Goal: Task Accomplishment & Management: Complete application form

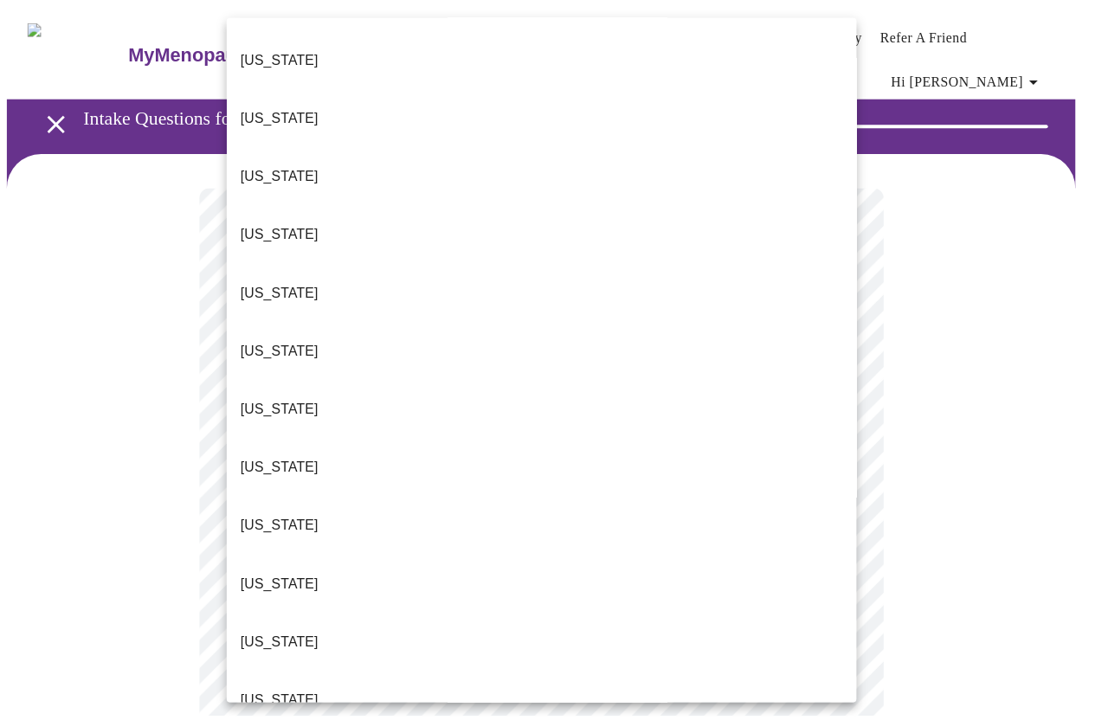
scroll to position [519, 0]
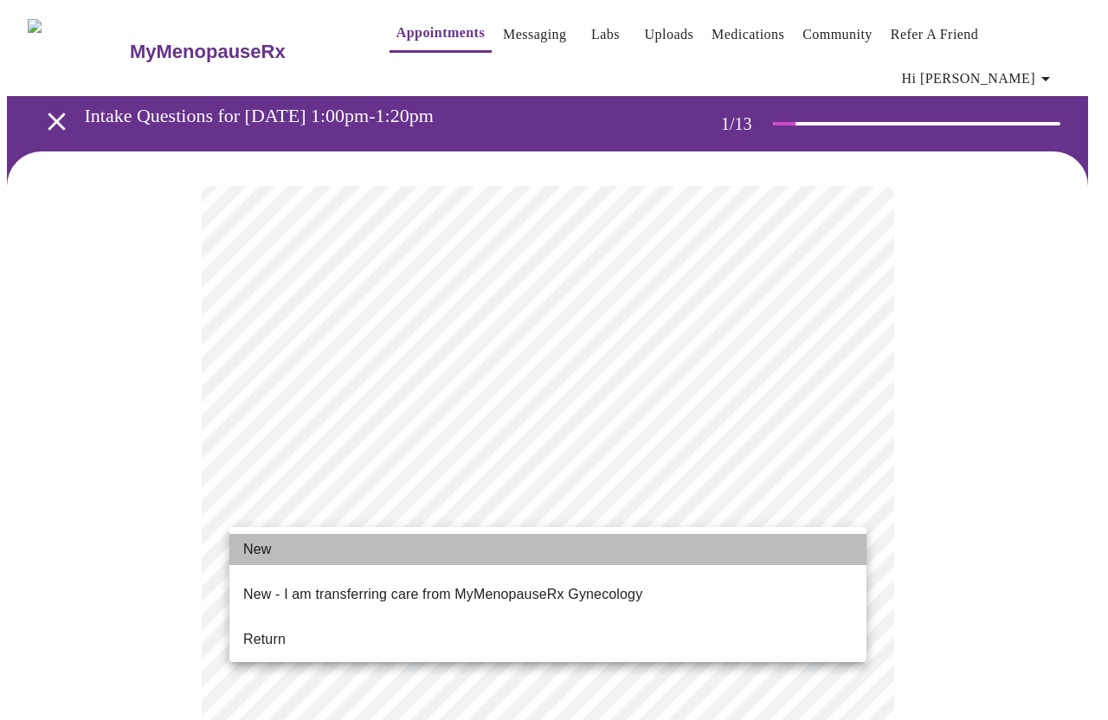
click at [284, 544] on li "New" at bounding box center [547, 549] width 637 height 31
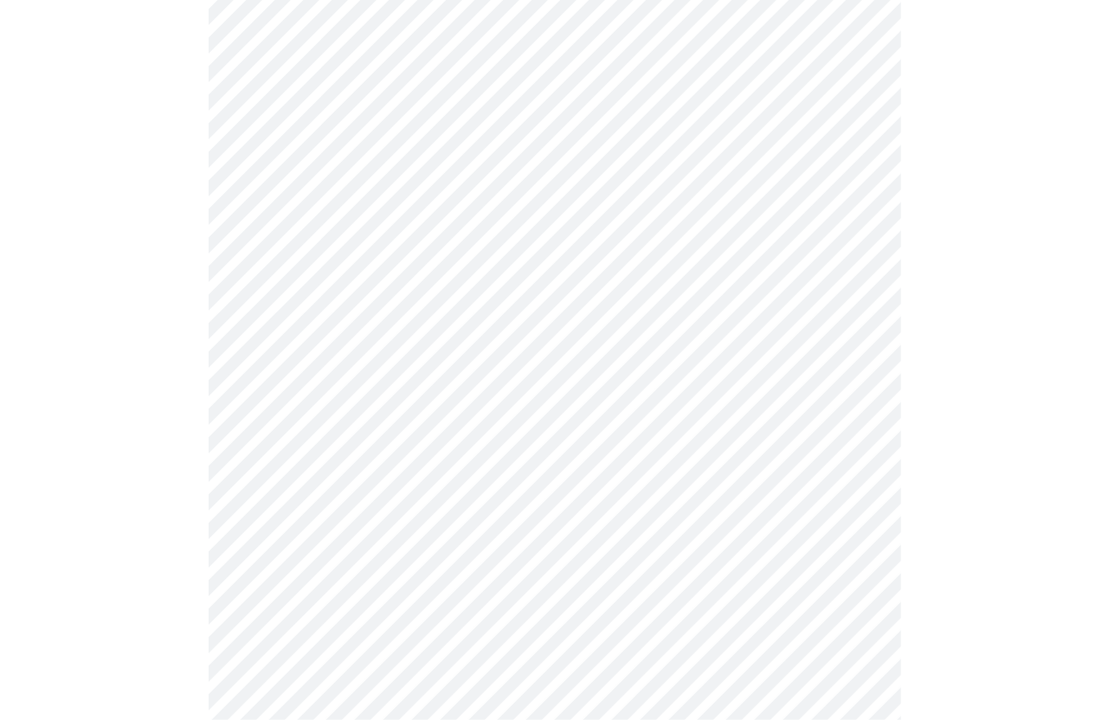
scroll to position [834, 0]
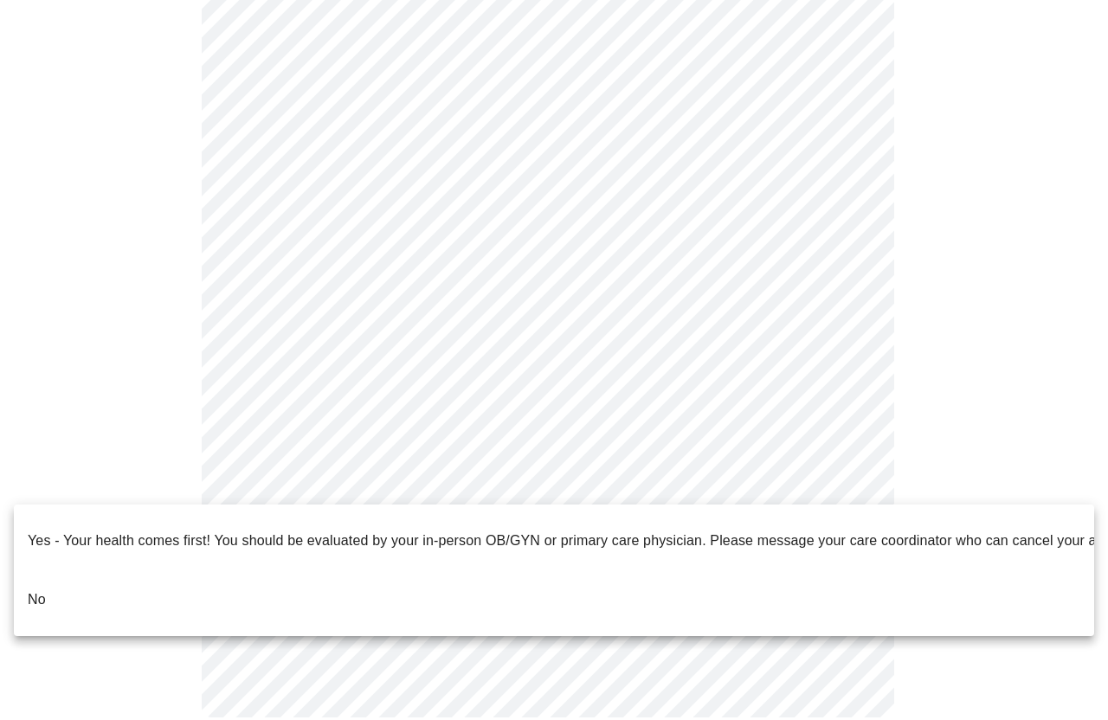
click at [245, 571] on li "No" at bounding box center [554, 599] width 1080 height 59
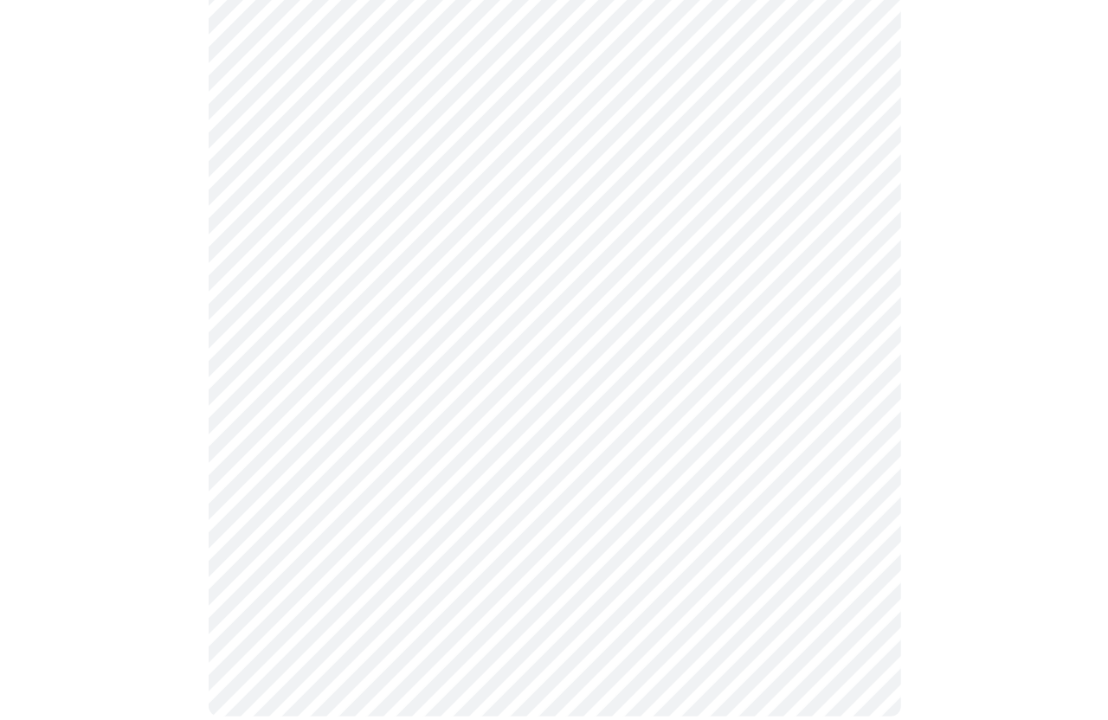
scroll to position [0, 0]
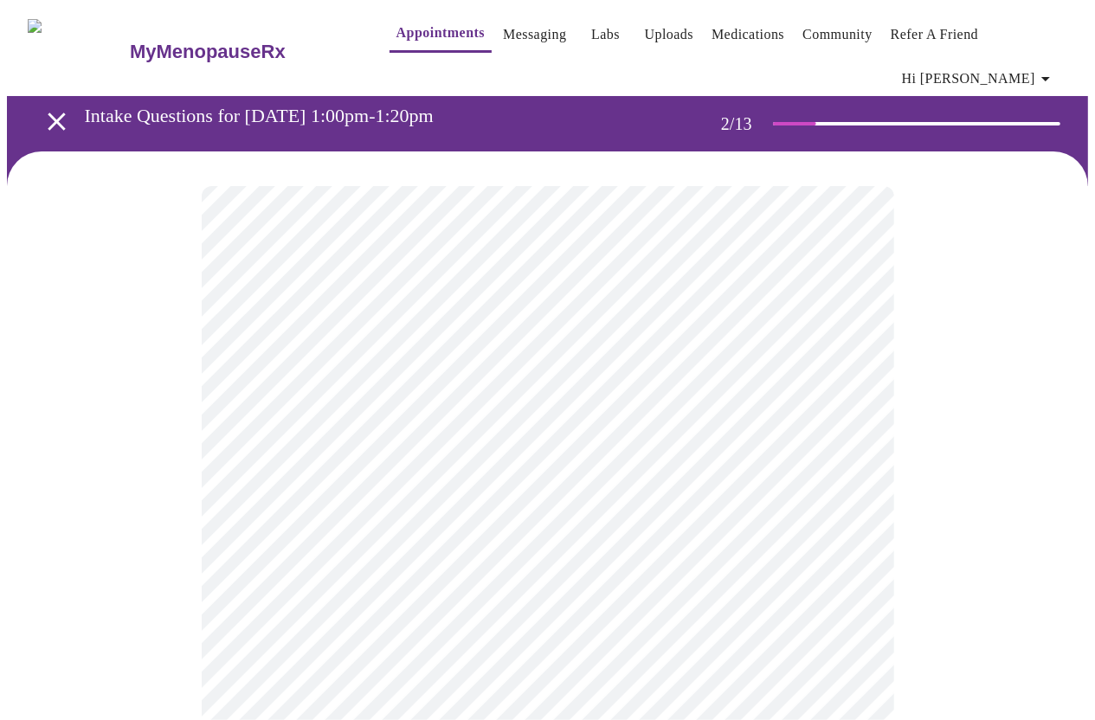
click at [537, 365] on body "MyMenopauseRx Appointments Messaging Labs Uploads Medications Community Refer a…" at bounding box center [547, 538] width 1081 height 1063
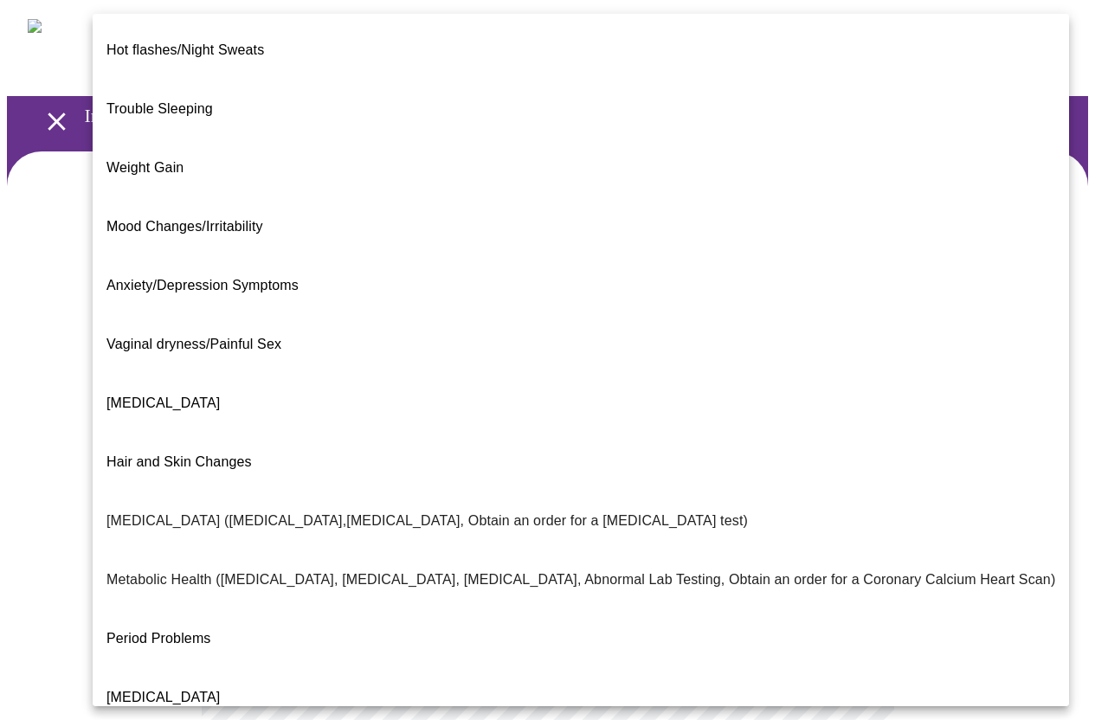
click at [193, 101] on span "Trouble Sleeping" at bounding box center [159, 108] width 106 height 15
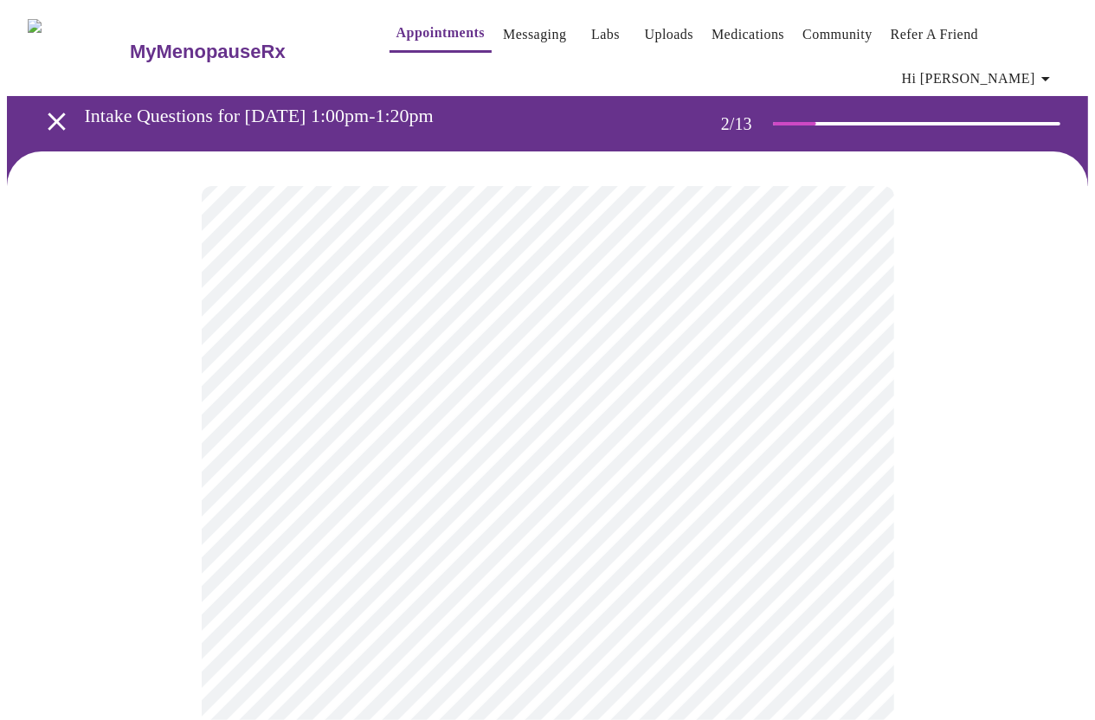
click at [373, 368] on body "MyMenopauseRx Appointments Messaging Labs Uploads Medications Community Refer a…" at bounding box center [547, 533] width 1081 height 1053
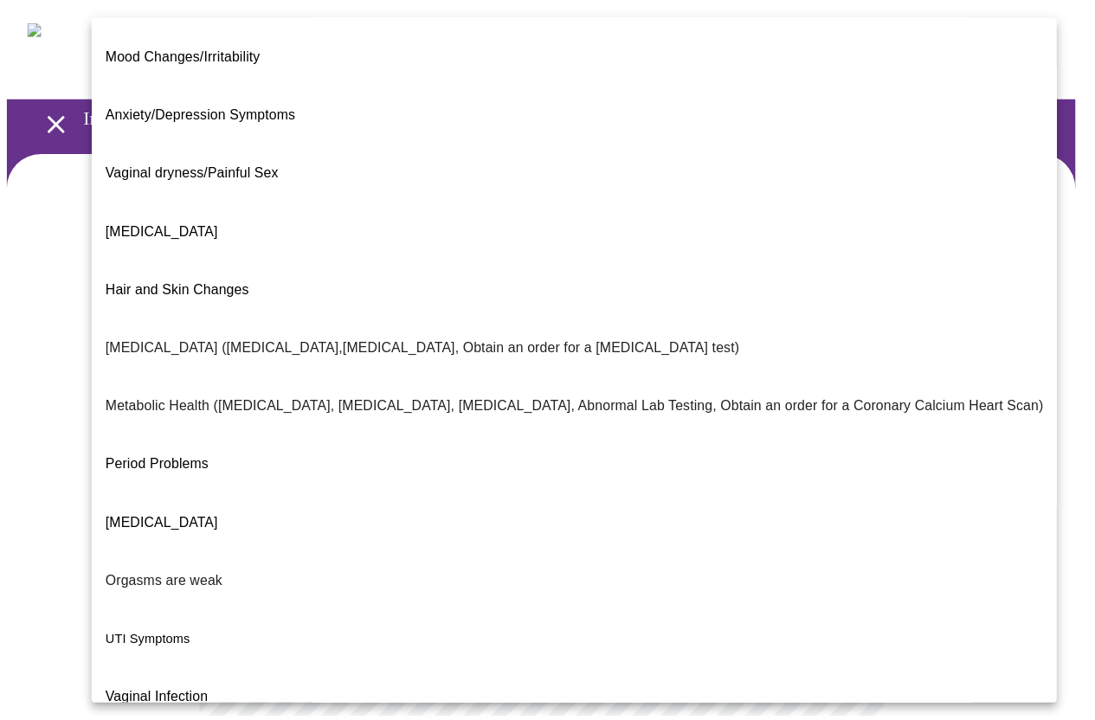
scroll to position [184, 0]
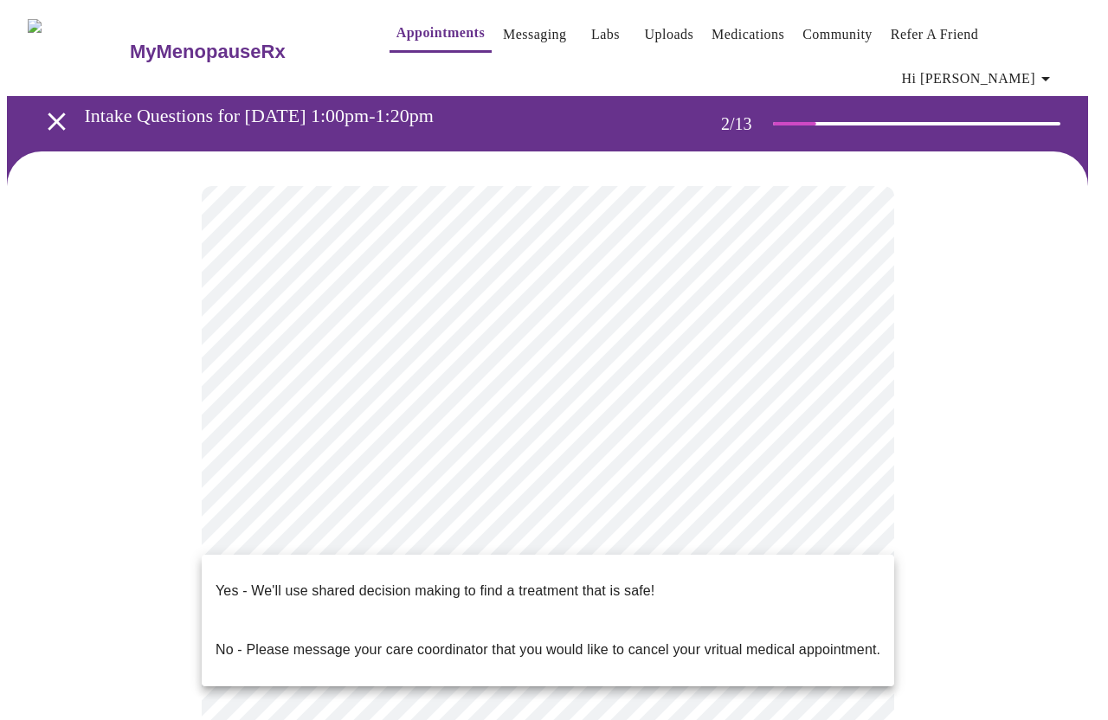
click at [377, 533] on body "MyMenopauseRx Appointments Messaging Labs Uploads Medications Community Refer a…" at bounding box center [554, 533] width 1094 height 1053
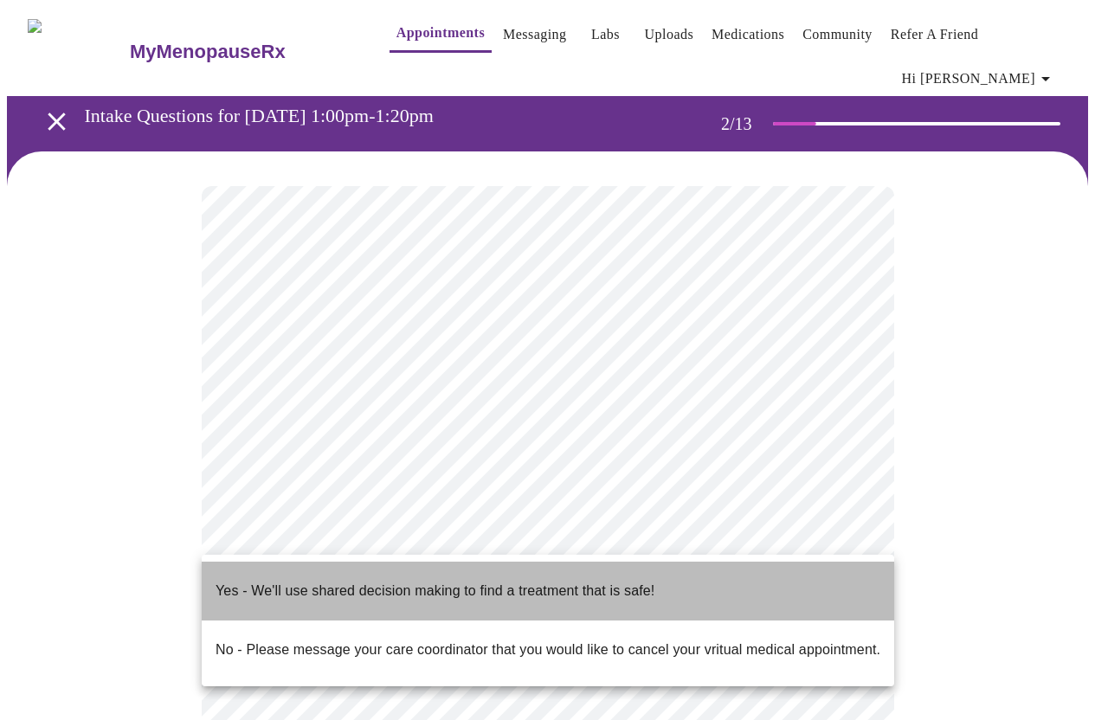
click at [318, 581] on p "Yes - We'll use shared decision making to find a treatment that is safe!" at bounding box center [434, 591] width 439 height 21
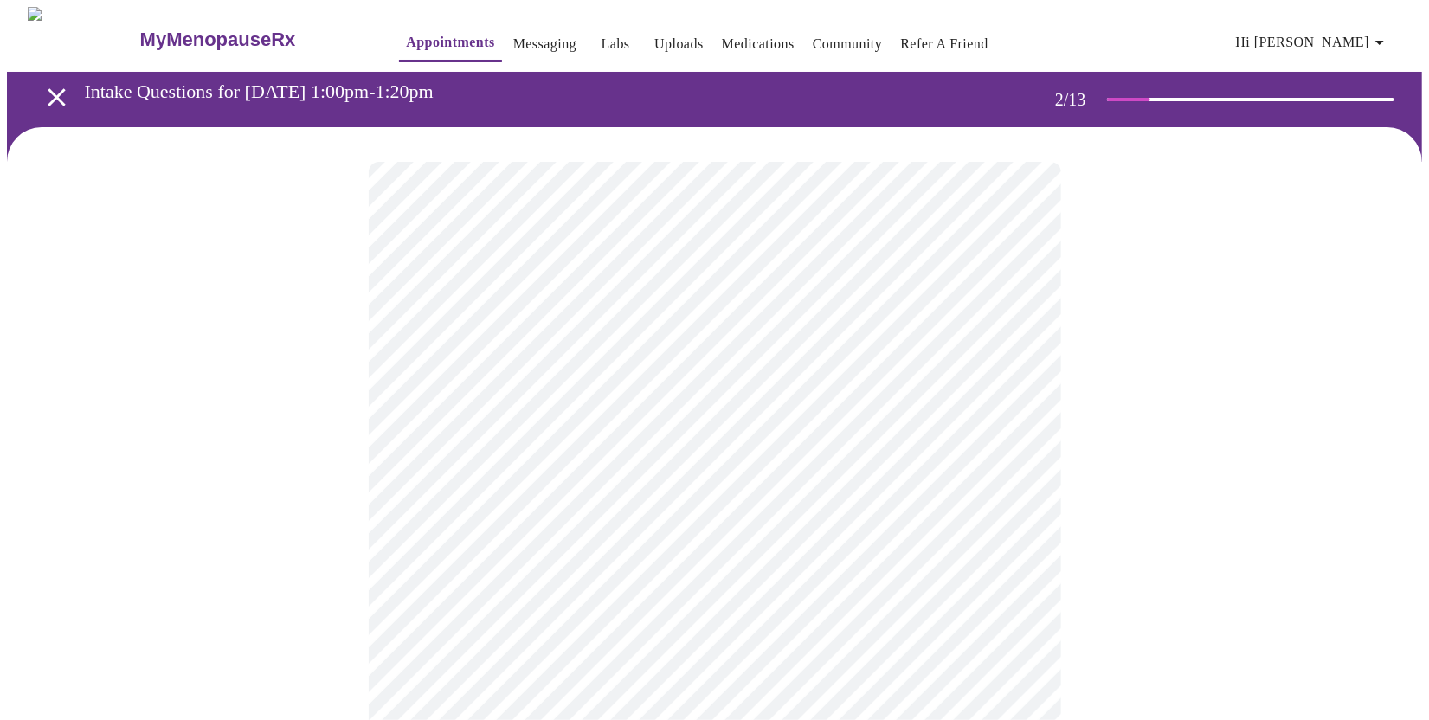
scroll to position [260, 0]
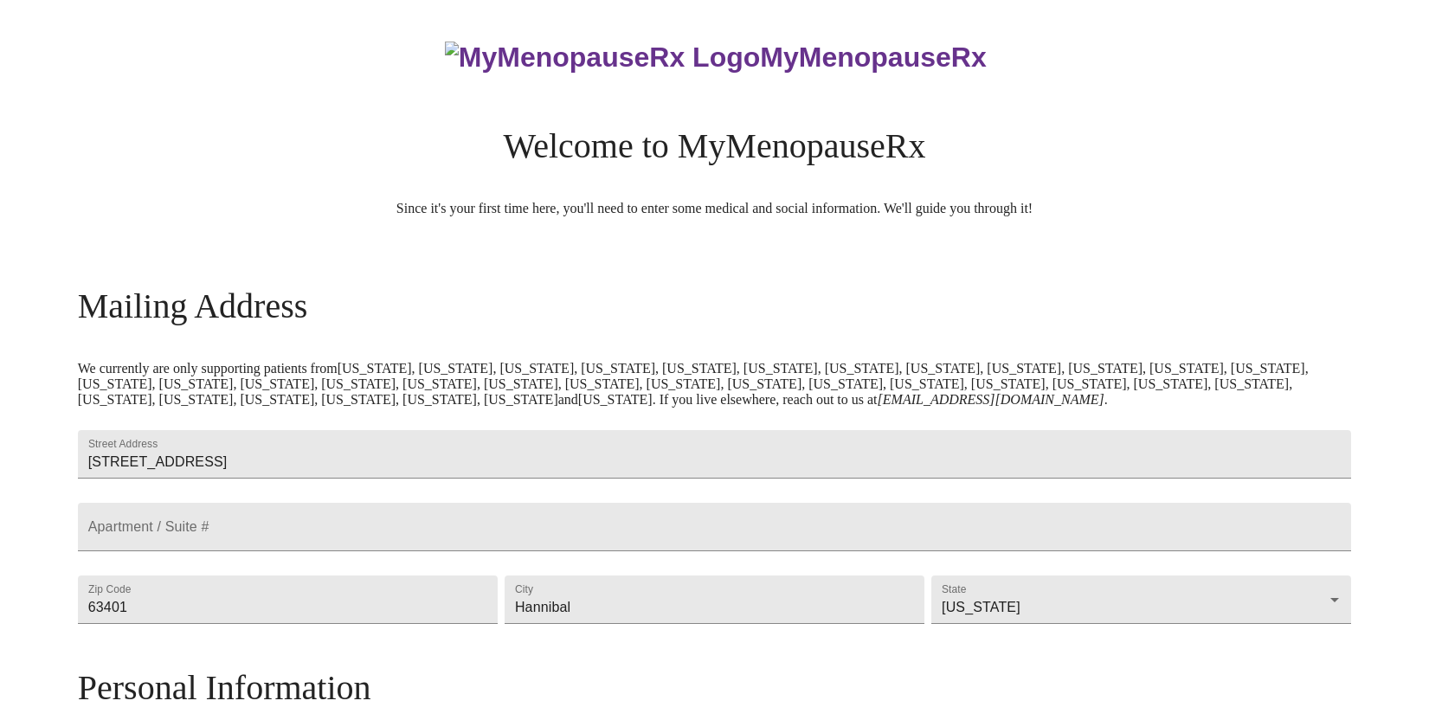
scroll to position [661, 0]
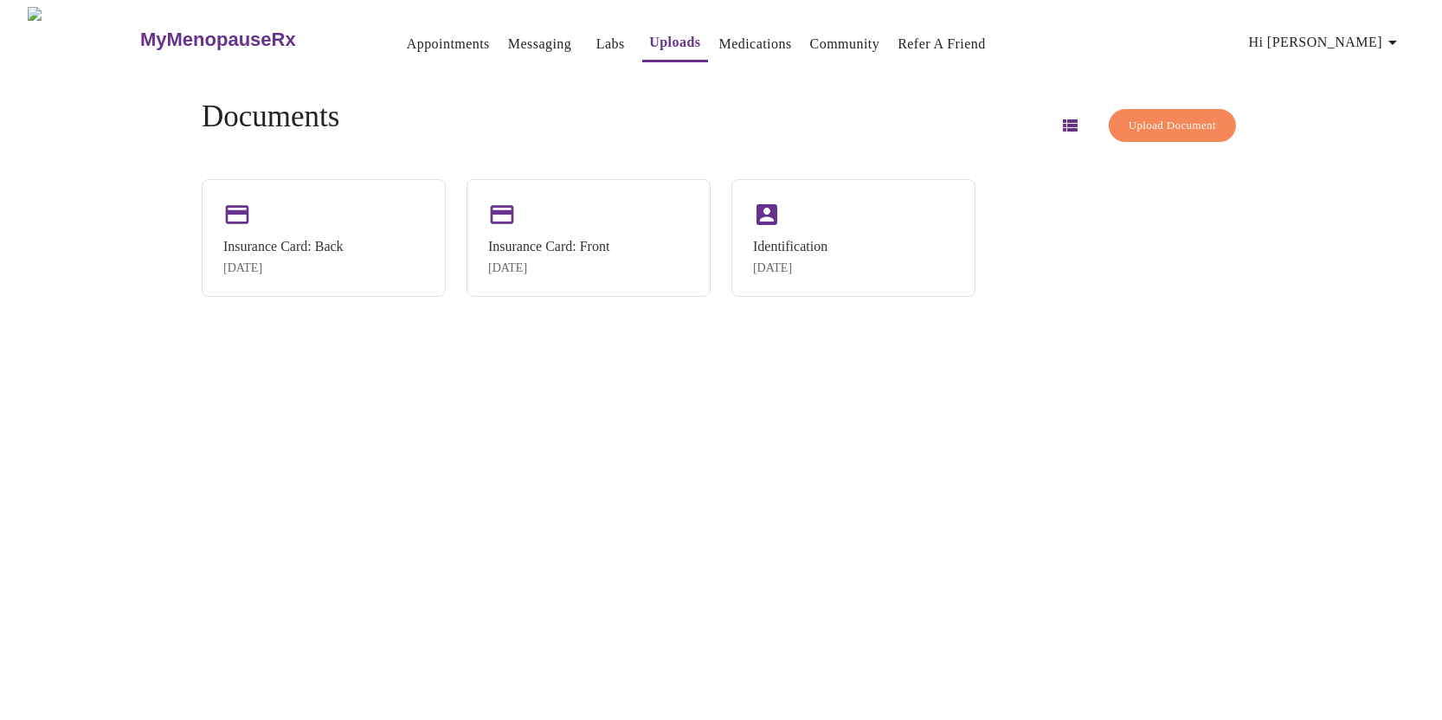
click at [735, 45] on link "Medications" at bounding box center [755, 44] width 73 height 24
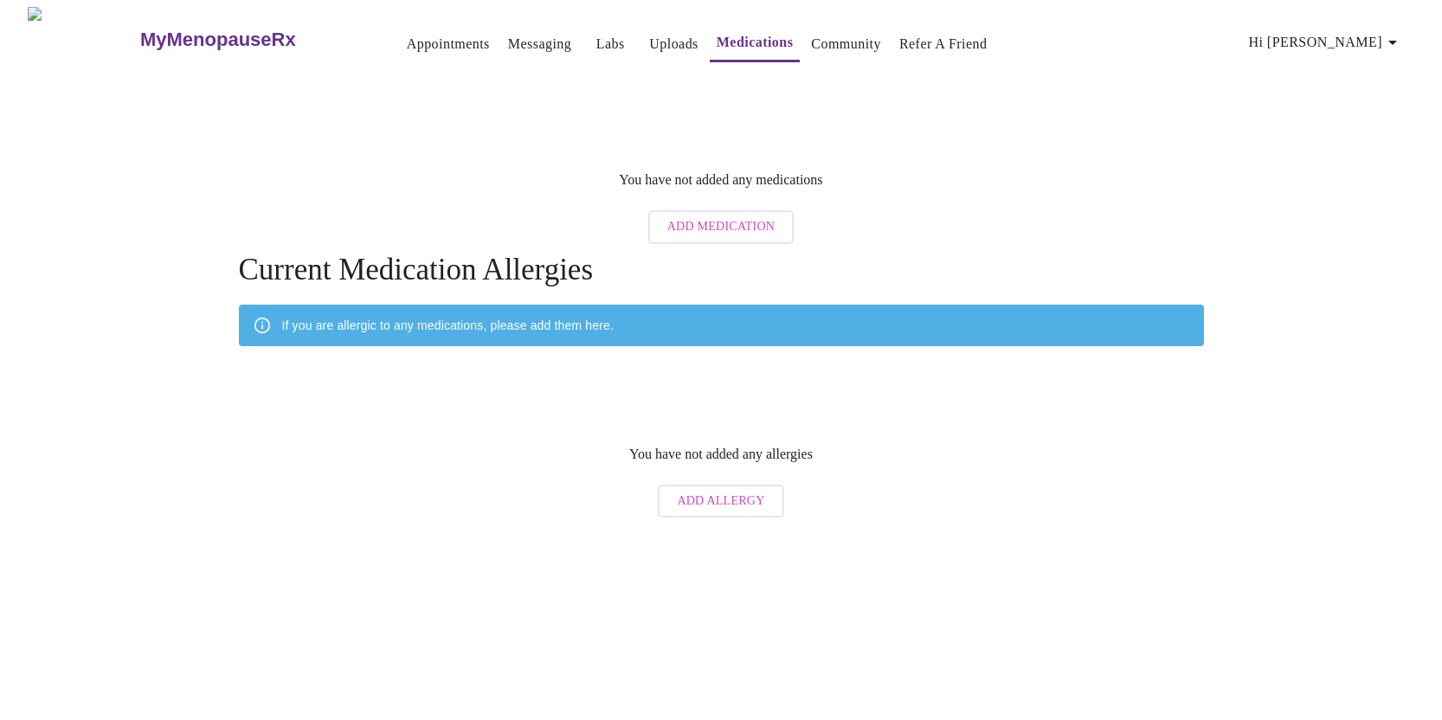
click at [417, 34] on link "Appointments" at bounding box center [448, 44] width 83 height 24
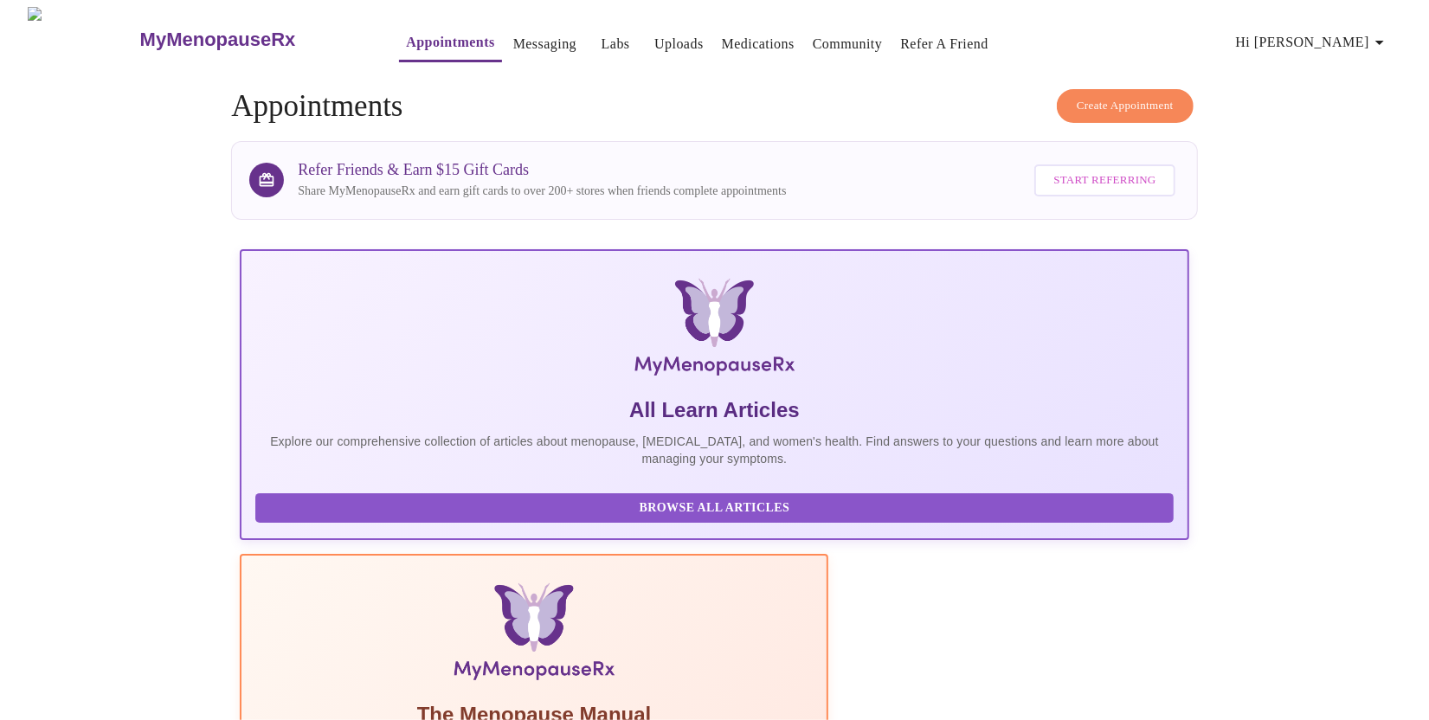
scroll to position [225, 0]
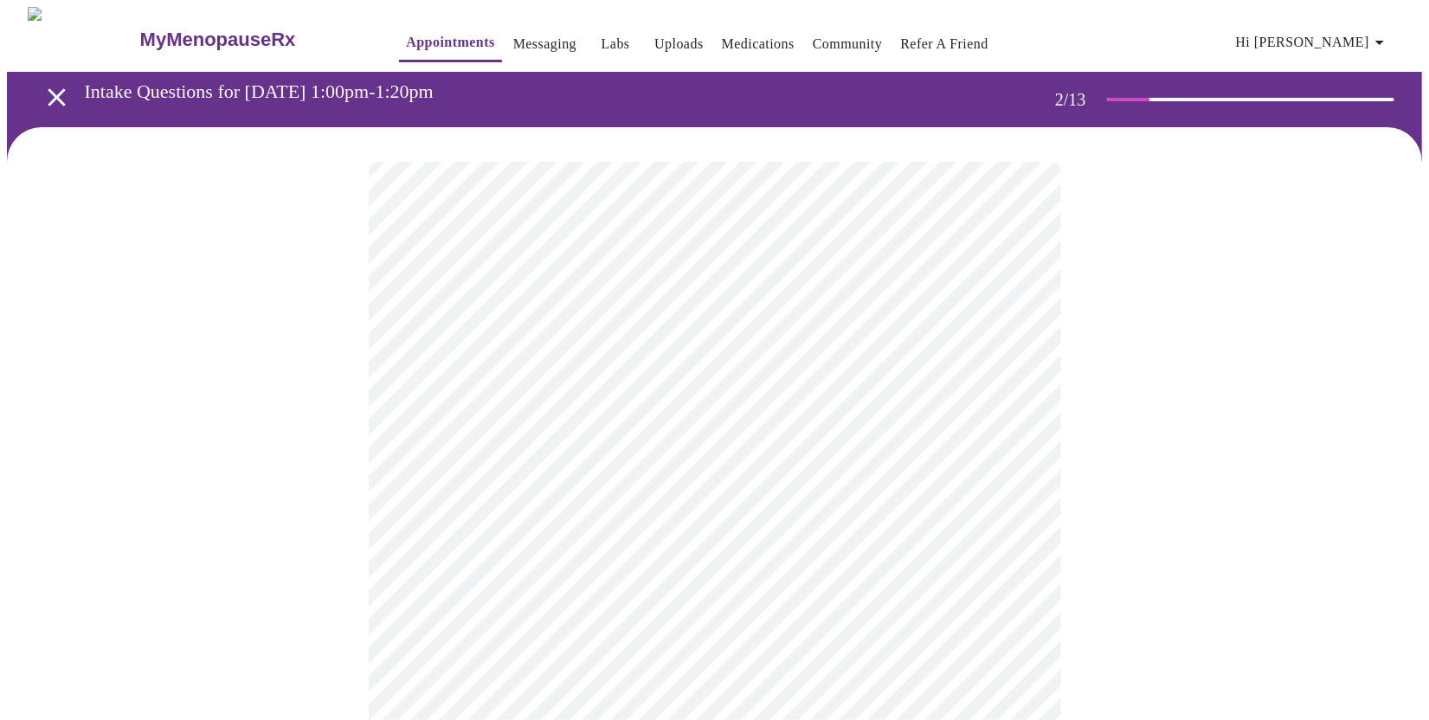
click at [680, 354] on body "MyMenopauseRx Appointments Messaging Labs Uploads Medications Community Refer a…" at bounding box center [714, 526] width 1415 height 1039
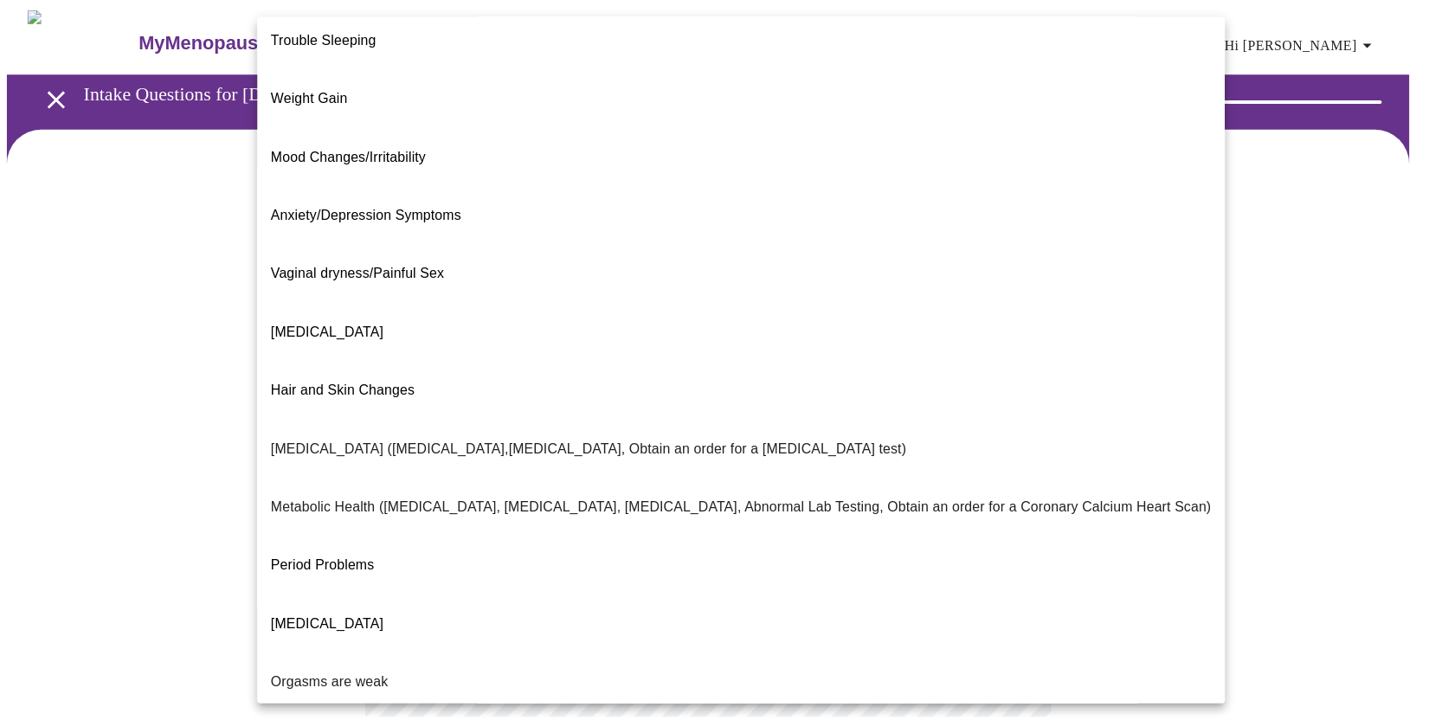
scroll to position [184, 0]
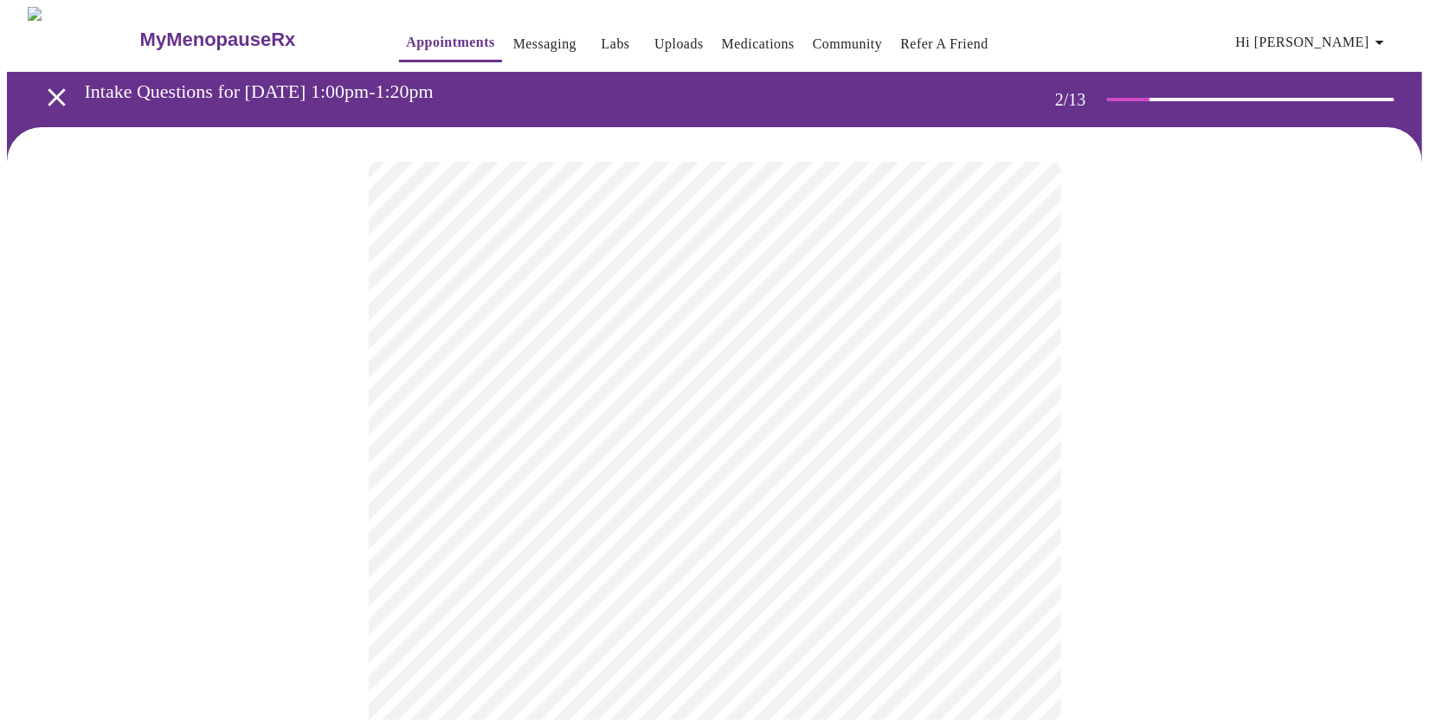
click at [445, 536] on body "MyMenopauseRx Appointments Messaging Labs Uploads Medications Community Refer a…" at bounding box center [714, 521] width 1415 height 1029
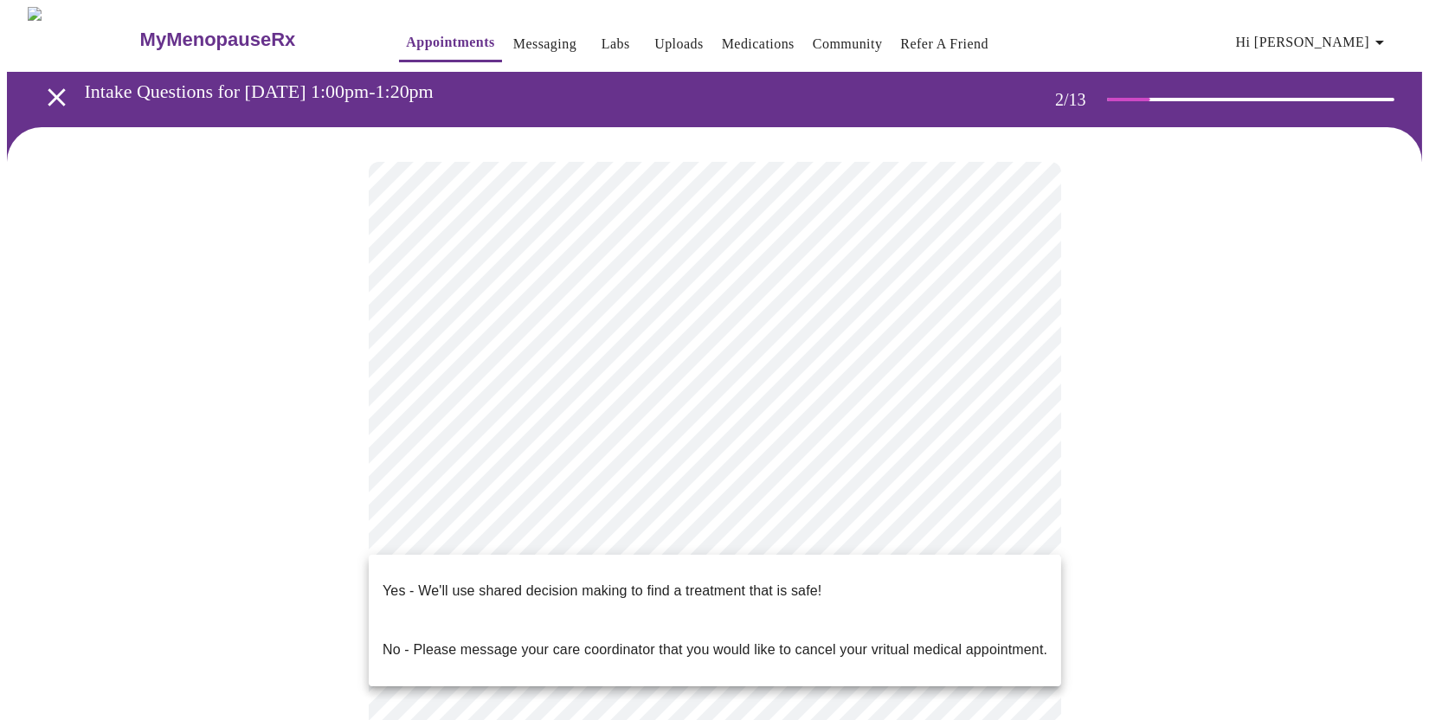
click at [447, 581] on p "Yes - We'll use shared decision making to find a treatment that is safe!" at bounding box center [601, 591] width 439 height 21
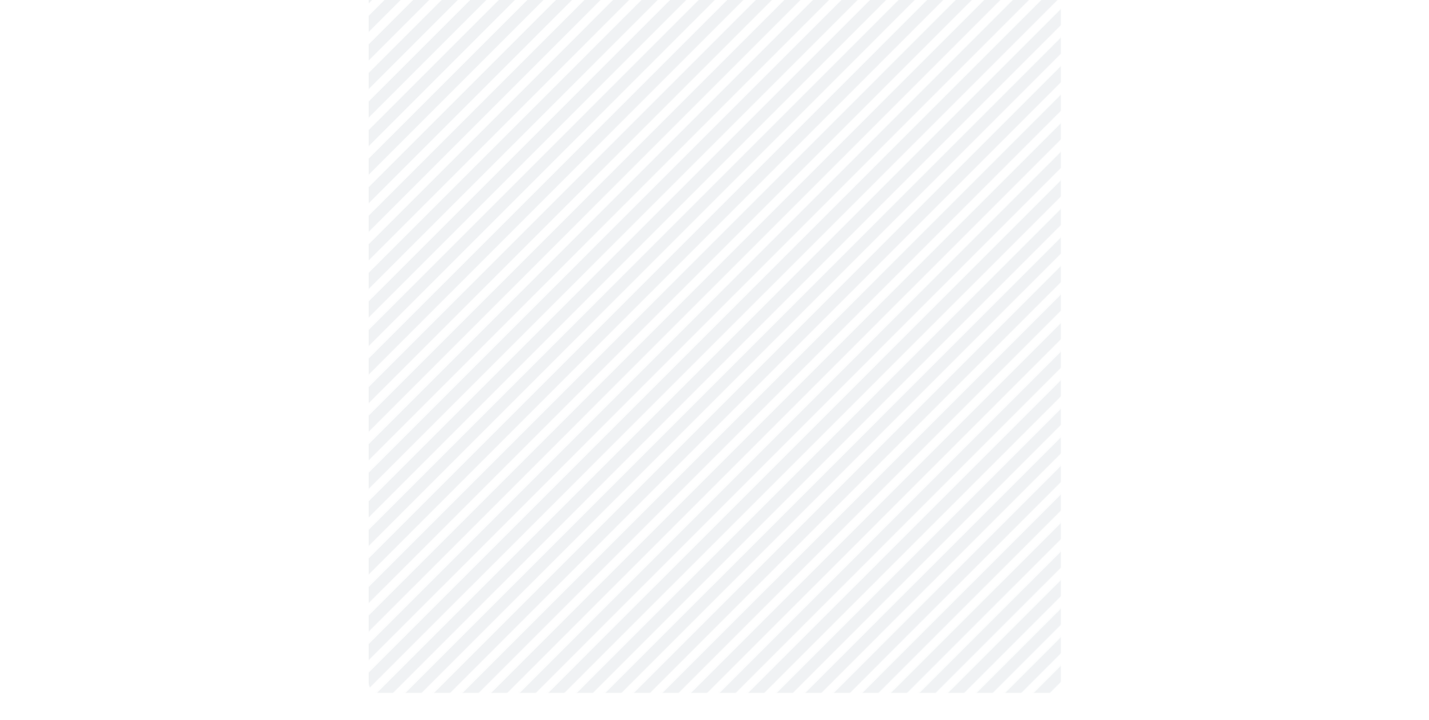
scroll to position [0, 0]
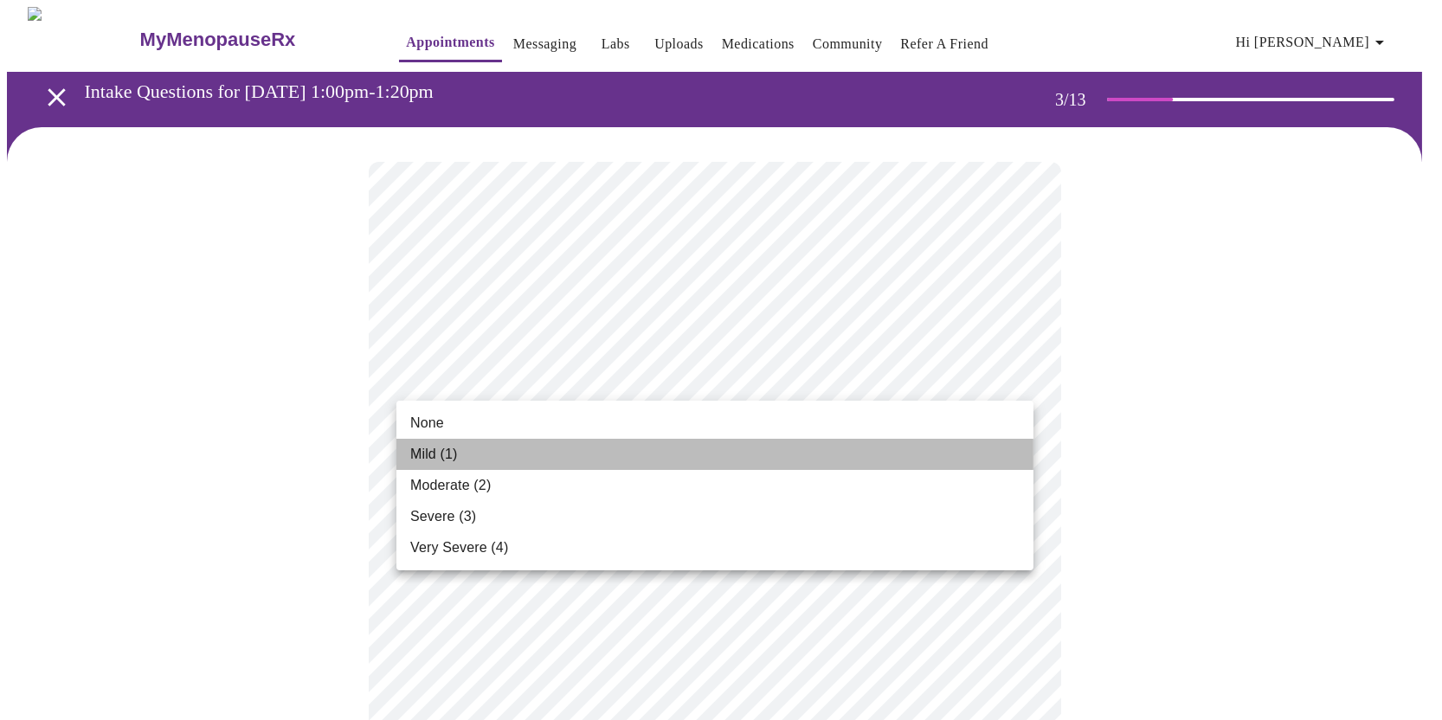
click at [450, 447] on span "Mild (1)" at bounding box center [434, 454] width 48 height 21
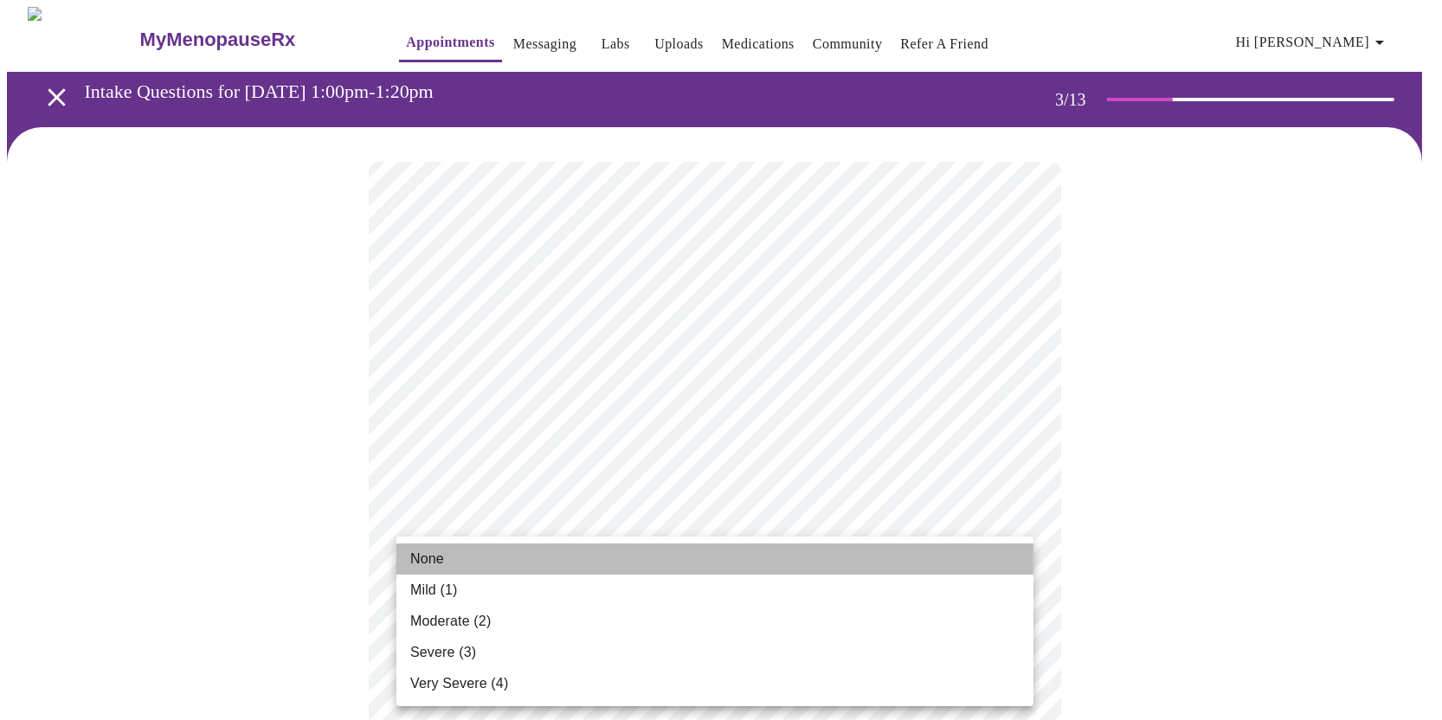
click at [448, 562] on li "None" at bounding box center [714, 558] width 637 height 31
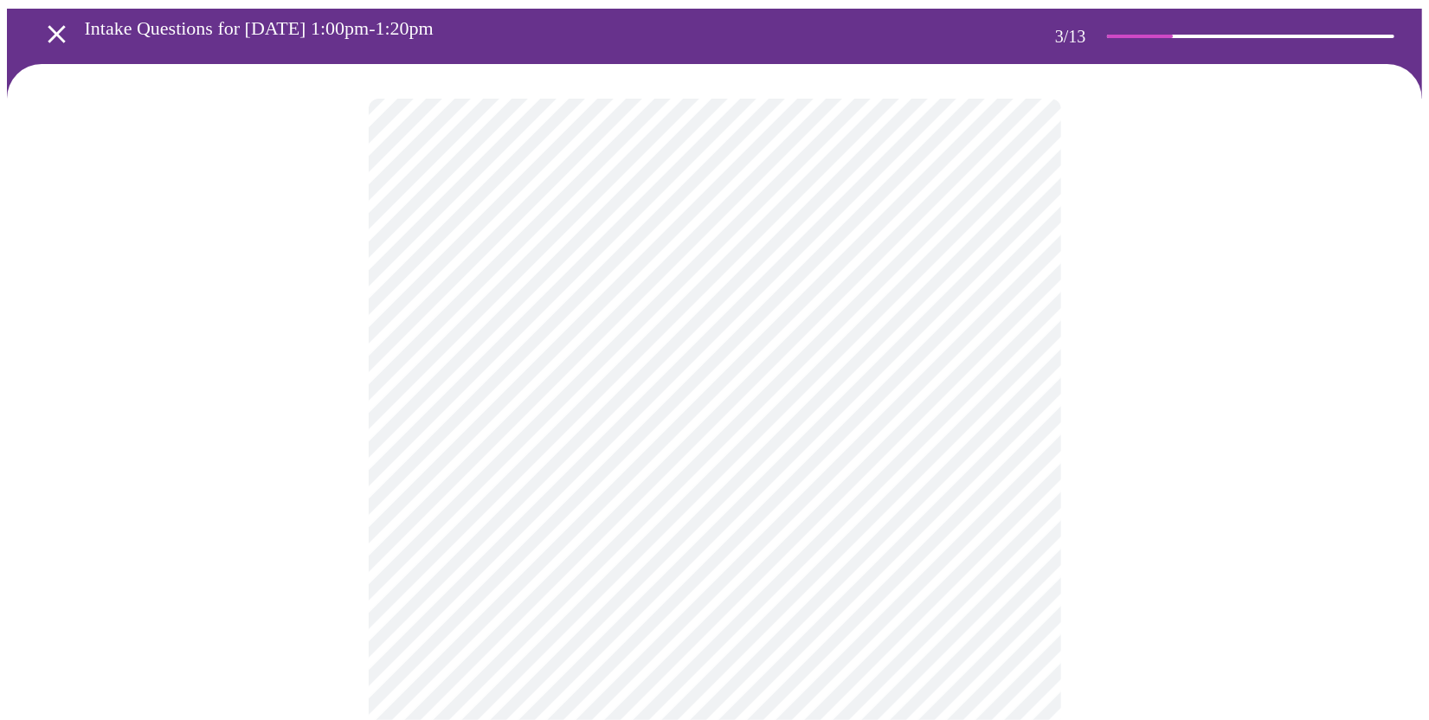
scroll to position [260, 0]
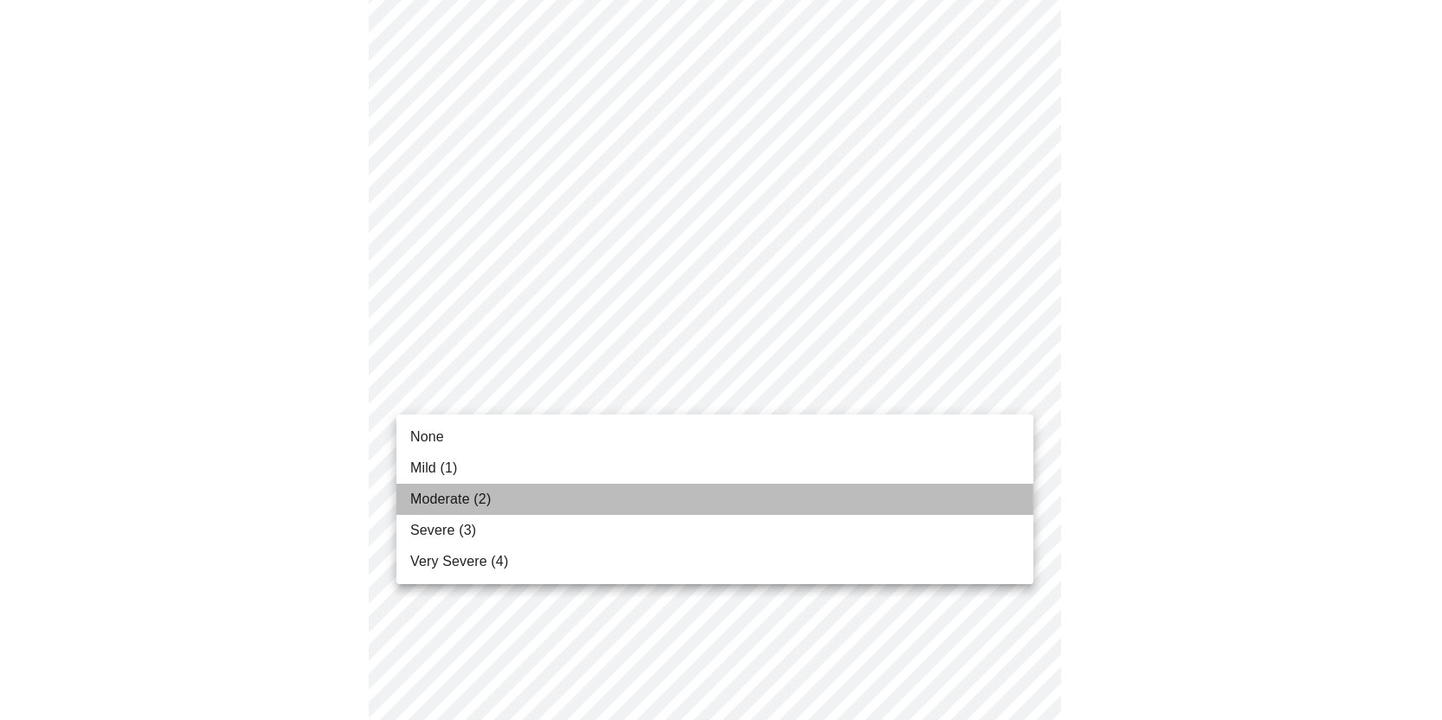
click at [479, 487] on li "Moderate (2)" at bounding box center [714, 499] width 637 height 31
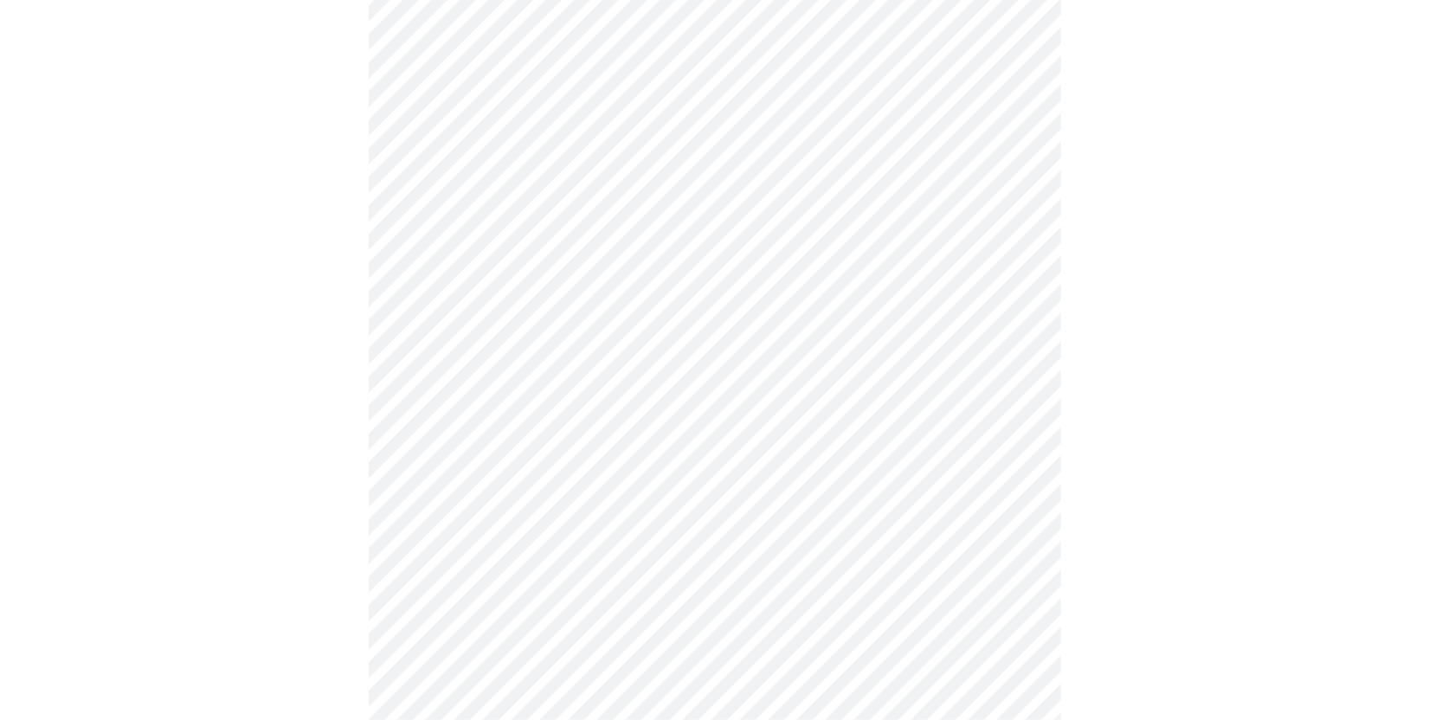
scroll to position [433, 0]
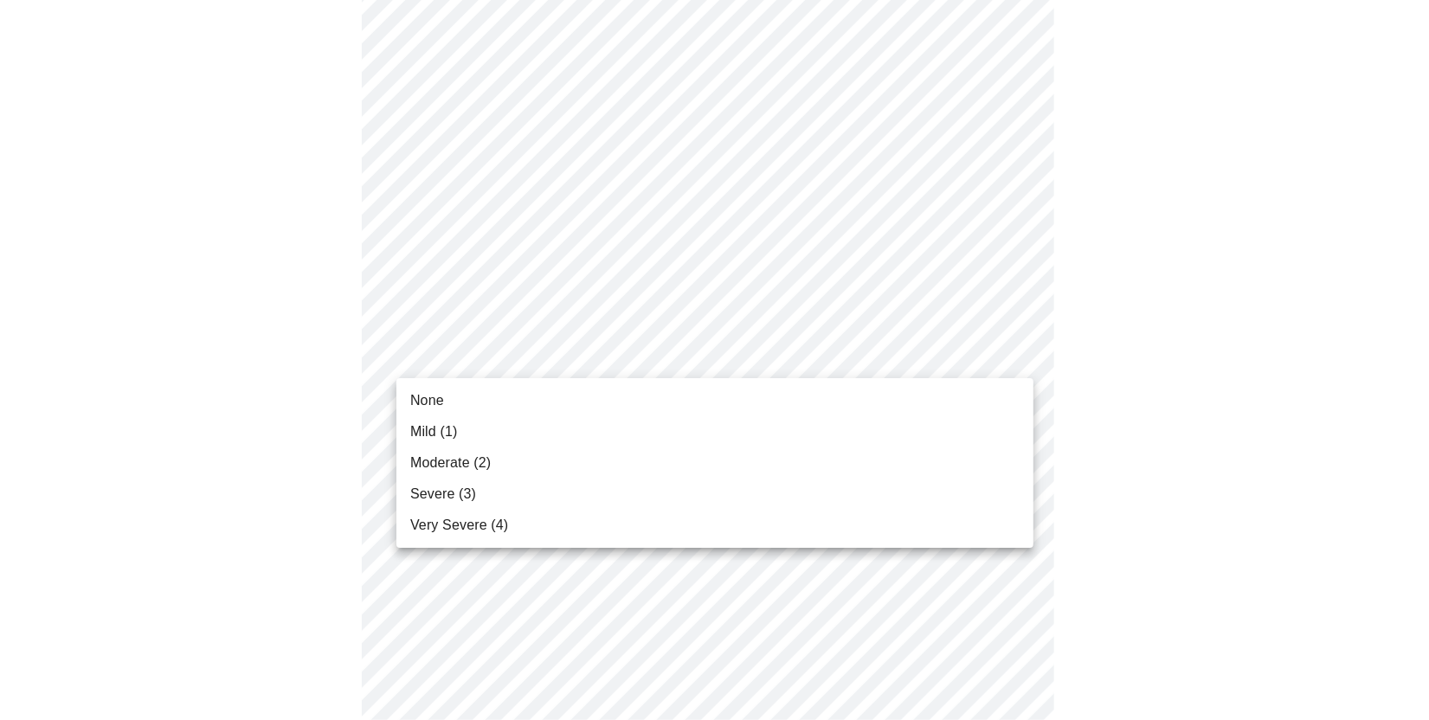
click at [496, 369] on body "MyMenopauseRx Appointments Messaging Labs Uploads Medications Community Refer a…" at bounding box center [714, 688] width 1415 height 2228
click at [472, 462] on span "Moderate (2)" at bounding box center [450, 463] width 80 height 21
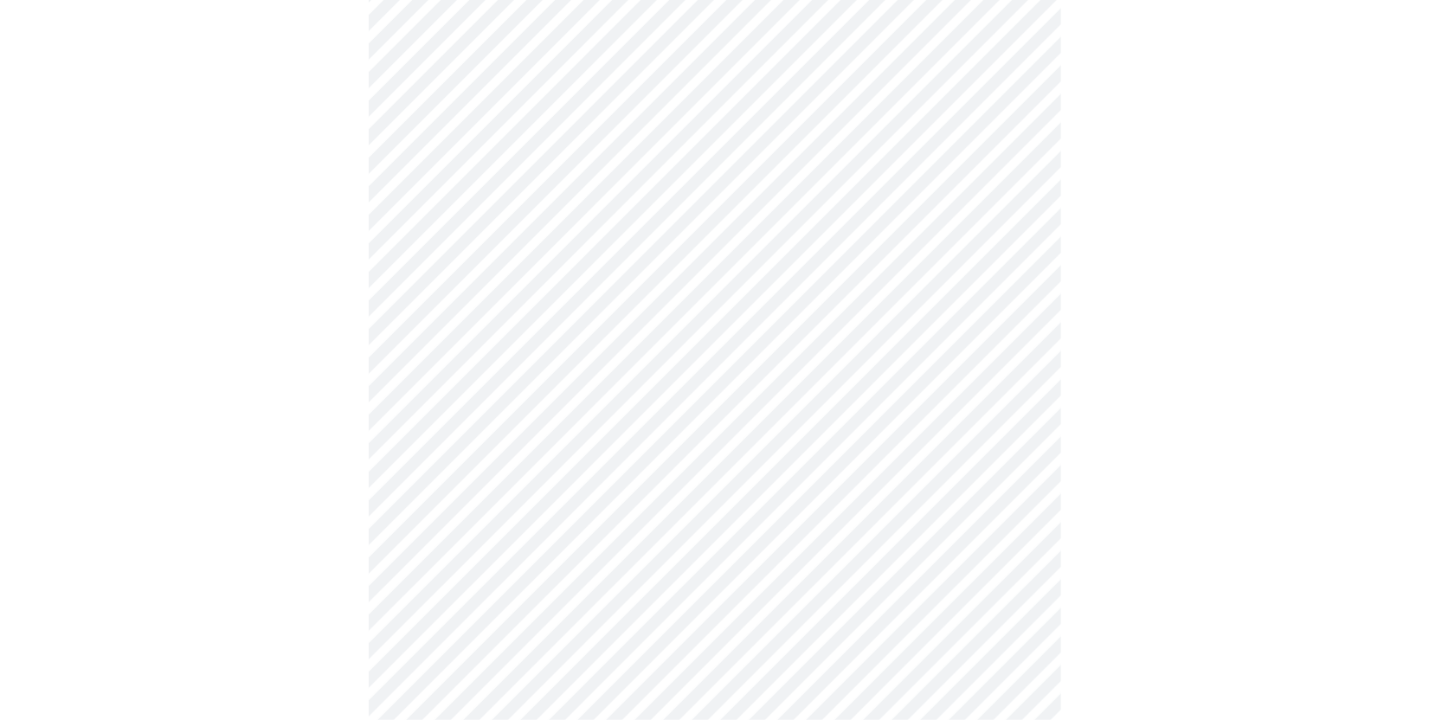
click at [486, 471] on body "MyMenopauseRx Appointments Messaging Labs Uploads Medications Community Refer a…" at bounding box center [714, 676] width 1415 height 2204
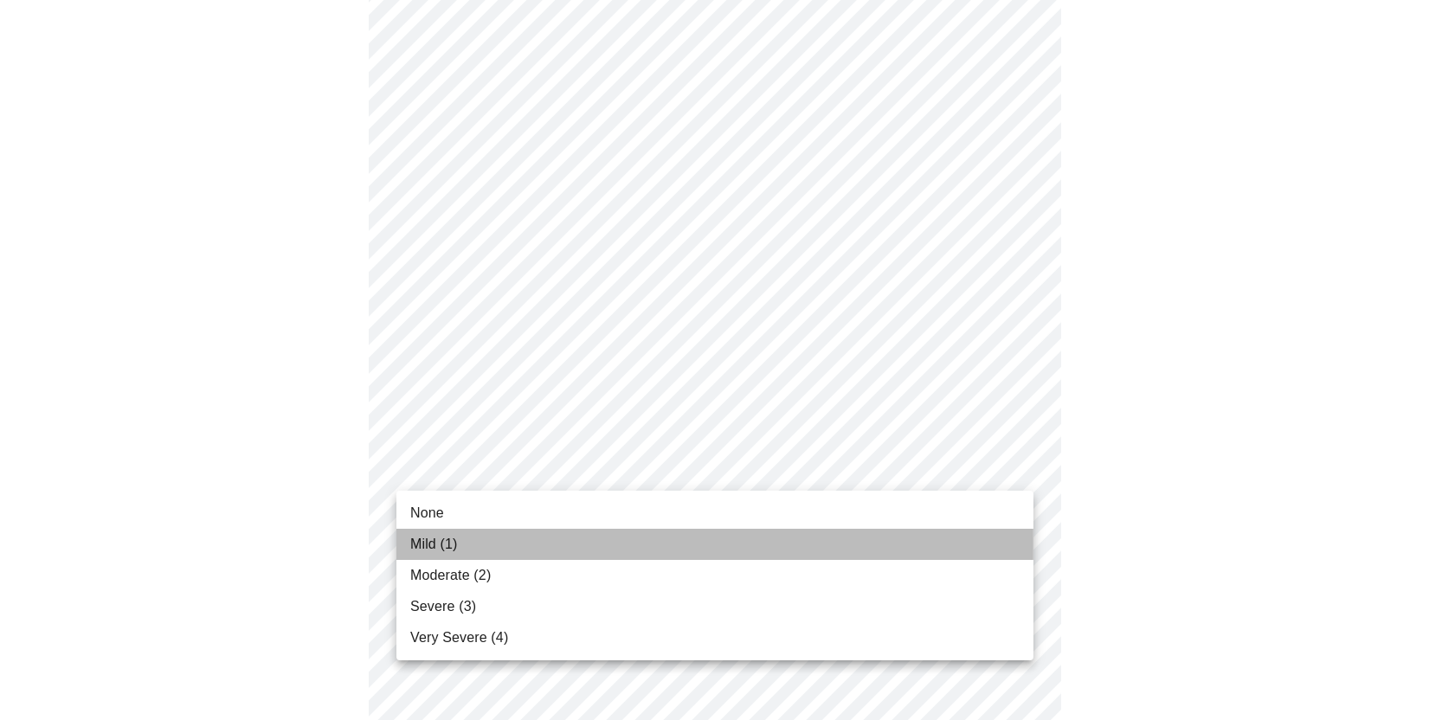
click at [455, 544] on span "Mild (1)" at bounding box center [434, 544] width 48 height 21
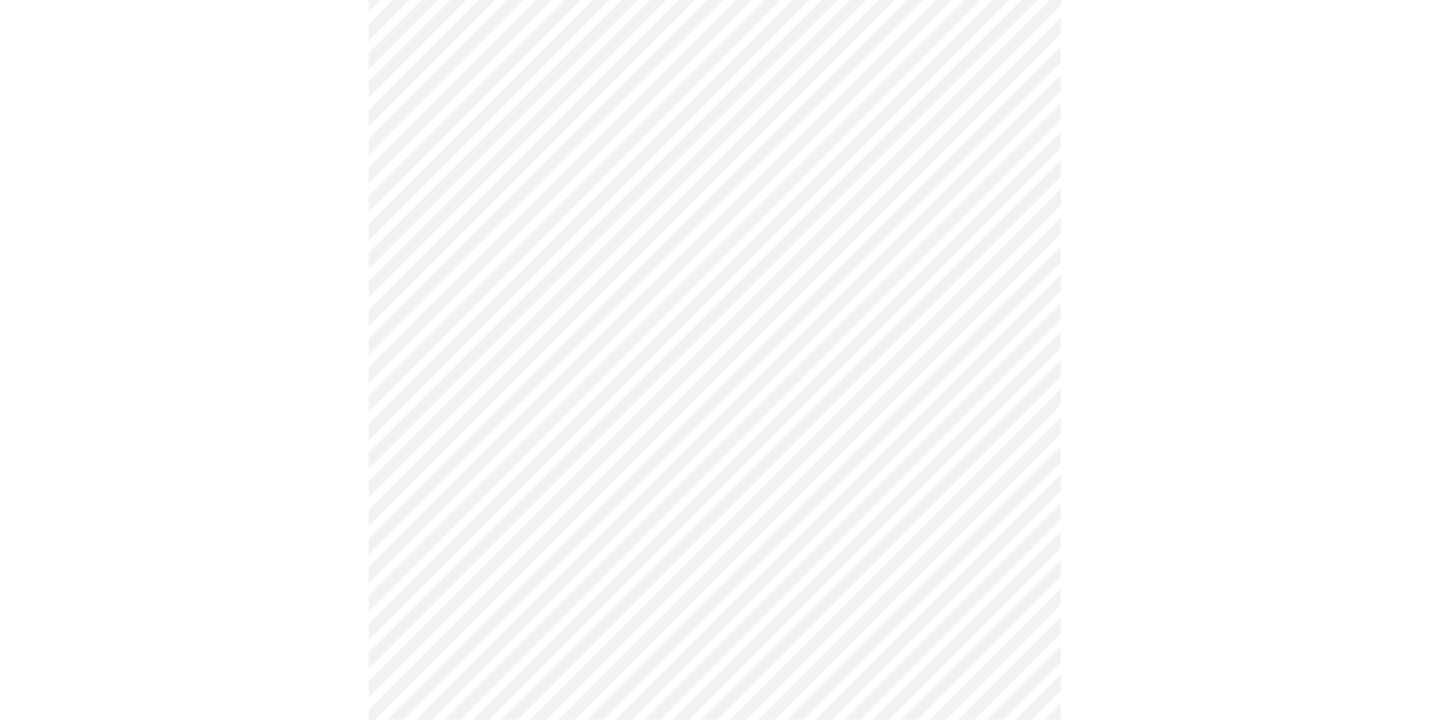
scroll to position [692, 0]
click at [533, 318] on body "MyMenopauseRx Appointments Messaging Labs Uploads Medications Community Refer a…" at bounding box center [714, 405] width 1415 height 2180
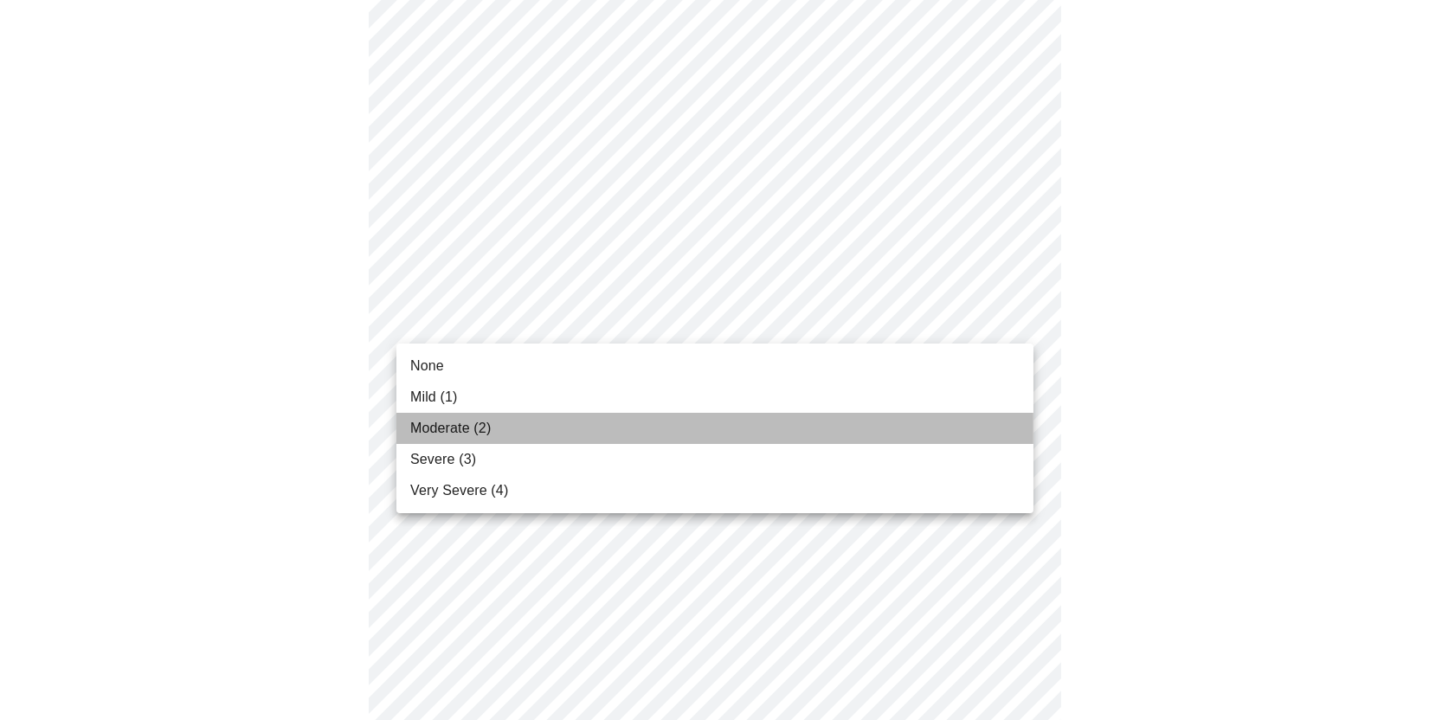
click at [504, 428] on li "Moderate (2)" at bounding box center [714, 428] width 637 height 31
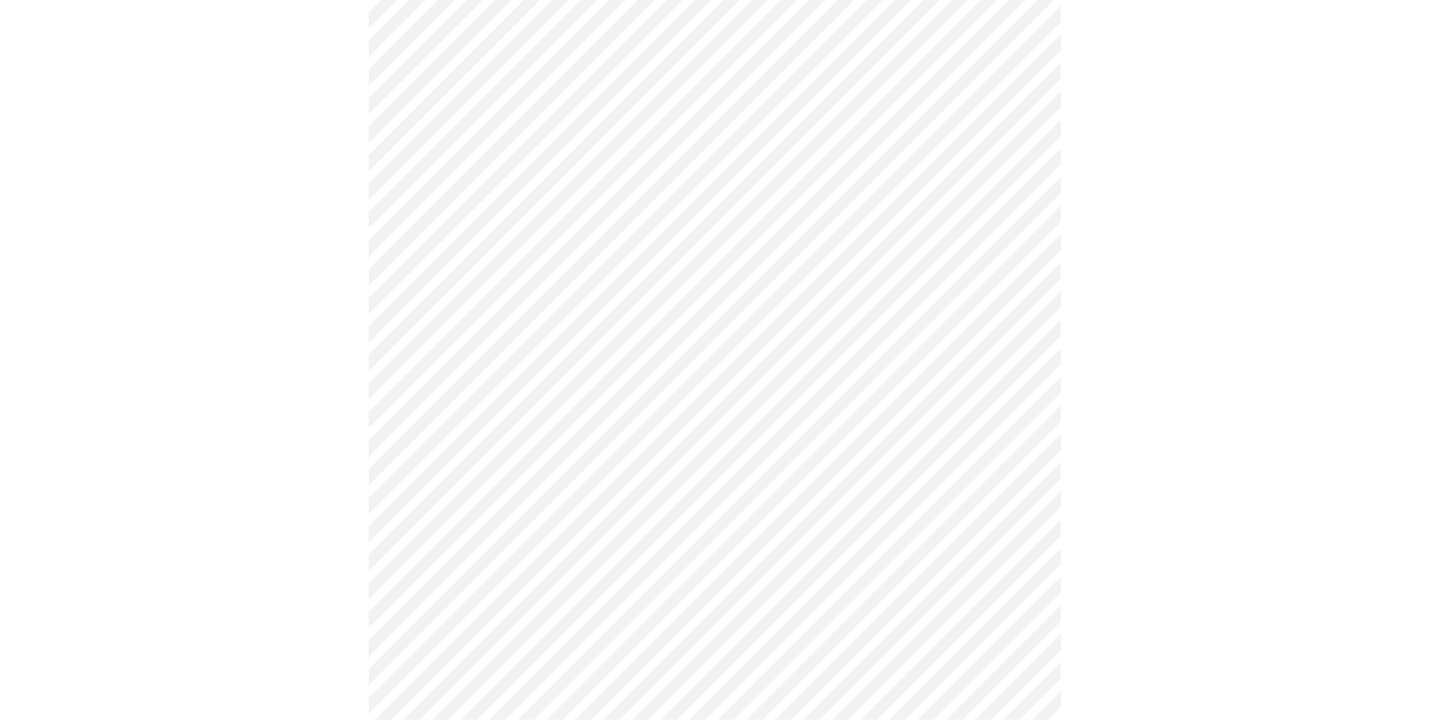
click at [492, 447] on body "MyMenopauseRx Appointments Messaging Labs Uploads Medications Community Refer a…" at bounding box center [714, 392] width 1415 height 2155
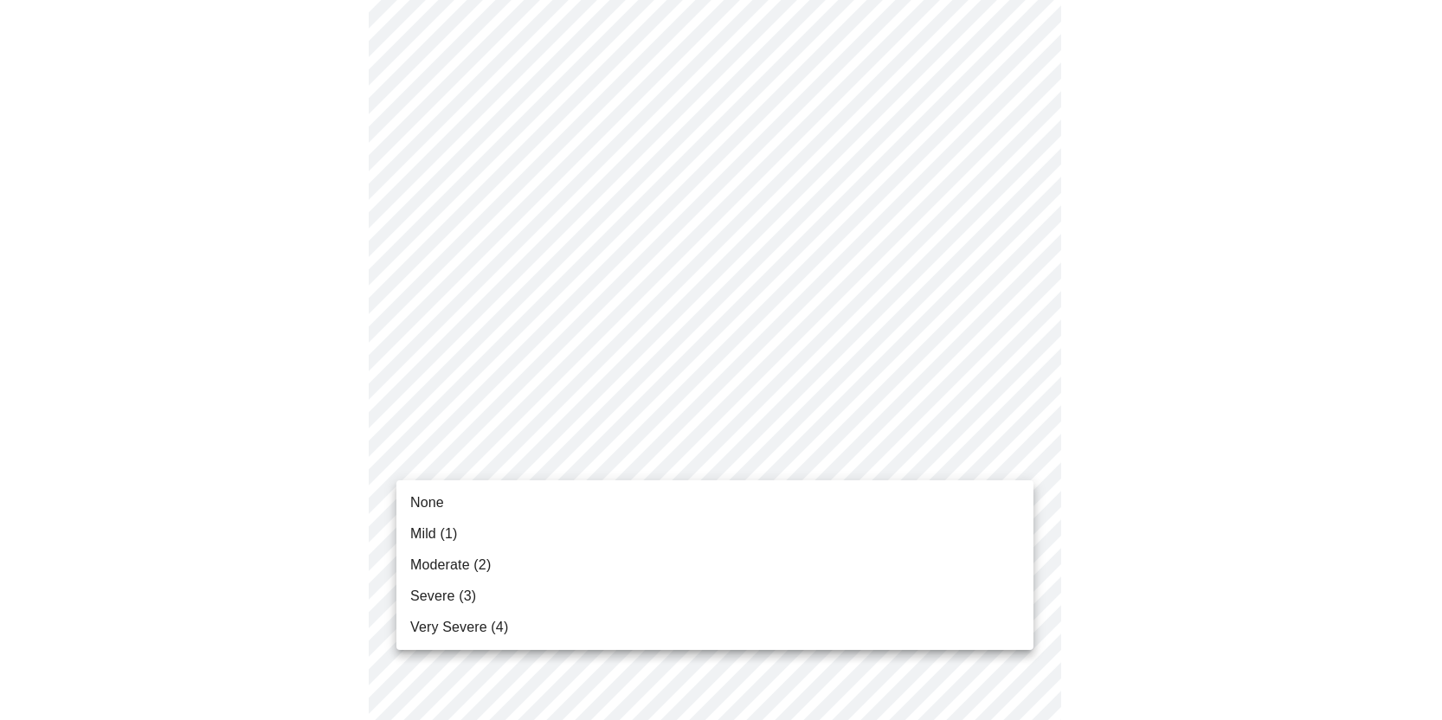
click at [467, 561] on span "Moderate (2)" at bounding box center [450, 565] width 80 height 21
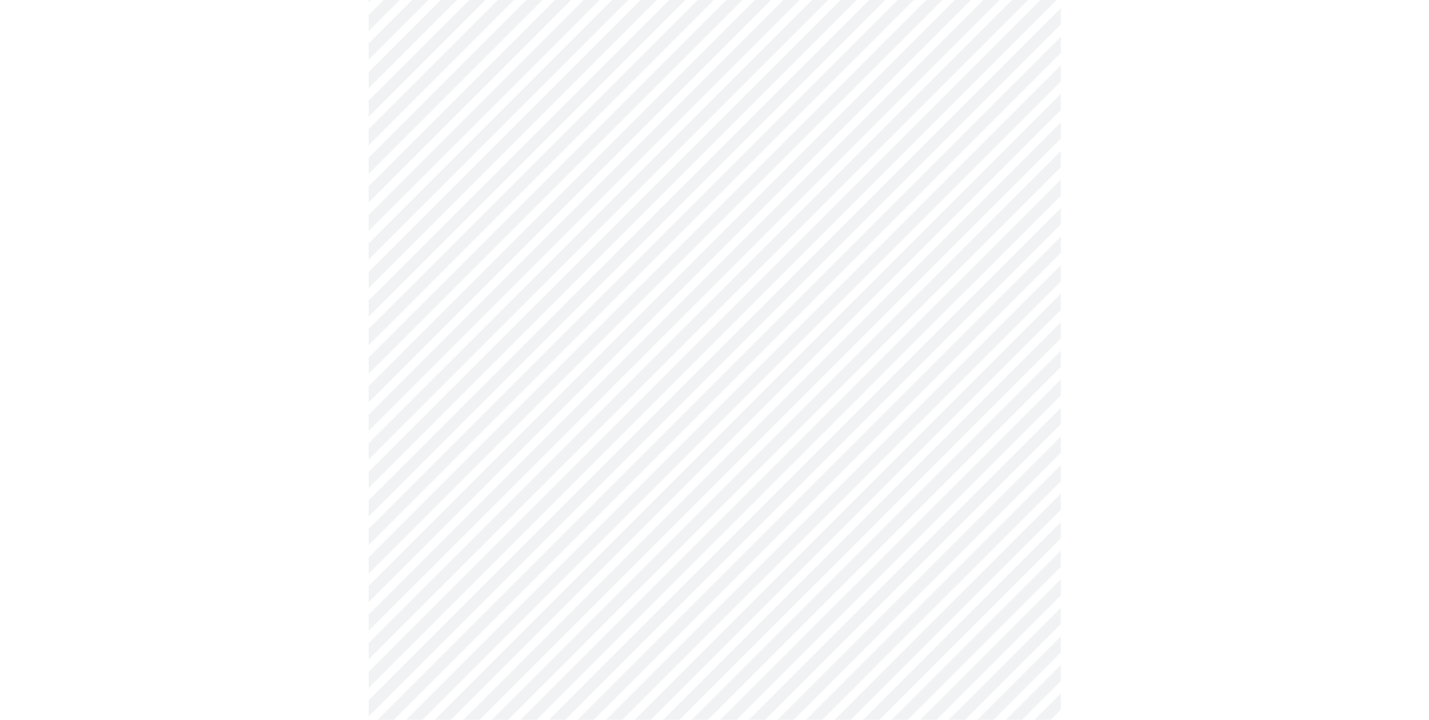
scroll to position [865, 0]
click at [498, 423] on body "MyMenopauseRx Appointments Messaging Labs Uploads Medications Community Refer a…" at bounding box center [714, 207] width 1415 height 2131
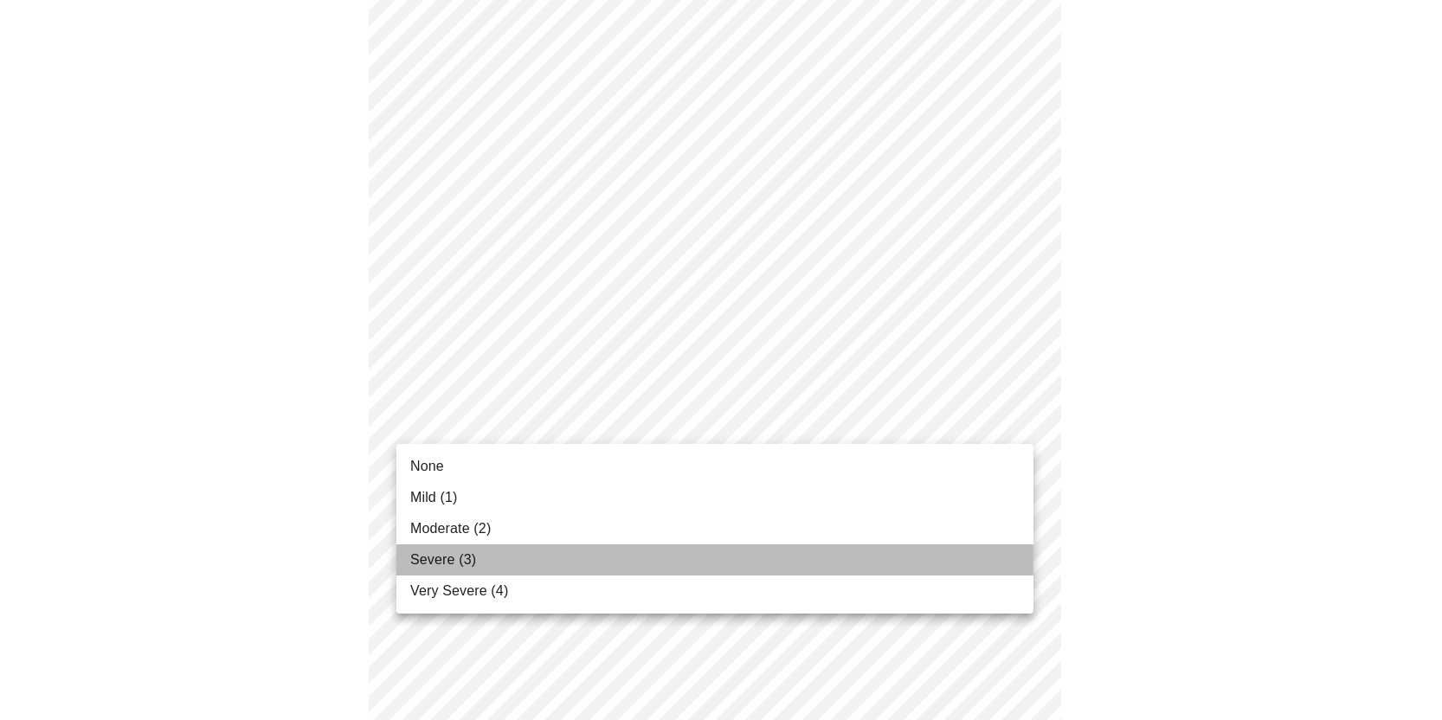
click at [489, 551] on li "Severe (3)" at bounding box center [714, 559] width 637 height 31
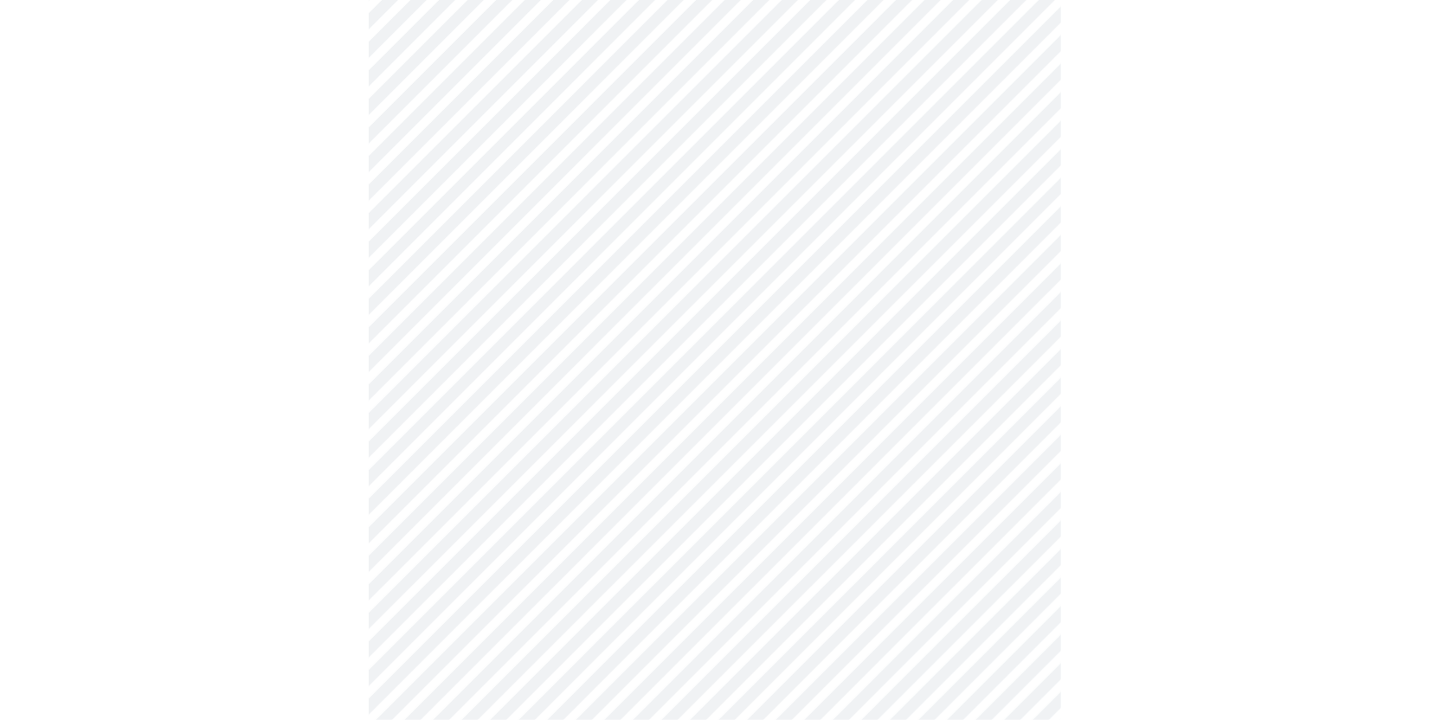
scroll to position [1038, 0]
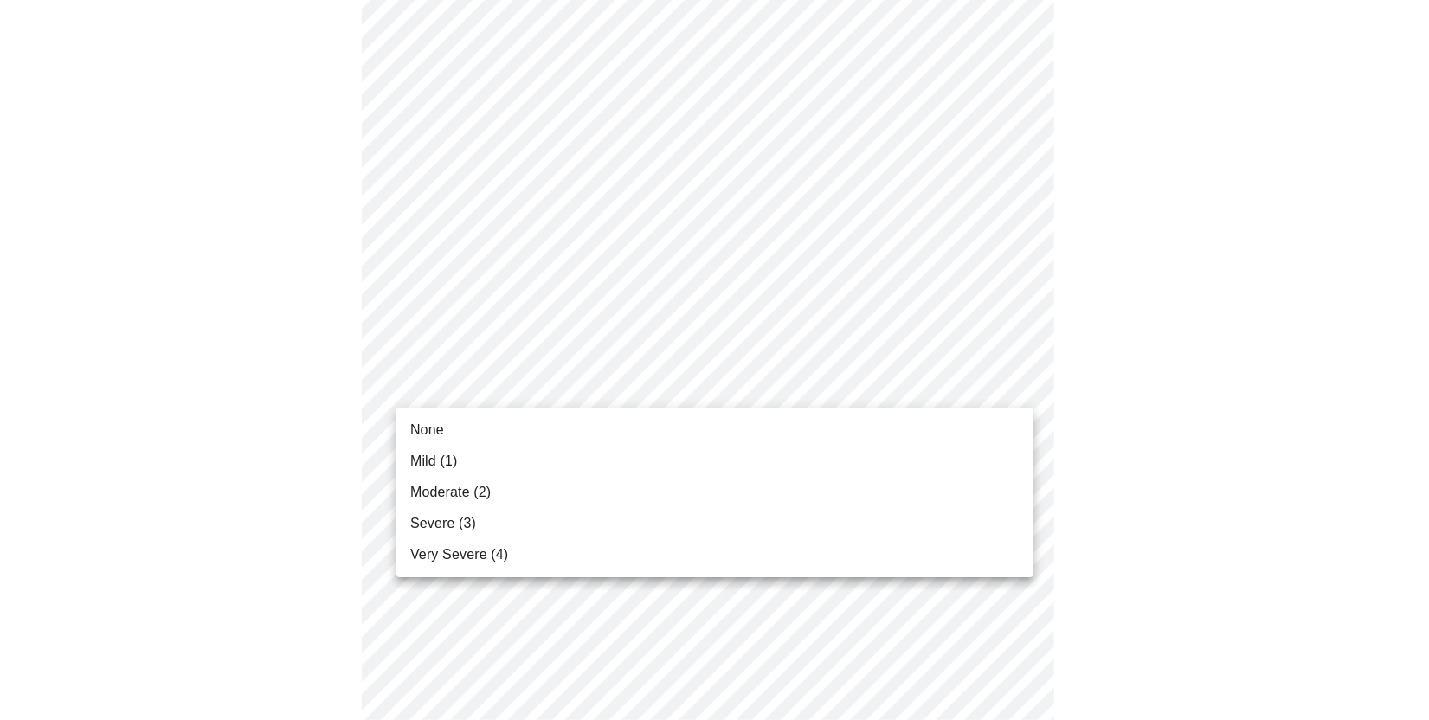
click at [489, 391] on body "MyMenopauseRx Appointments Messaging Labs Uploads Medications Community Refer a…" at bounding box center [714, 22] width 1415 height 2107
click at [481, 429] on li "None" at bounding box center [714, 429] width 637 height 31
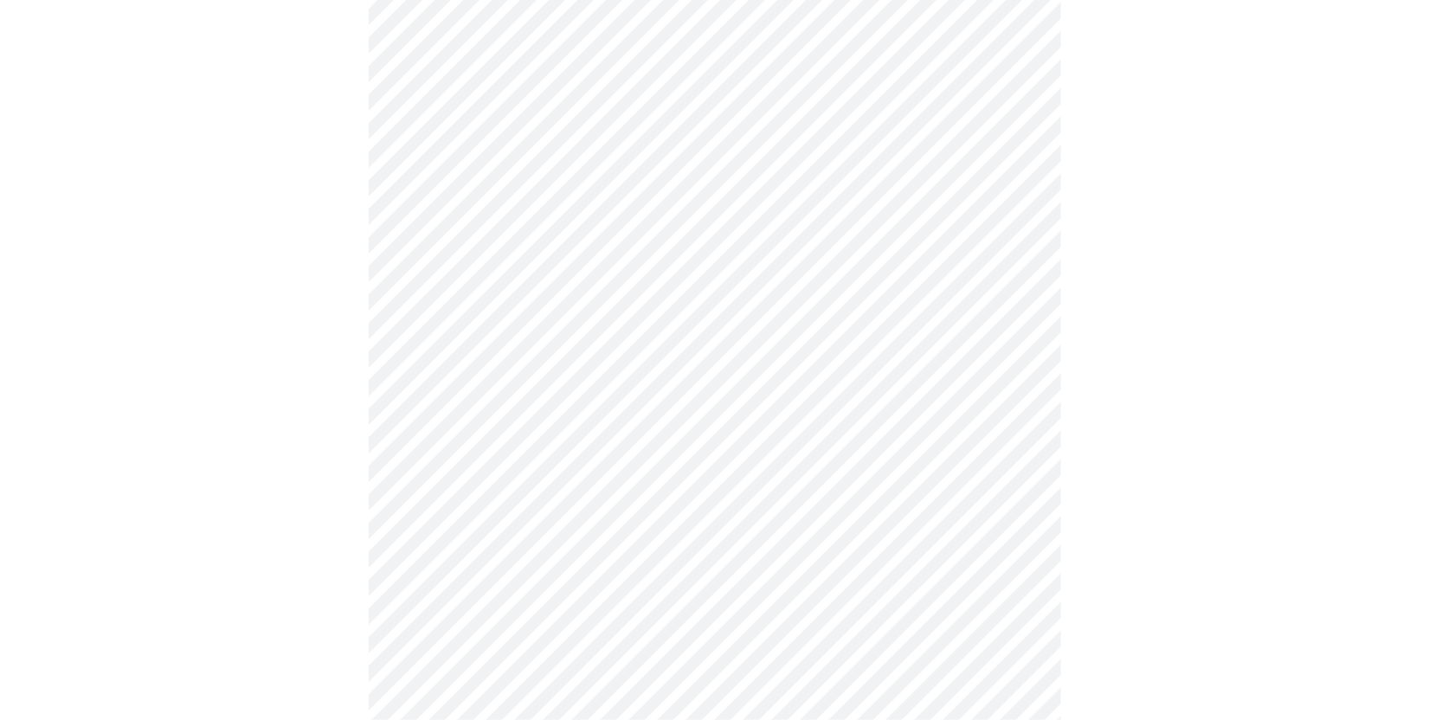
click at [486, 521] on body "MyMenopauseRx Appointments Messaging Labs Uploads Medications Community Refer a…" at bounding box center [714, 10] width 1415 height 2083
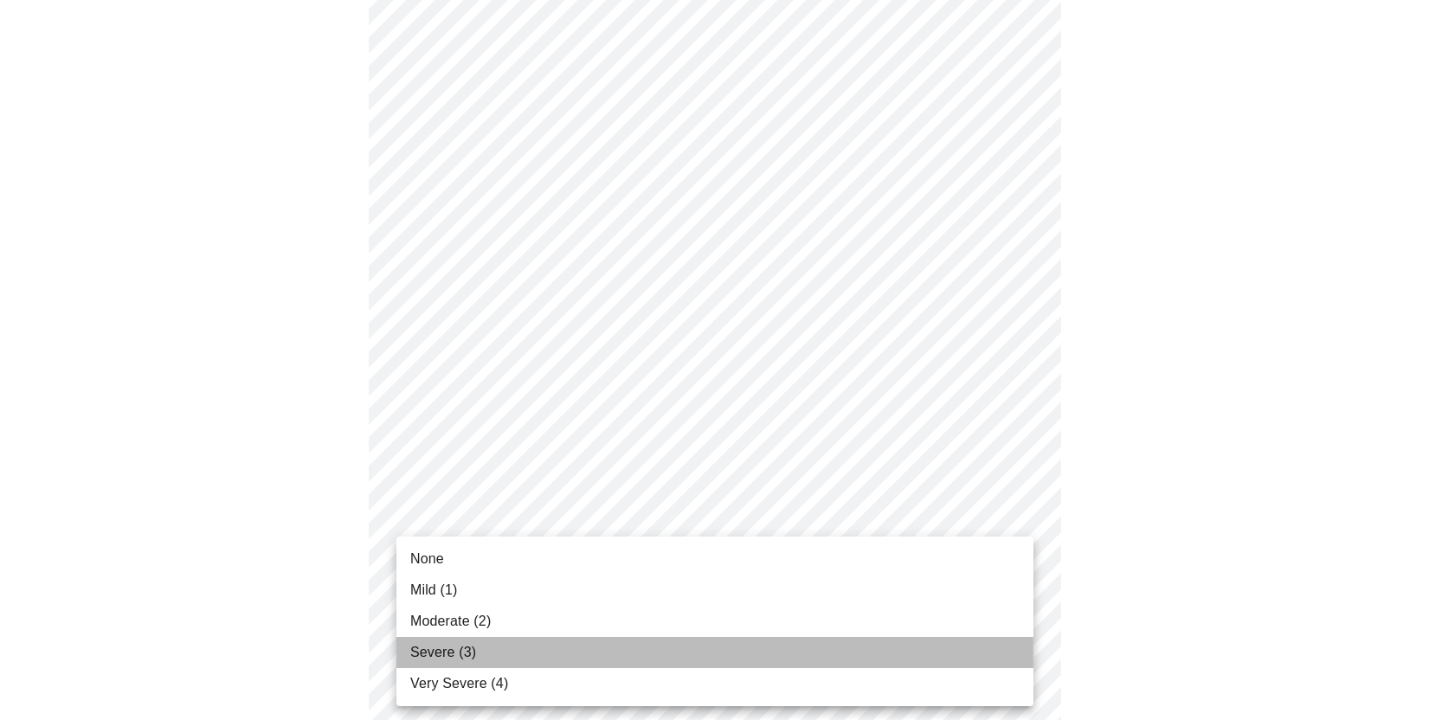
click at [489, 648] on li "Severe (3)" at bounding box center [714, 652] width 637 height 31
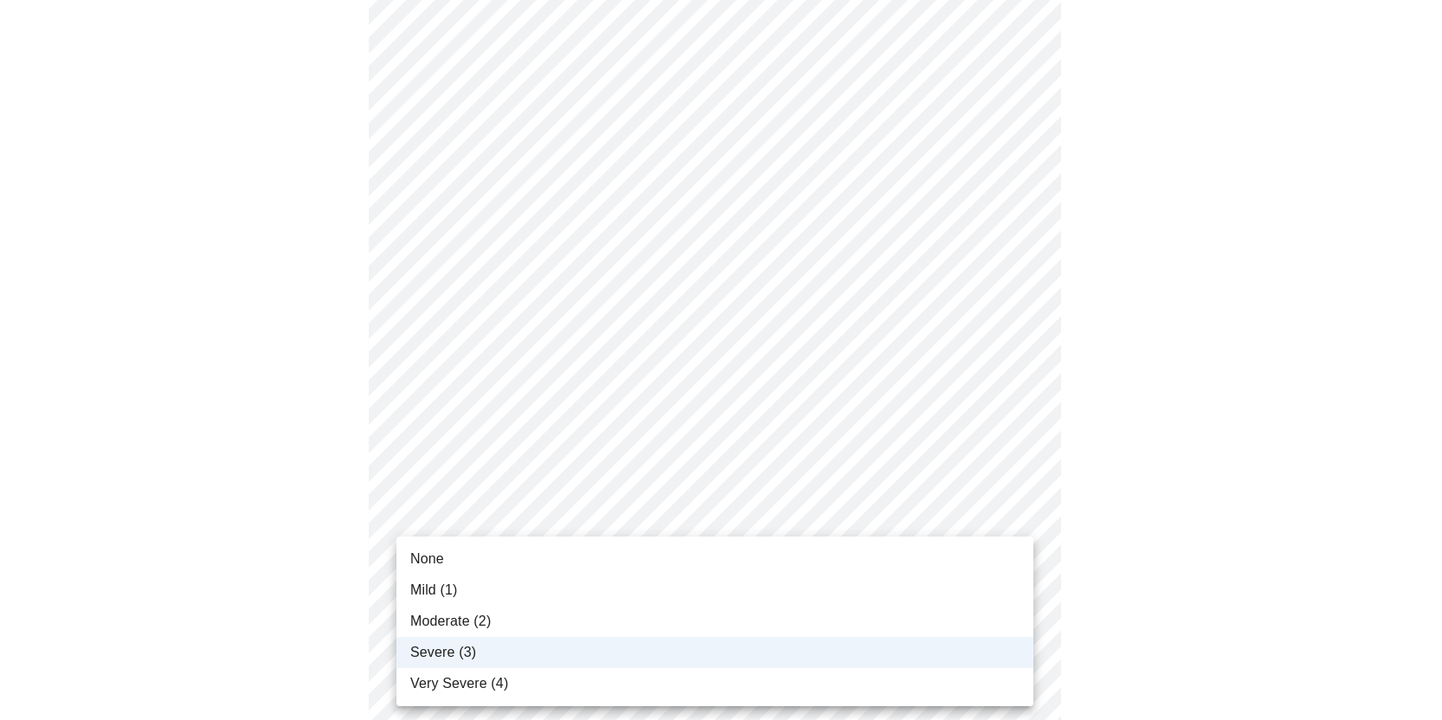
click at [472, 617] on span "Moderate (2)" at bounding box center [450, 621] width 80 height 21
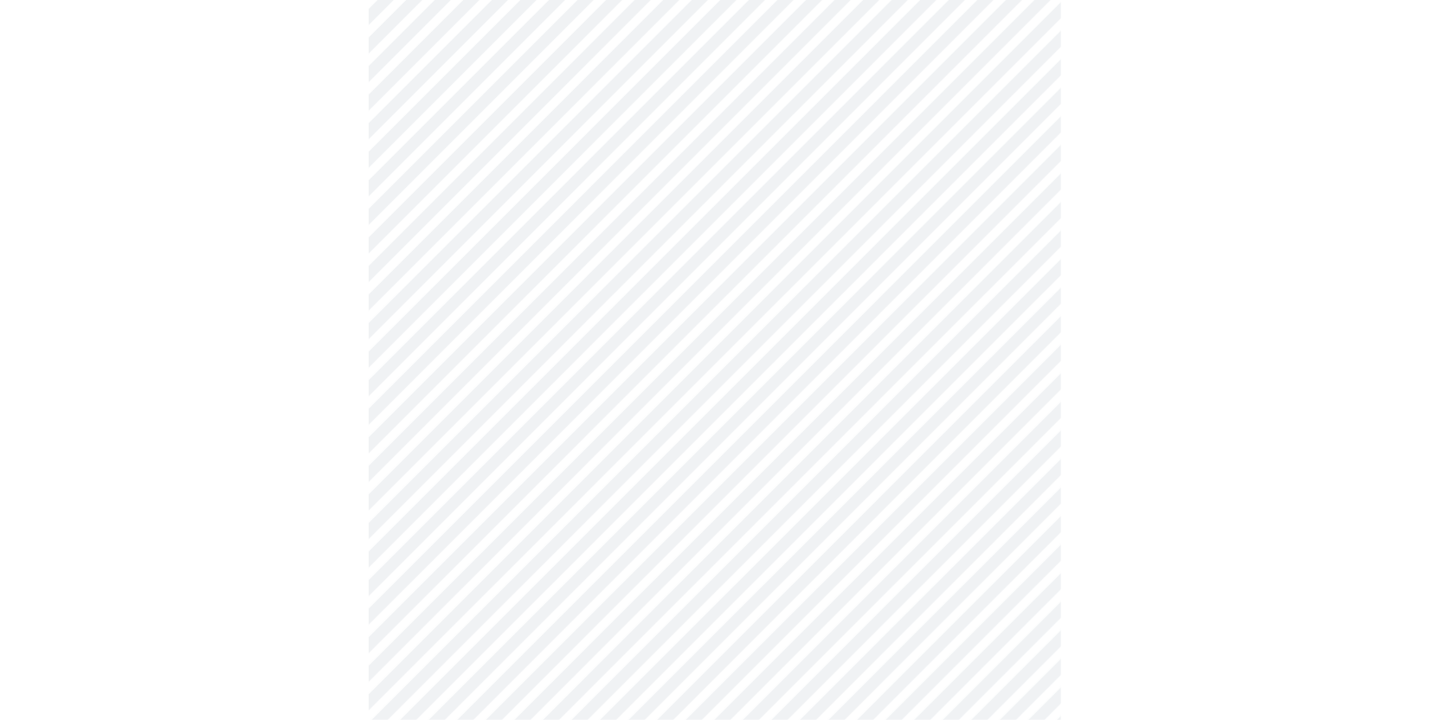
scroll to position [1298, 0]
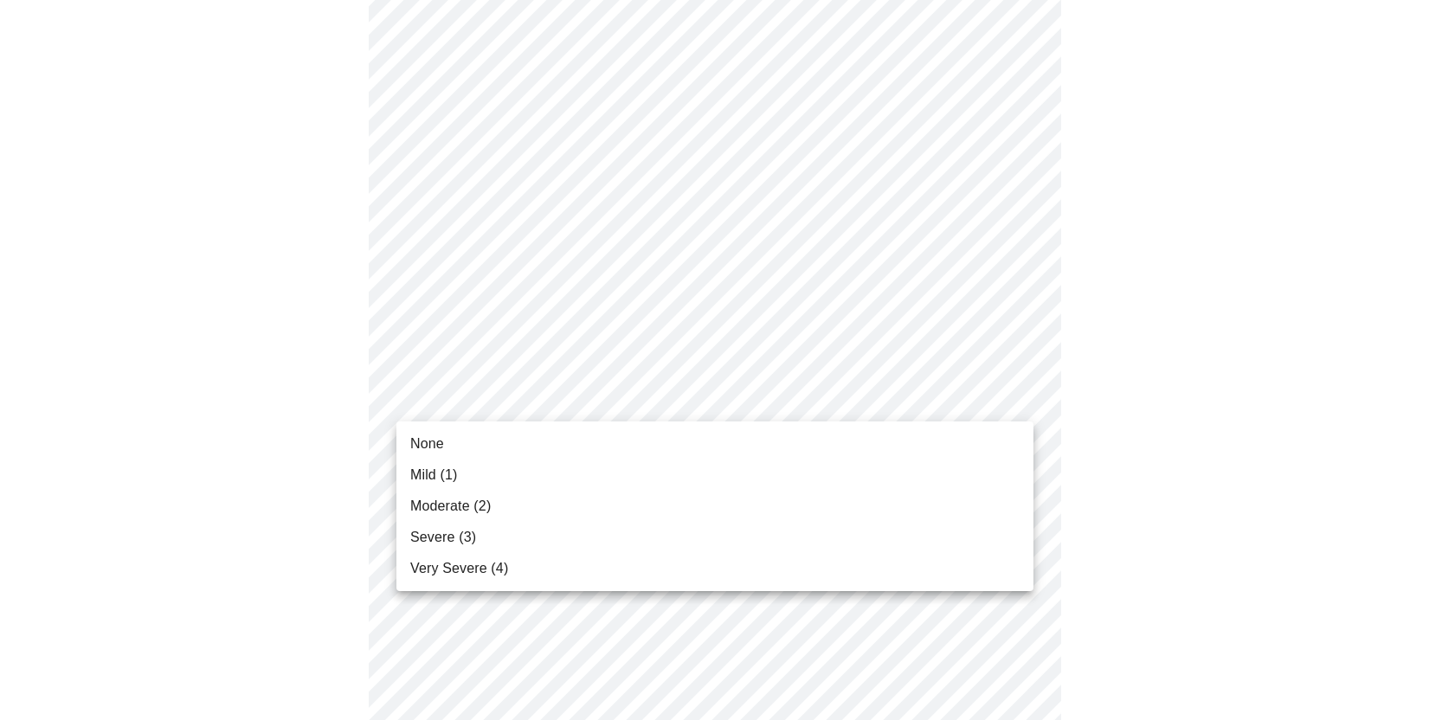
click at [518, 446] on li "None" at bounding box center [714, 443] width 637 height 31
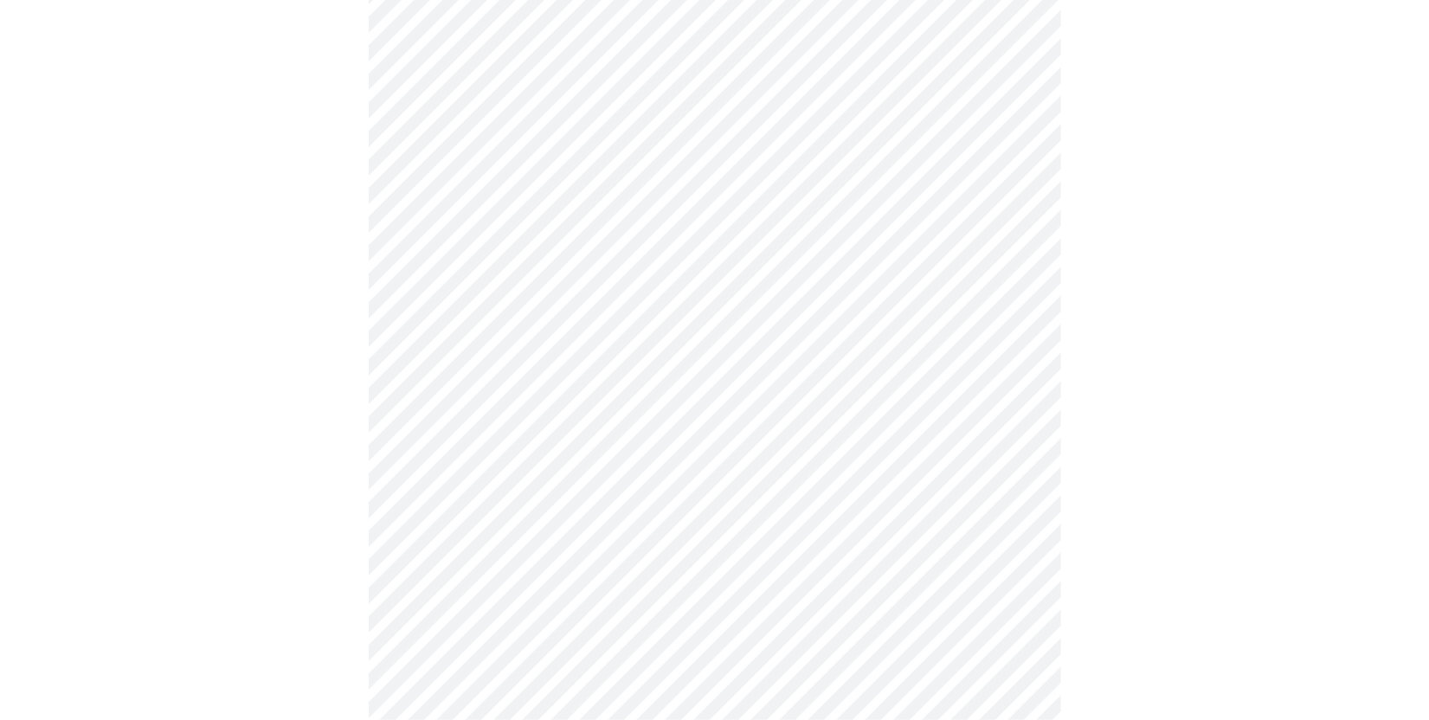
scroll to position [519, 0]
click at [573, 578] on body "MyMenopauseRx Appointments Messaging Labs Uploads Medications Community Refer a…" at bounding box center [714, 359] width 1415 height 1743
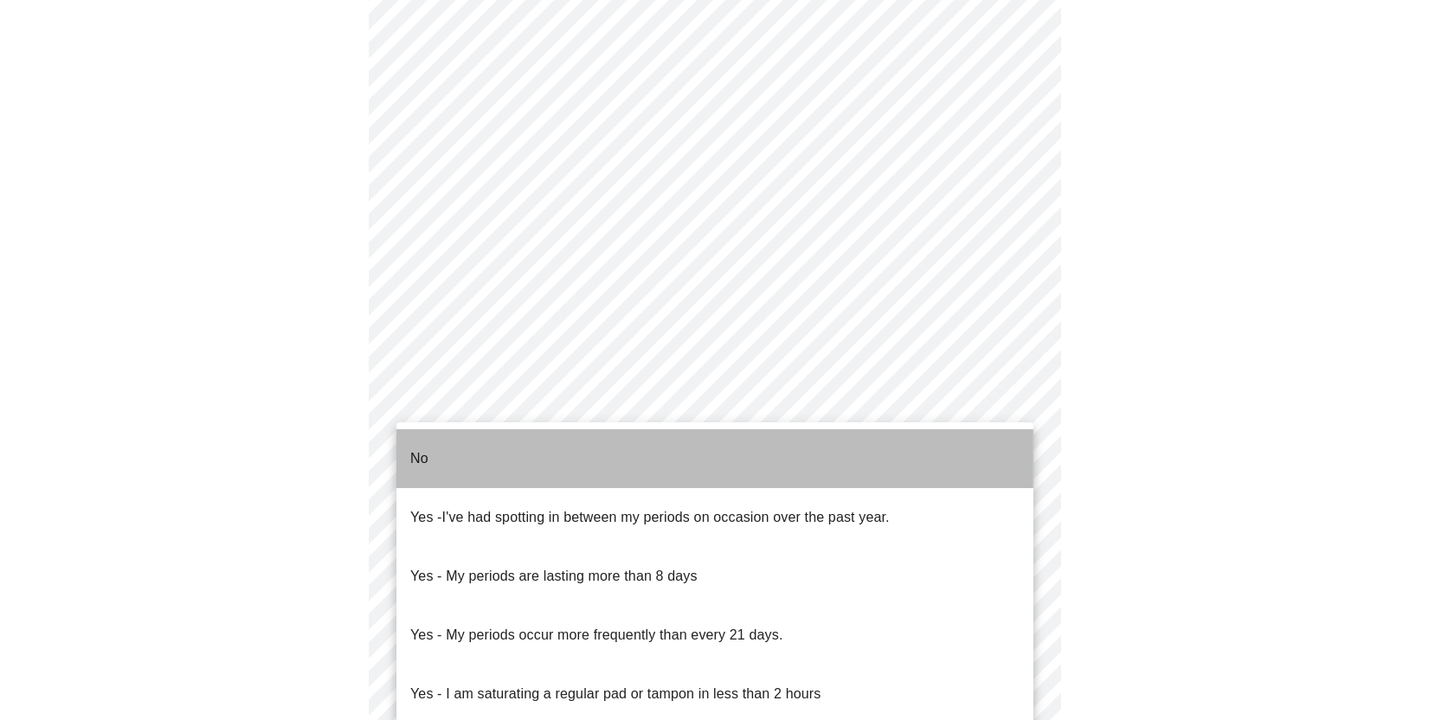
click at [444, 445] on li "No" at bounding box center [714, 458] width 637 height 59
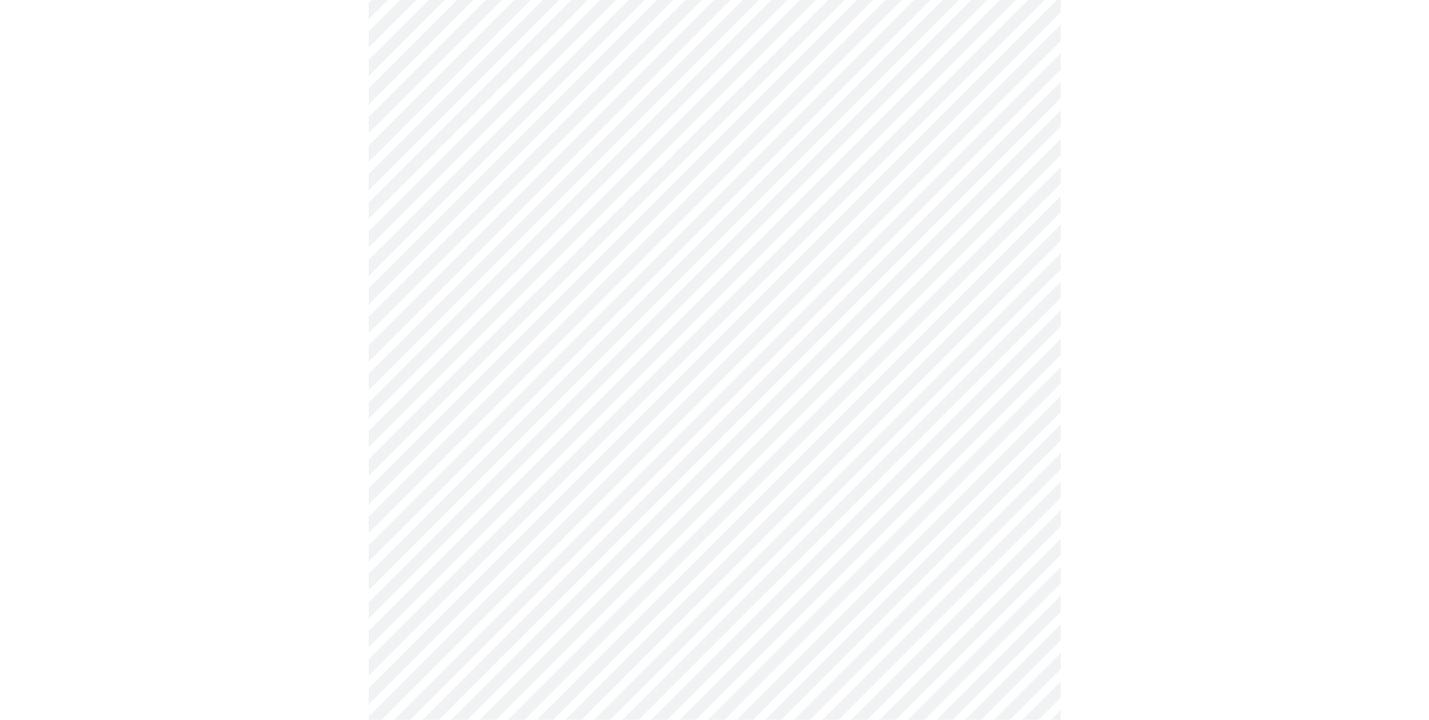
scroll to position [779, 0]
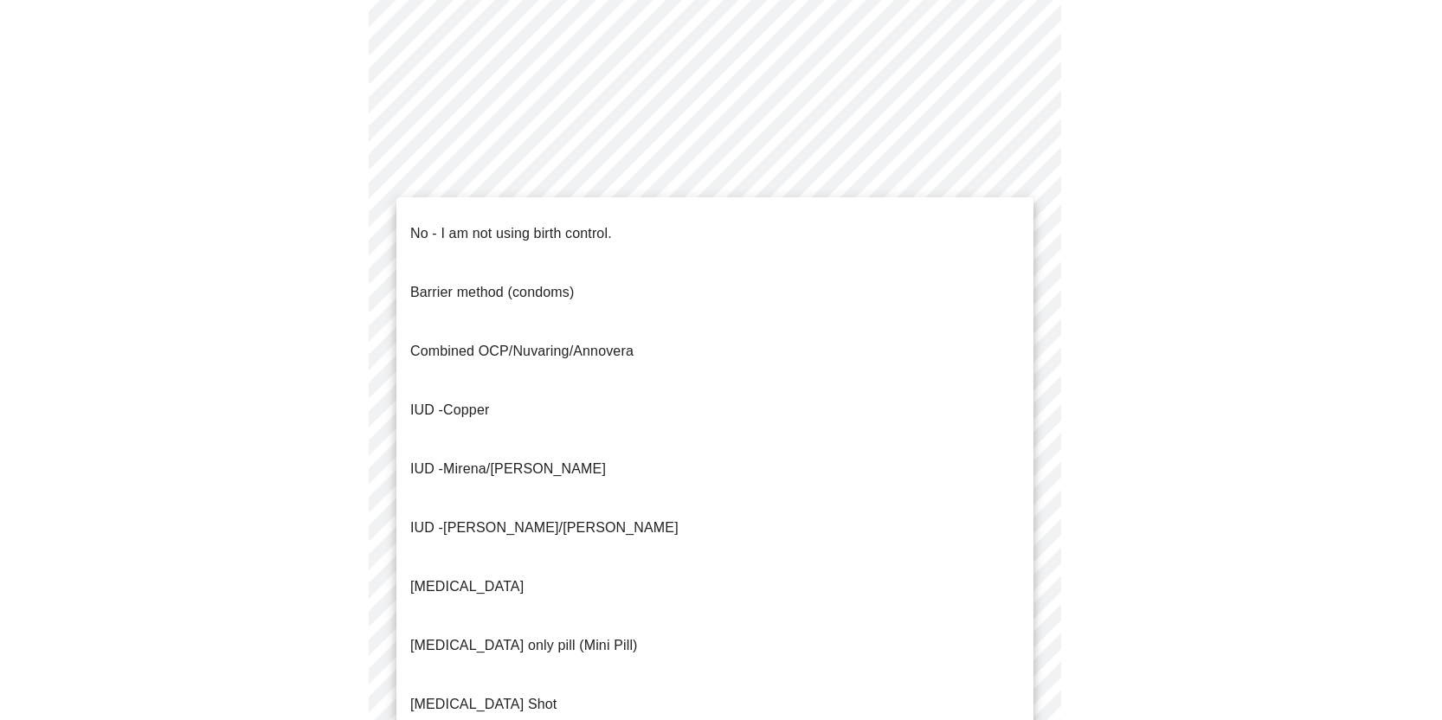
click at [640, 445] on body "MyMenopauseRx Appointments Messaging Labs Uploads Medications Community Refer a…" at bounding box center [721, 94] width 1428 height 1733
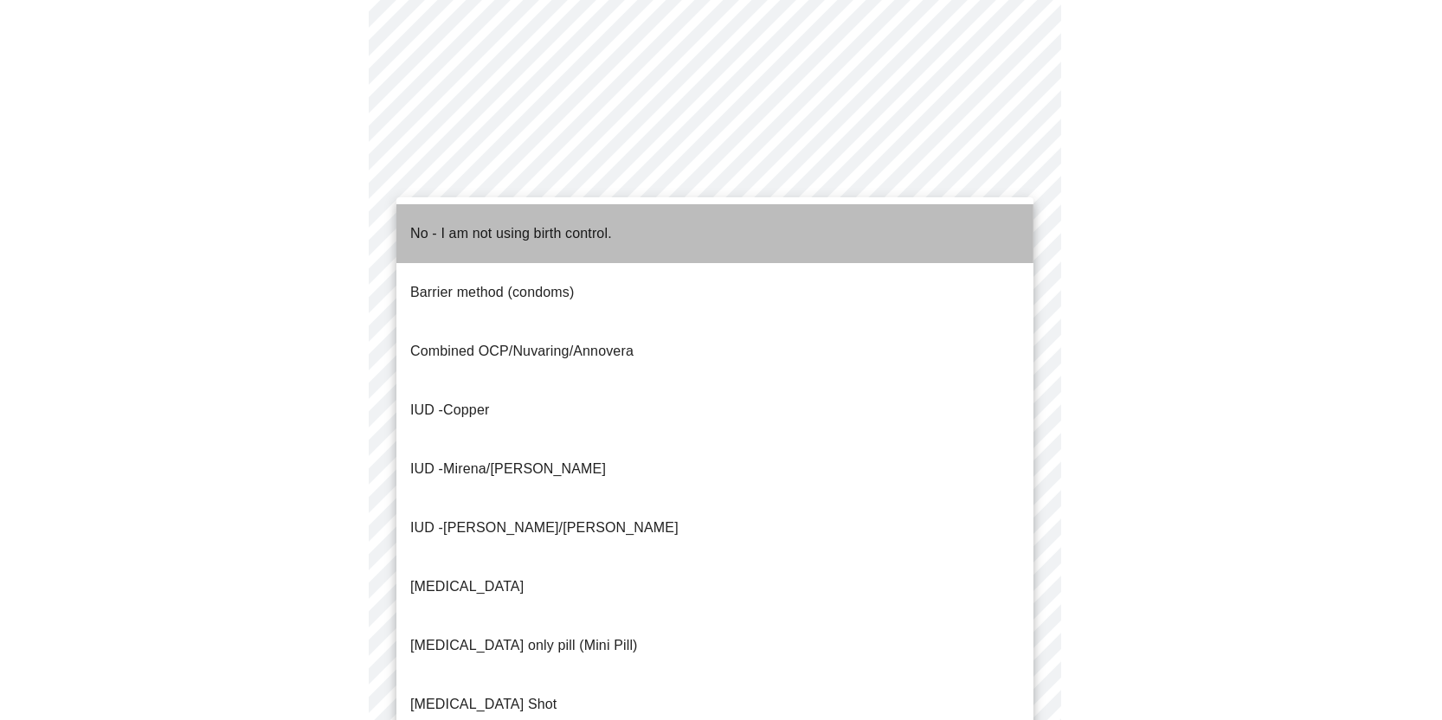
click at [499, 223] on p "No - I am not using birth control." at bounding box center [511, 233] width 202 height 21
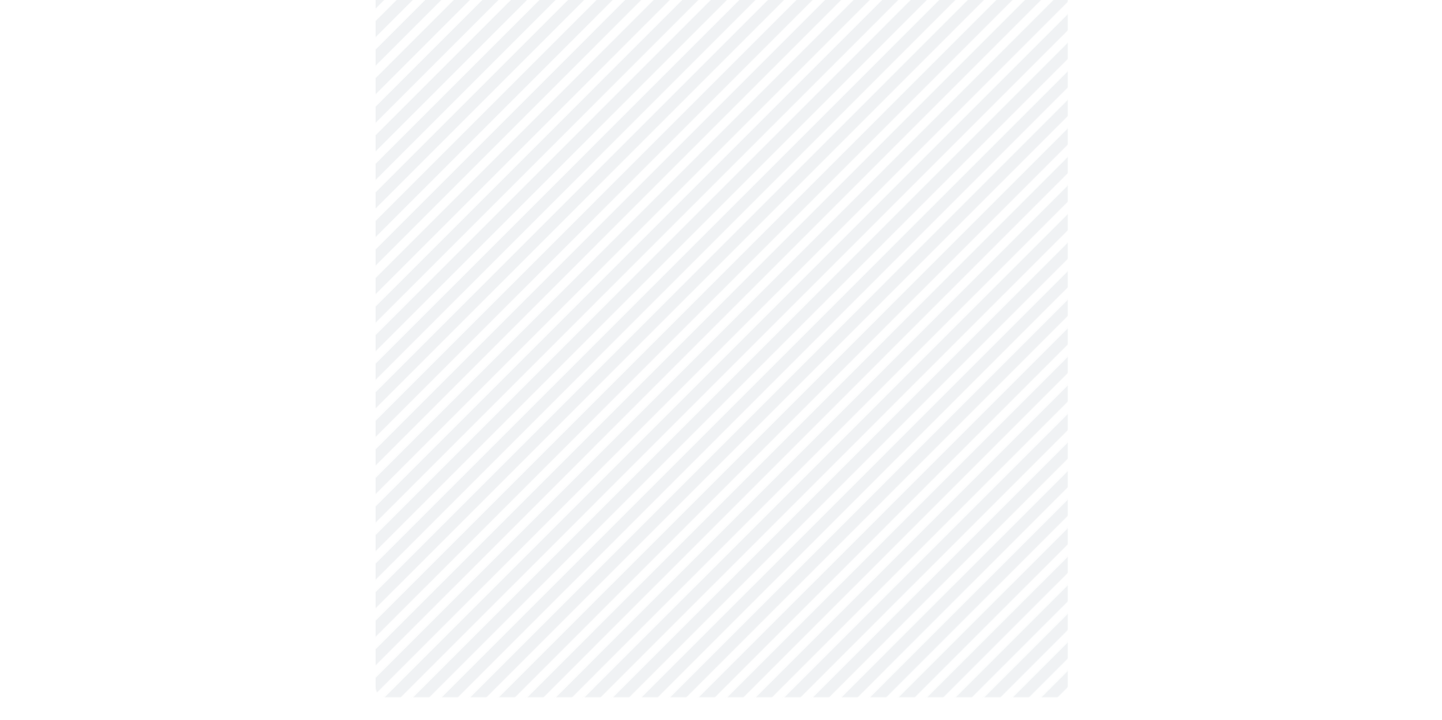
scroll to position [1003, 0]
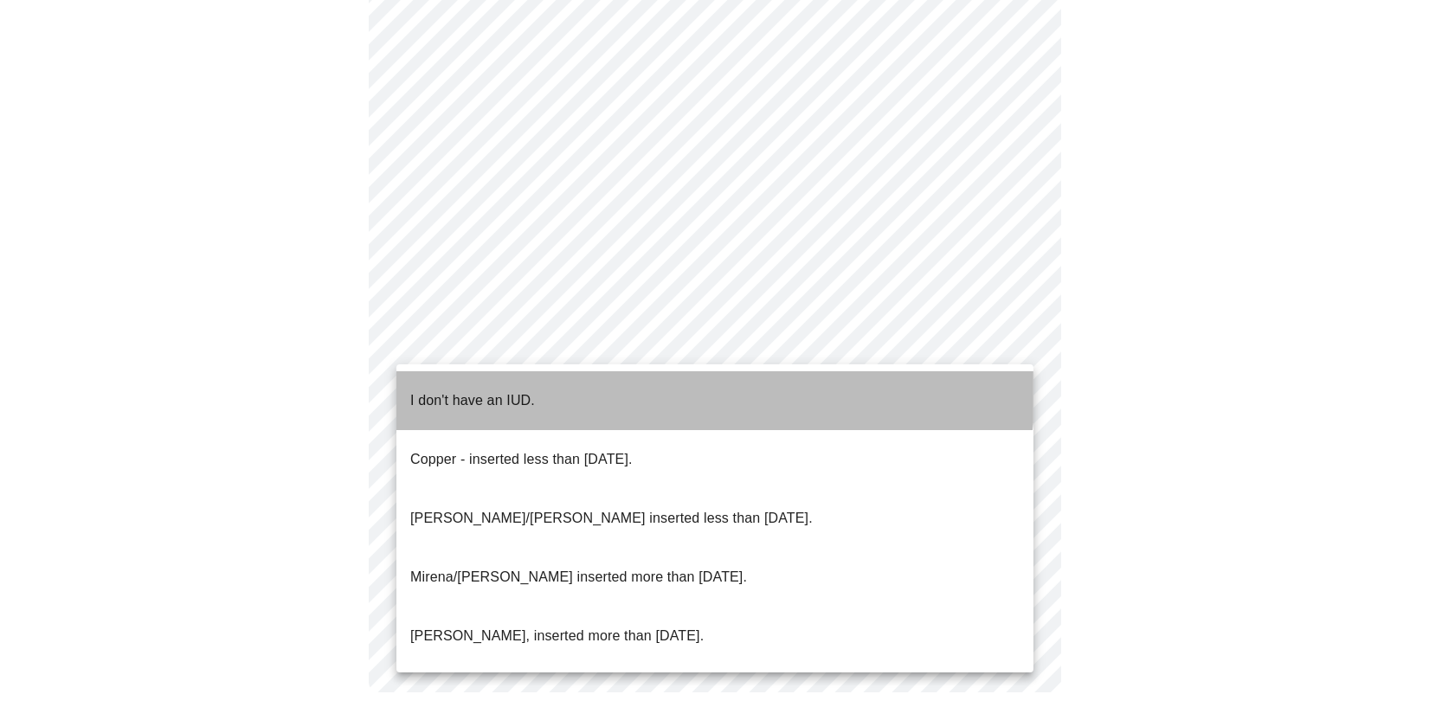
click at [573, 374] on li "I don't have an IUD." at bounding box center [714, 400] width 637 height 59
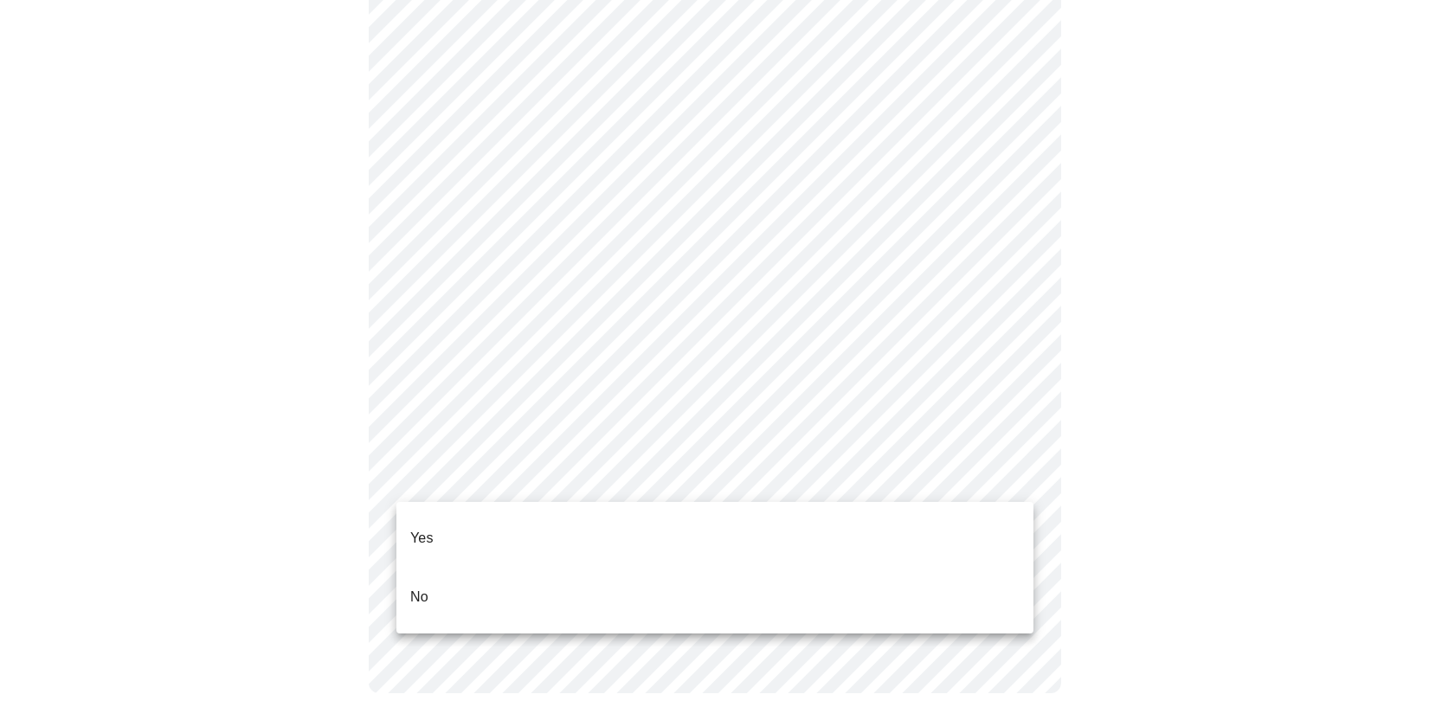
click at [539, 568] on li "No" at bounding box center [714, 597] width 637 height 59
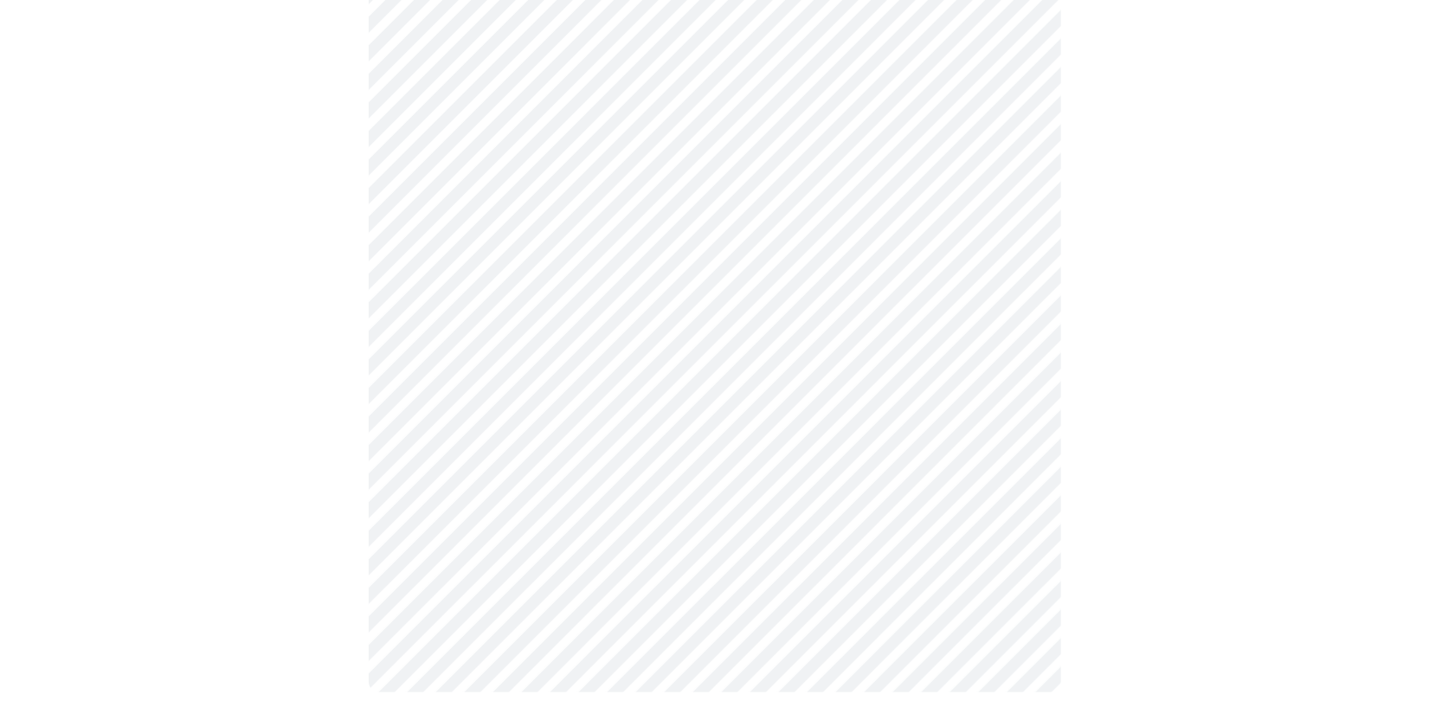
scroll to position [0, 0]
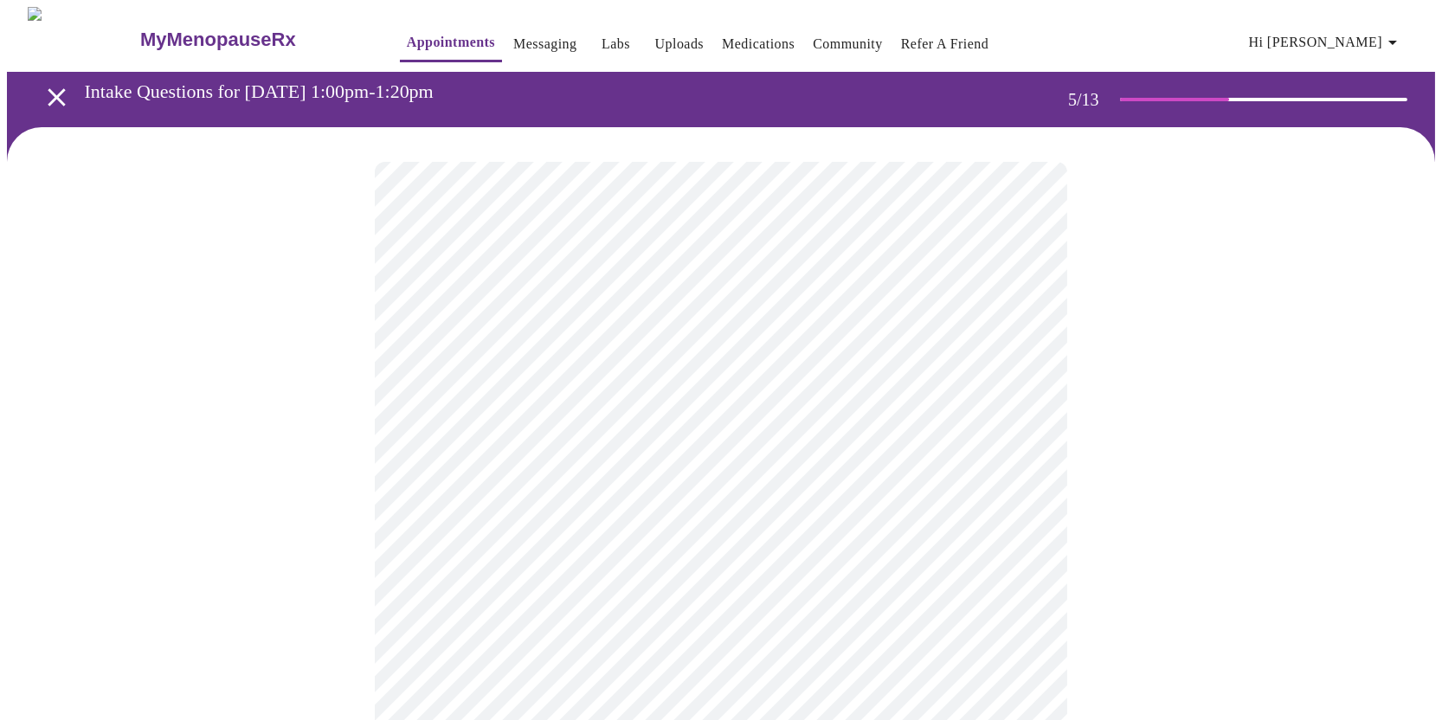
click at [659, 459] on body "MyMenopauseRx Appointments Messaging Labs Uploads Medications Community Refer a…" at bounding box center [721, 707] width 1428 height 1401
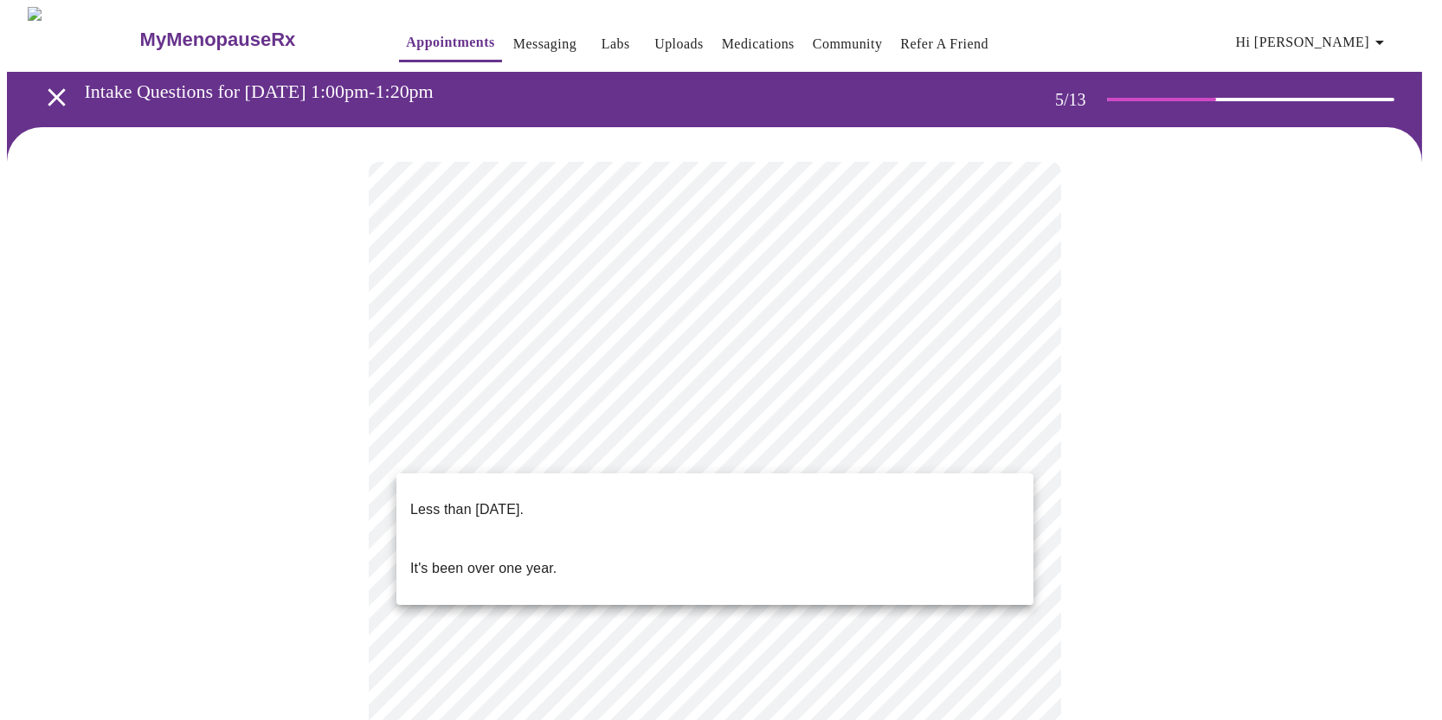
click at [586, 499] on li "Less than one year ago." at bounding box center [714, 509] width 637 height 59
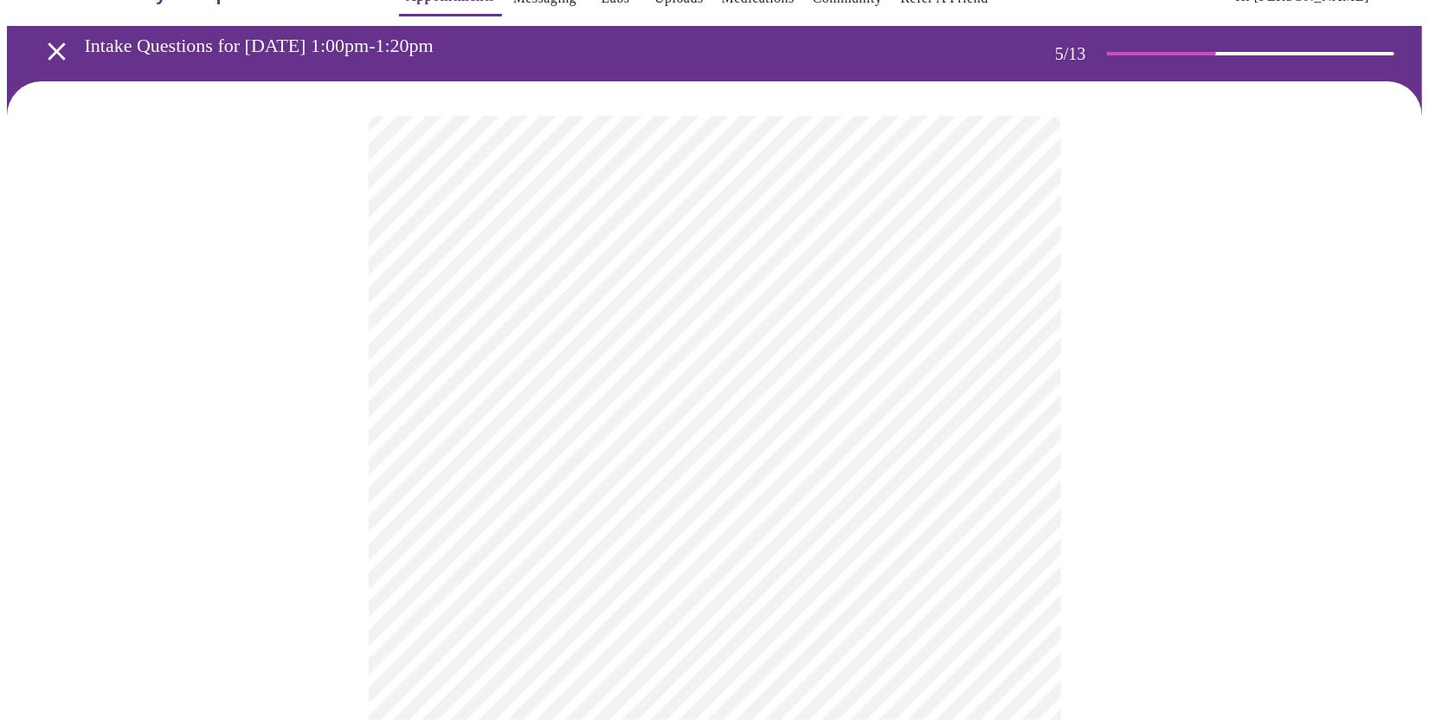
scroll to position [87, 0]
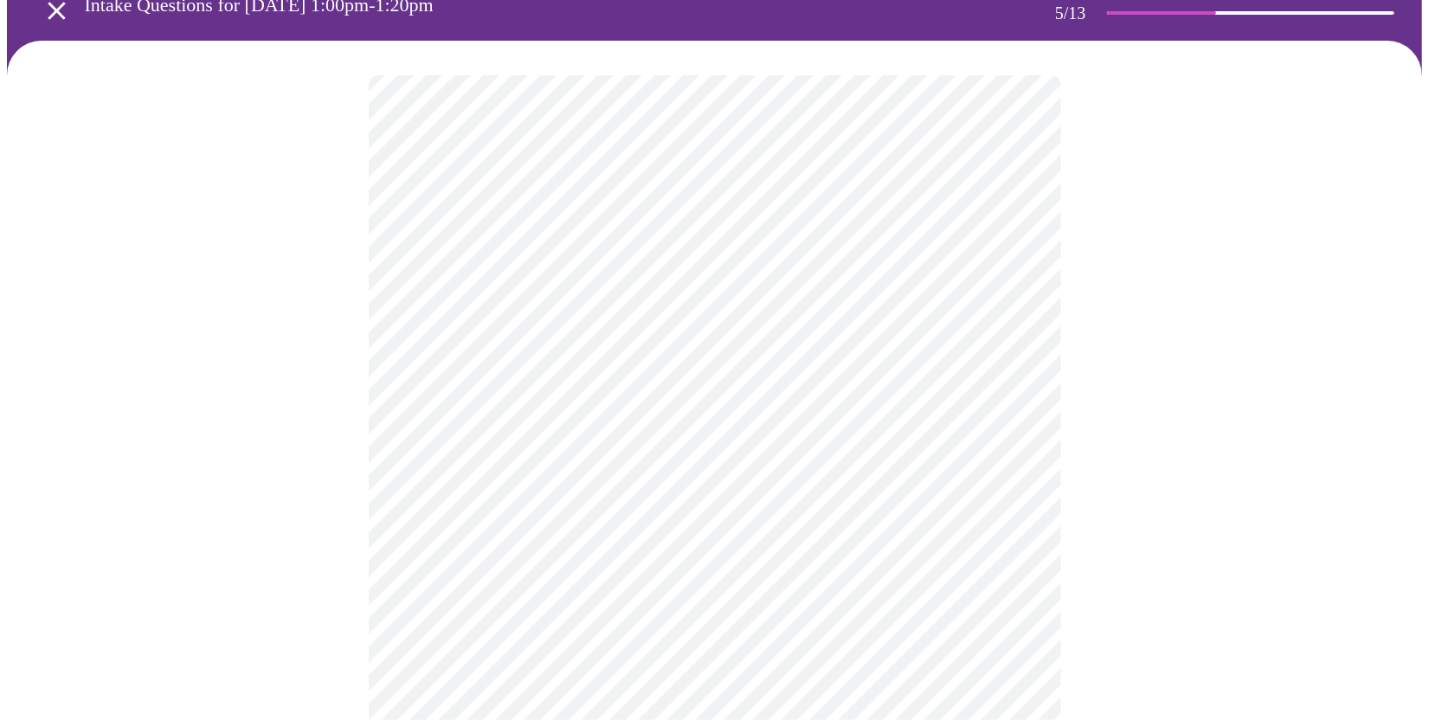
click at [640, 514] on body "MyMenopauseRx Appointments Messaging Labs Uploads Medications Community Refer a…" at bounding box center [714, 615] width 1415 height 1390
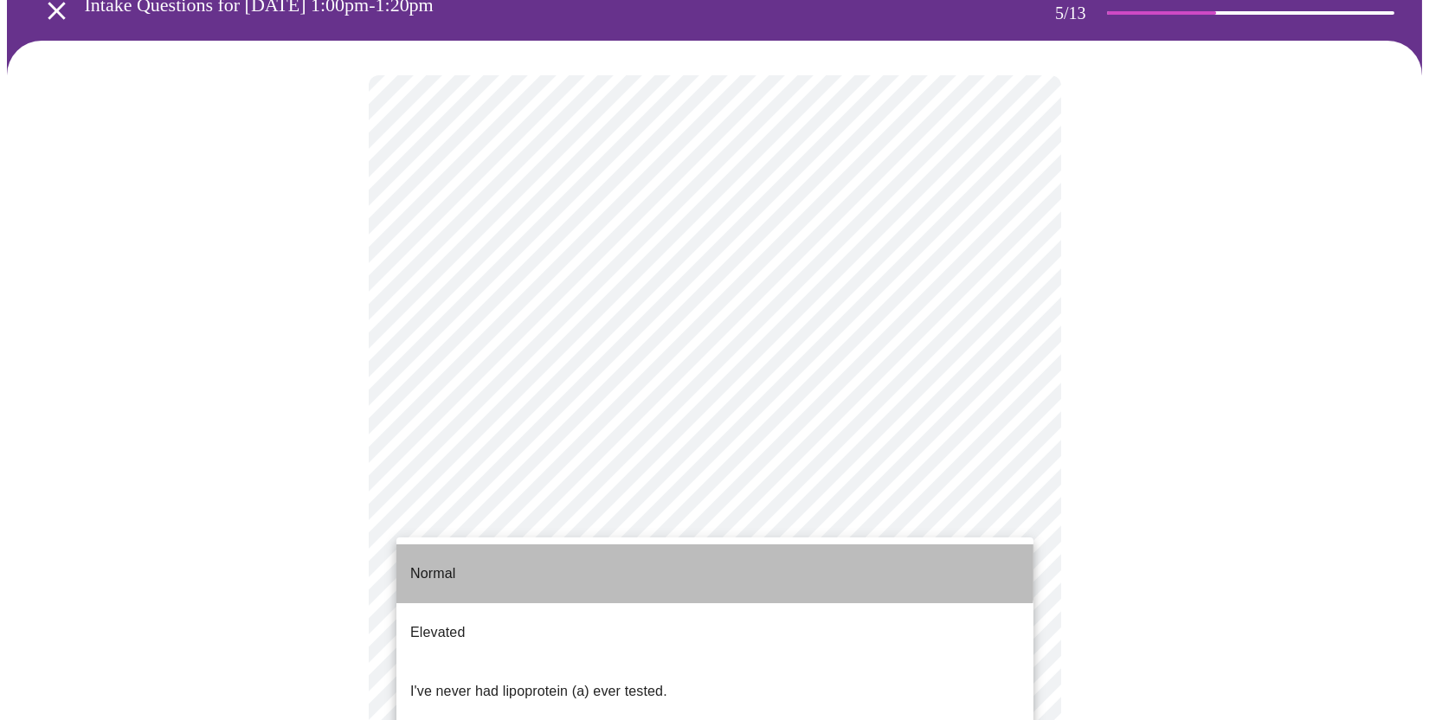
click at [601, 552] on li "Normal" at bounding box center [714, 573] width 637 height 59
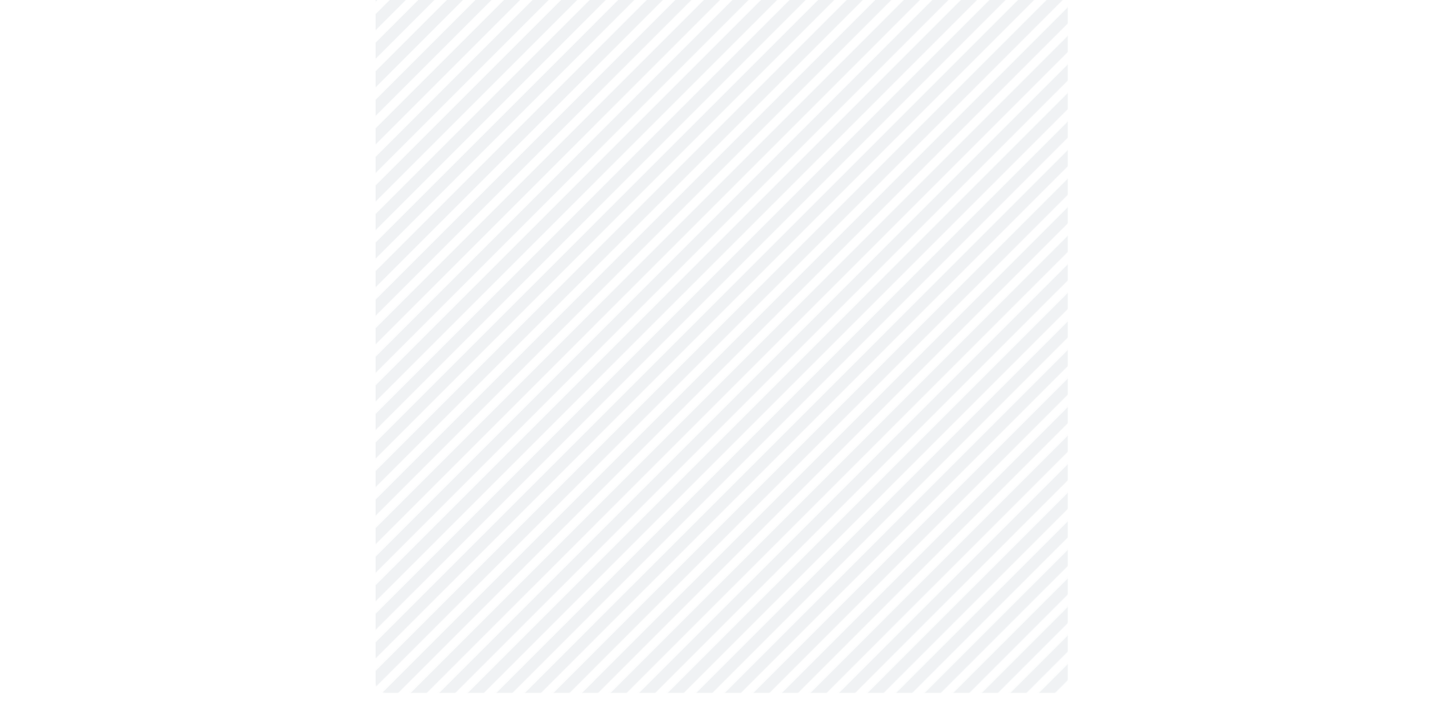
scroll to position [0, 0]
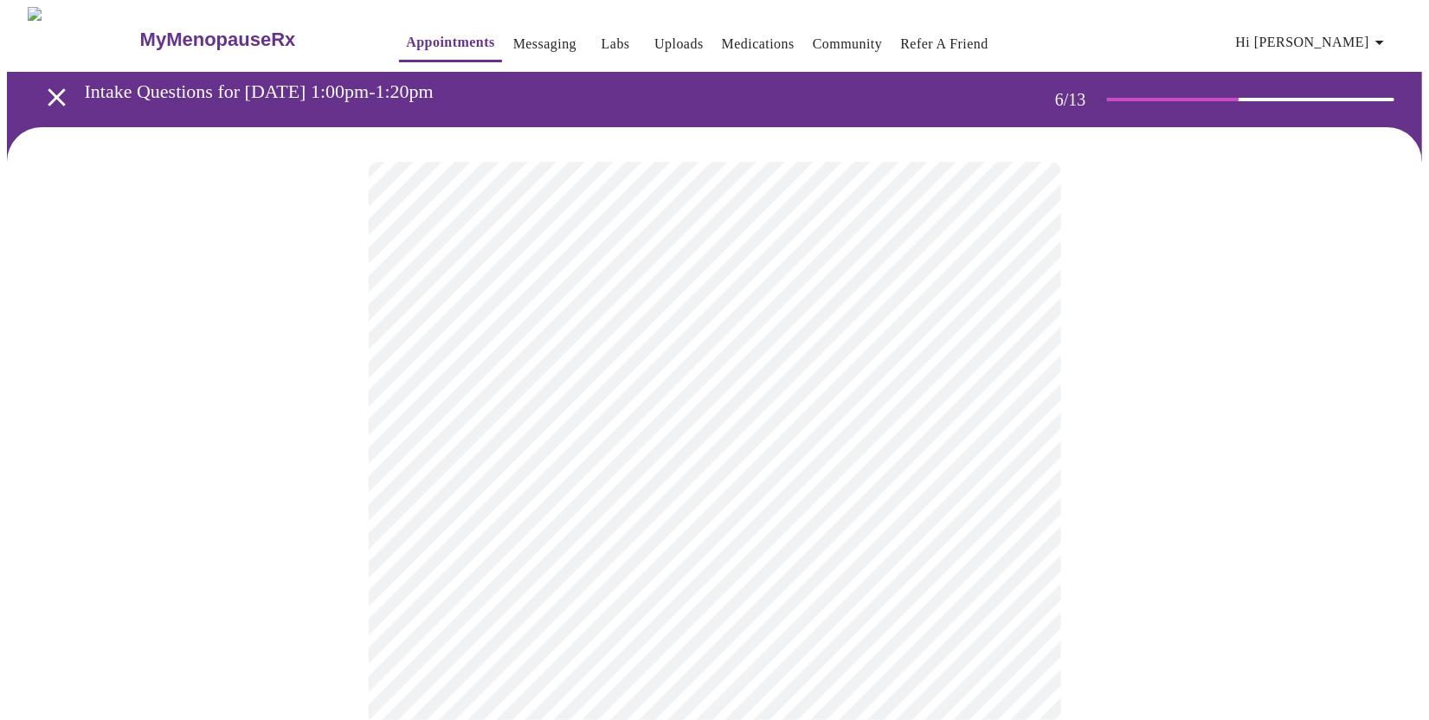
click at [584, 494] on body "MyMenopauseRx Appointments Messaging Labs Uploads Medications Community Refer a…" at bounding box center [714, 468] width 1415 height 923
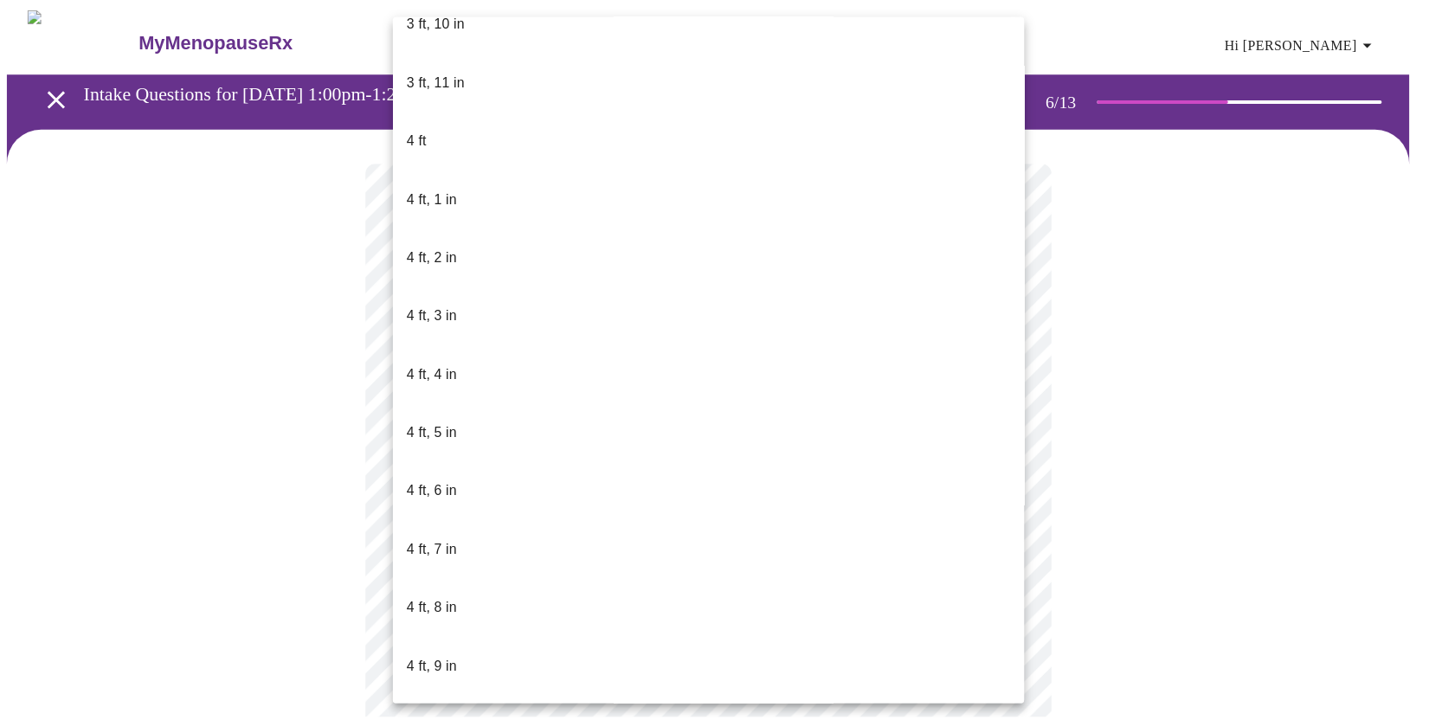
scroll to position [779, 0]
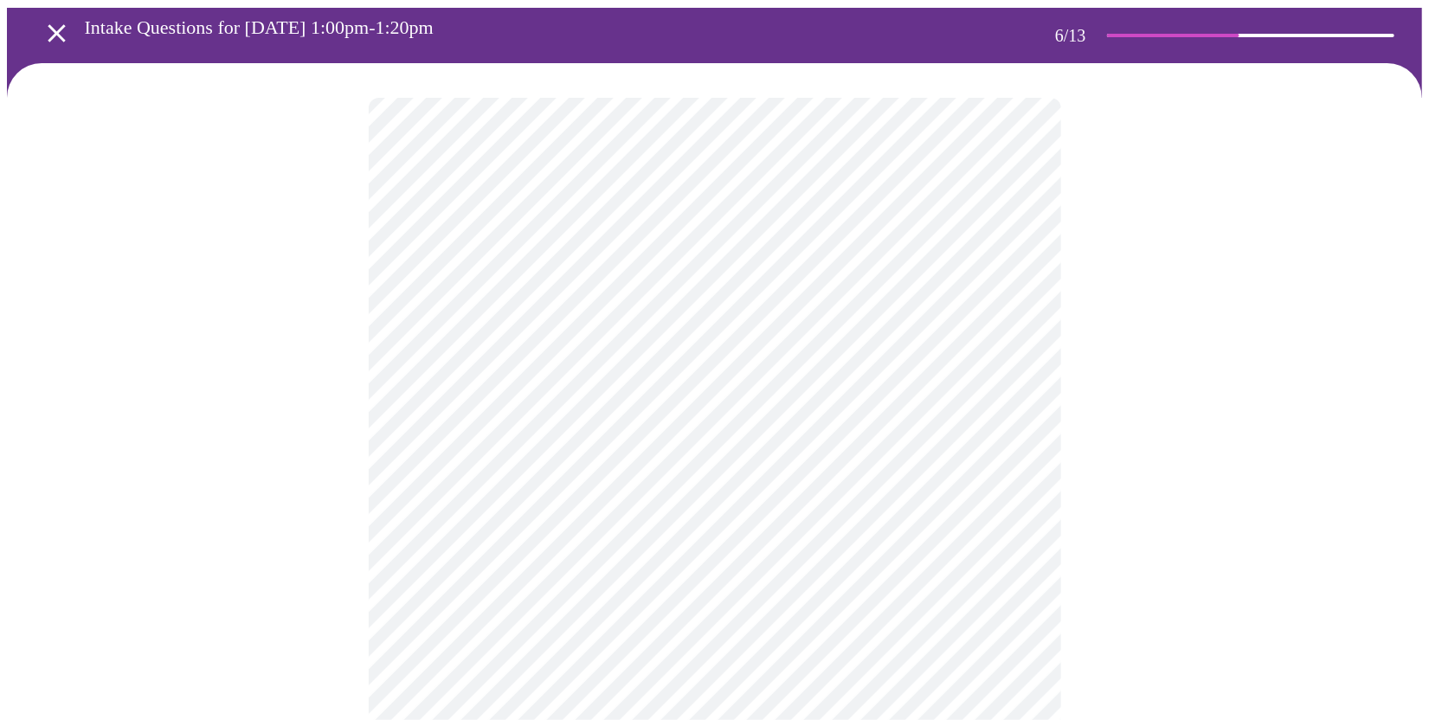
scroll to position [192, 0]
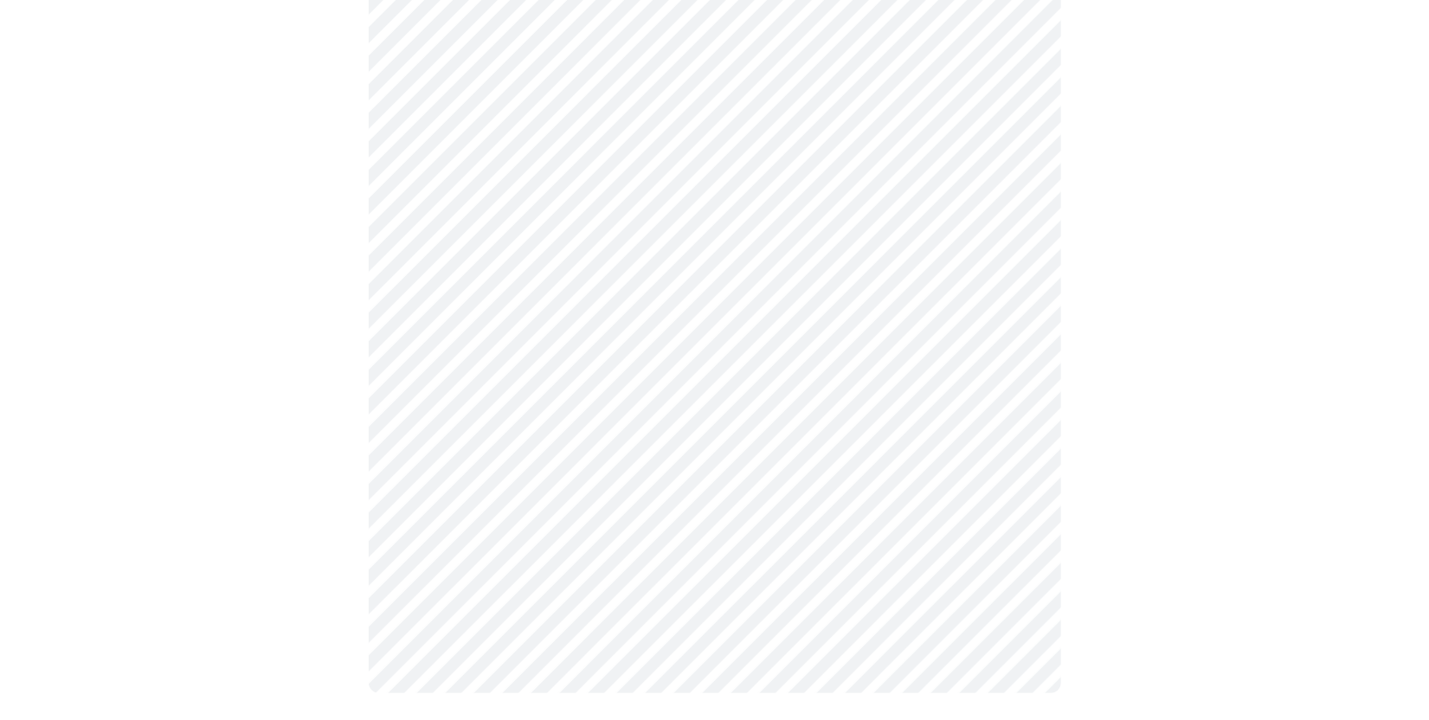
click at [254, 482] on div at bounding box center [714, 331] width 1415 height 793
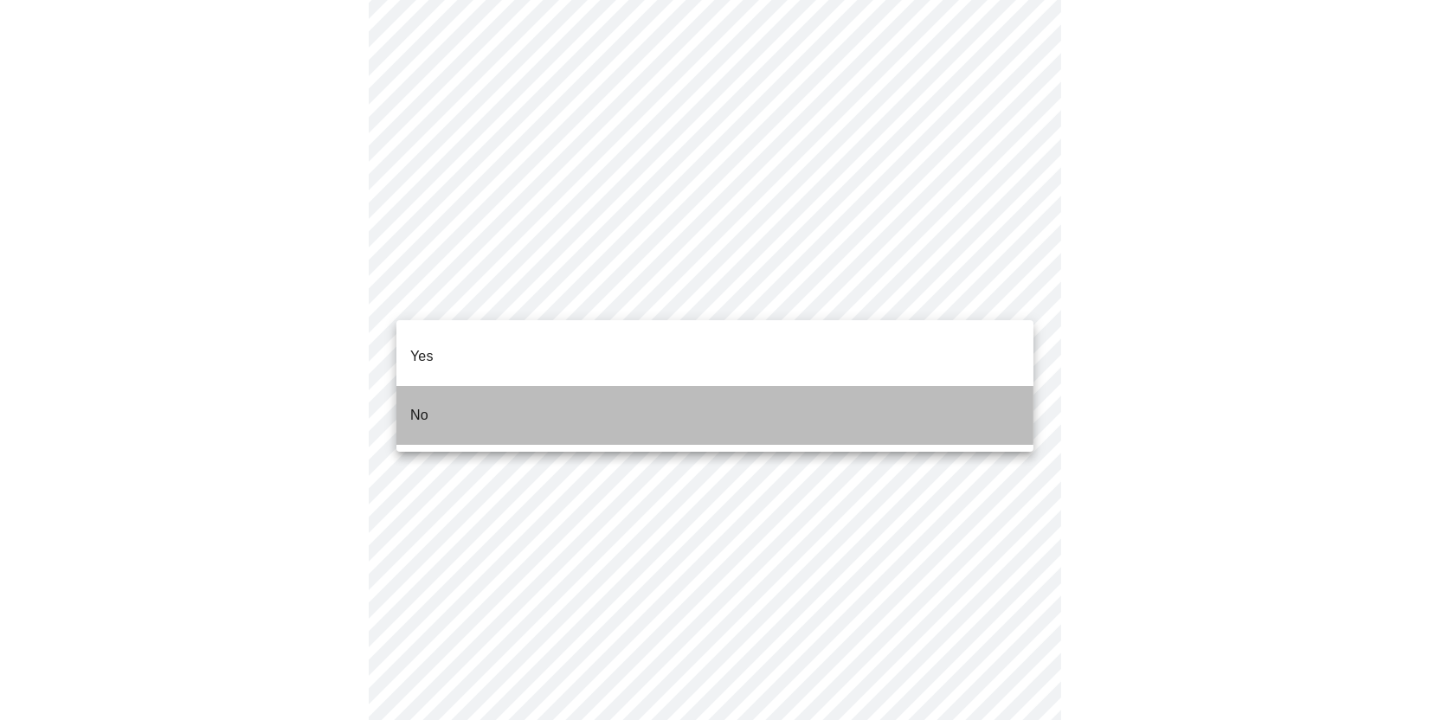
click at [528, 388] on li "No" at bounding box center [714, 415] width 637 height 59
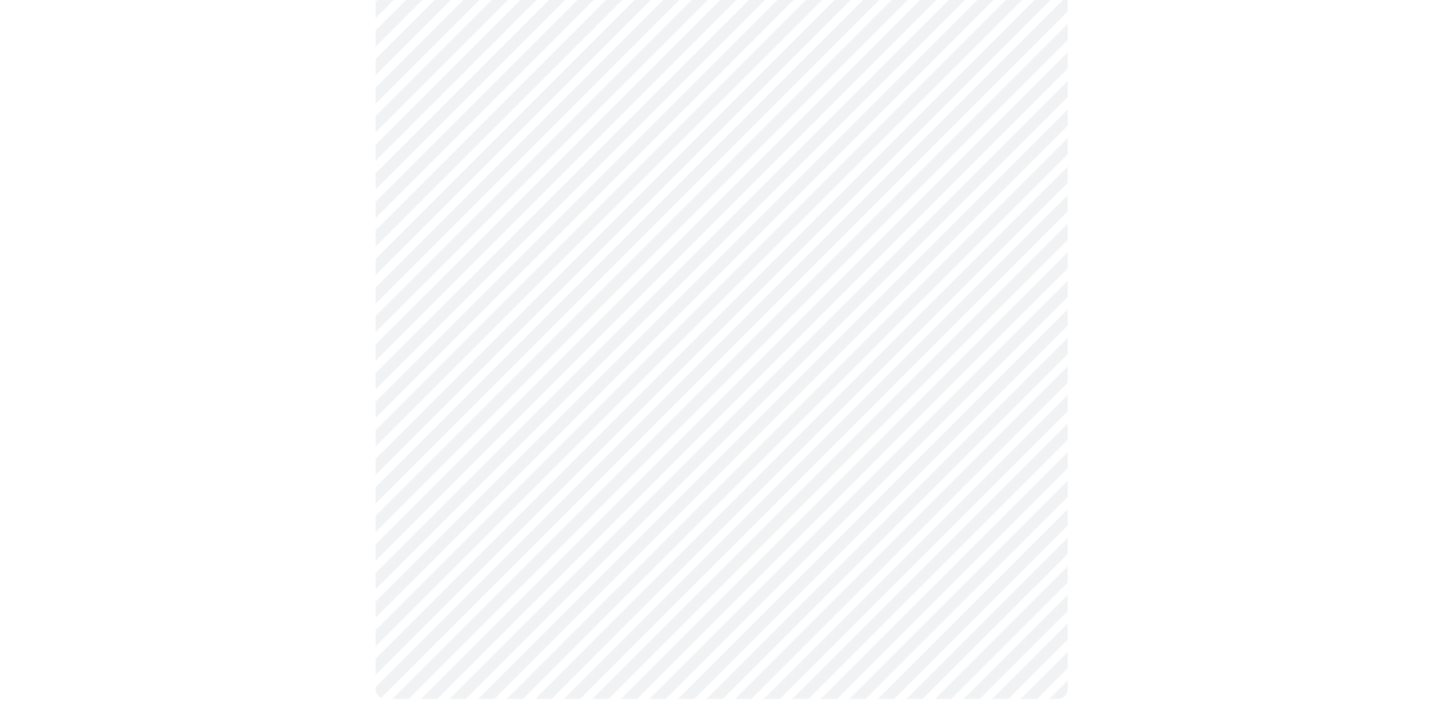
scroll to position [966, 0]
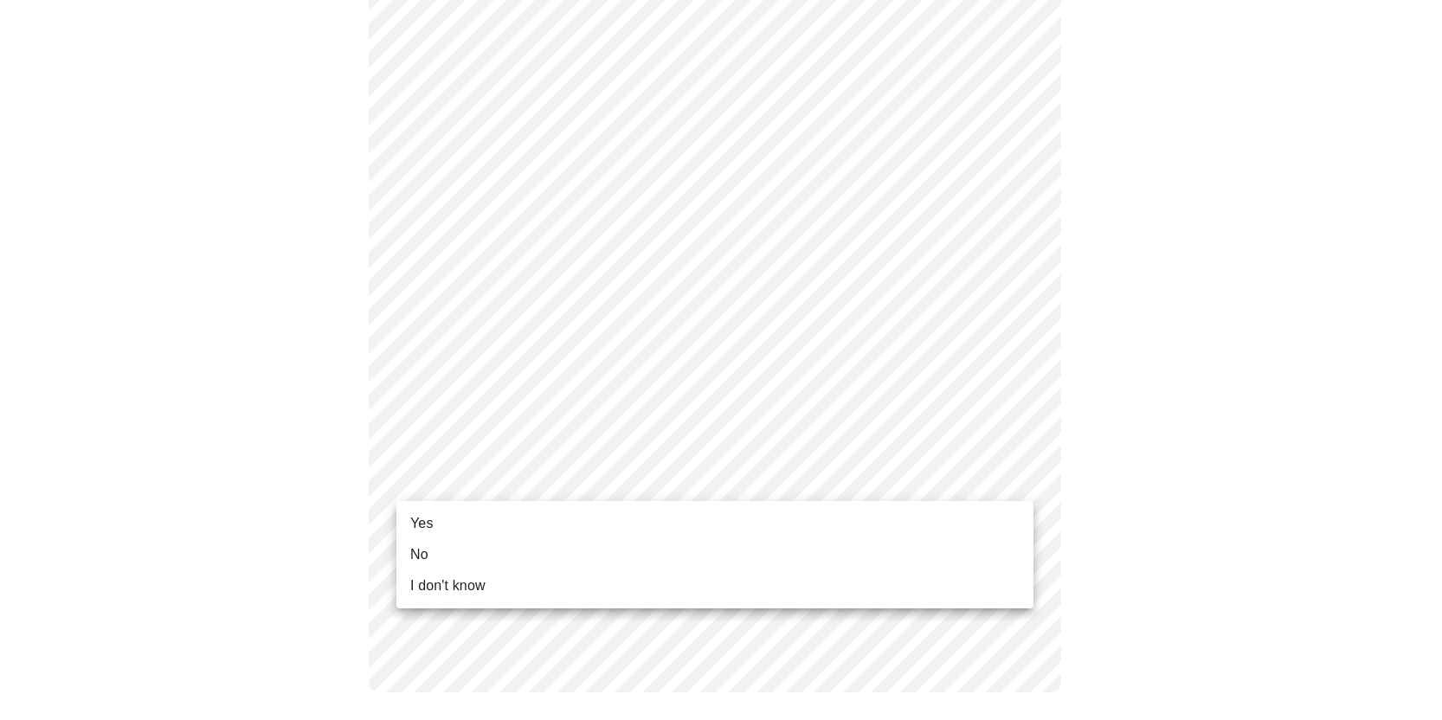
click at [520, 517] on li "Yes" at bounding box center [714, 523] width 637 height 31
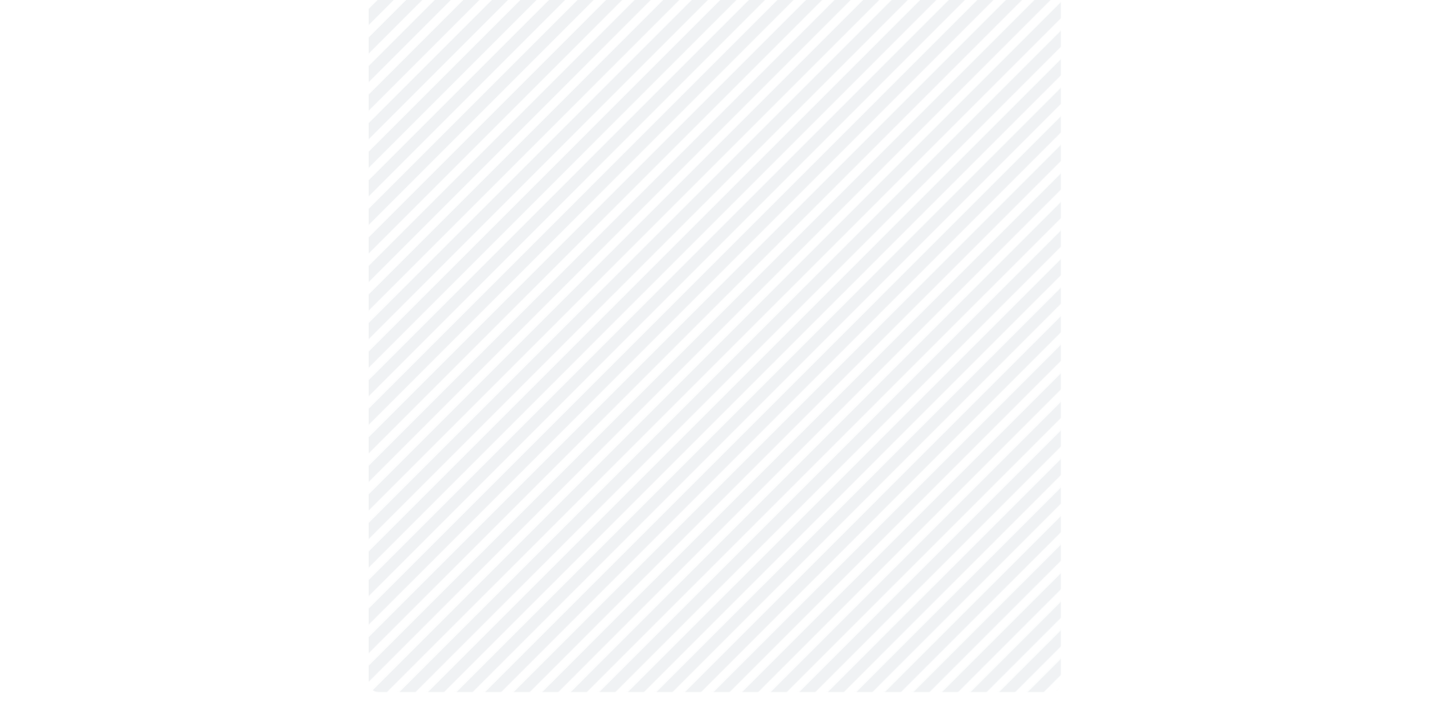
scroll to position [0, 0]
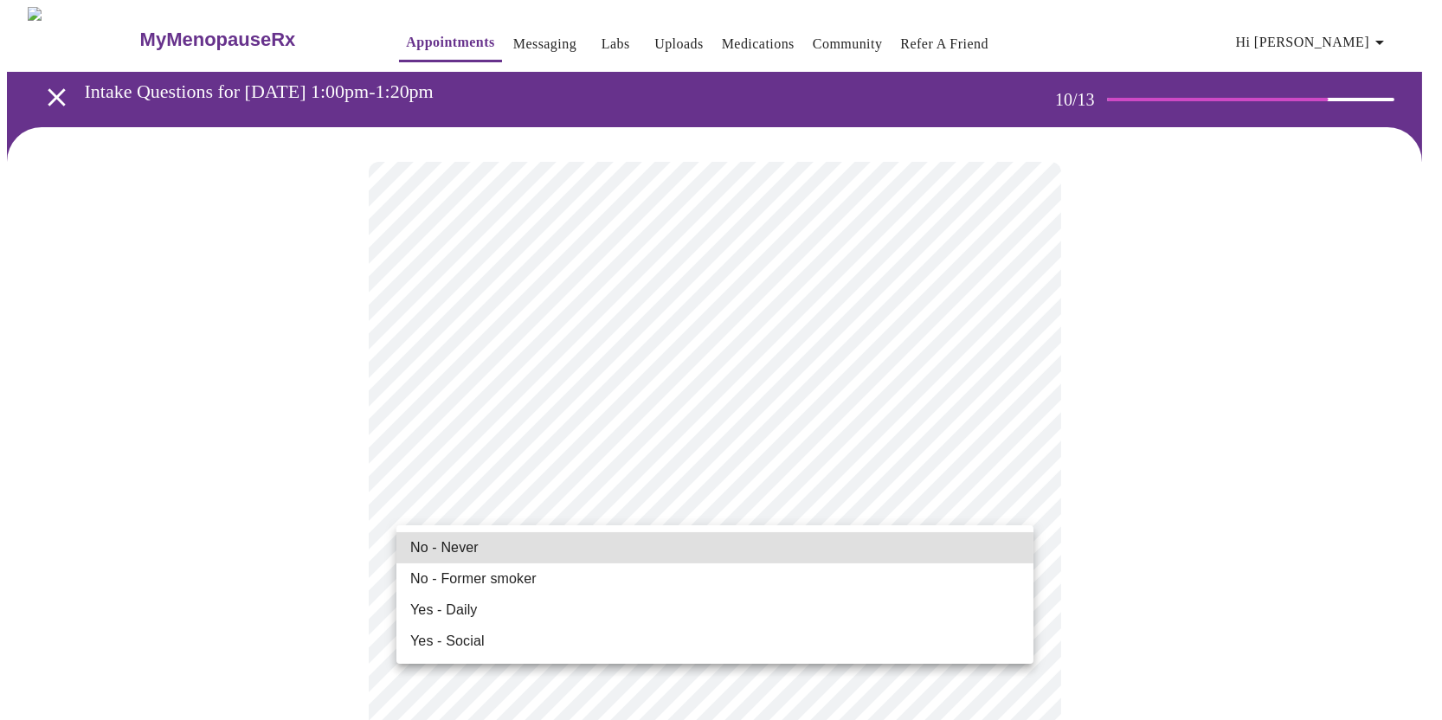
click at [672, 549] on li "No - Never" at bounding box center [714, 547] width 637 height 31
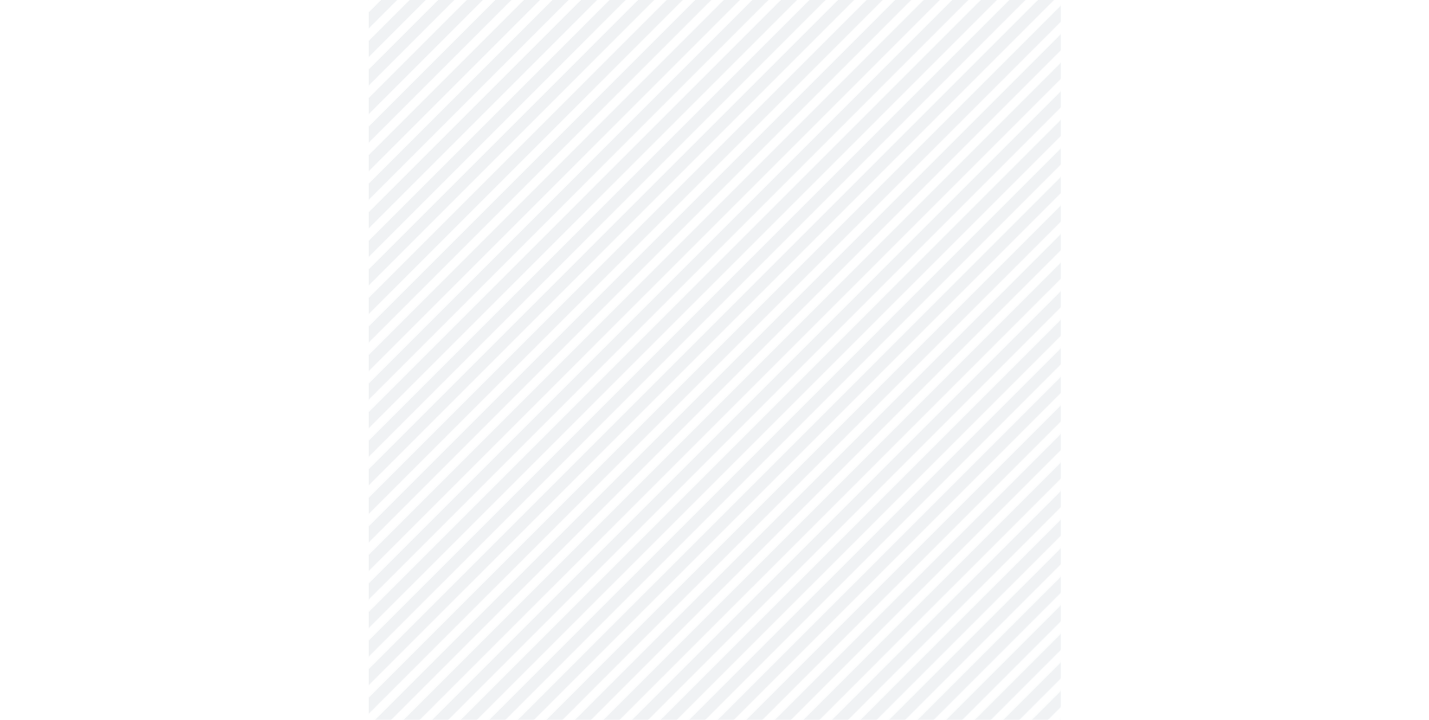
scroll to position [1298, 0]
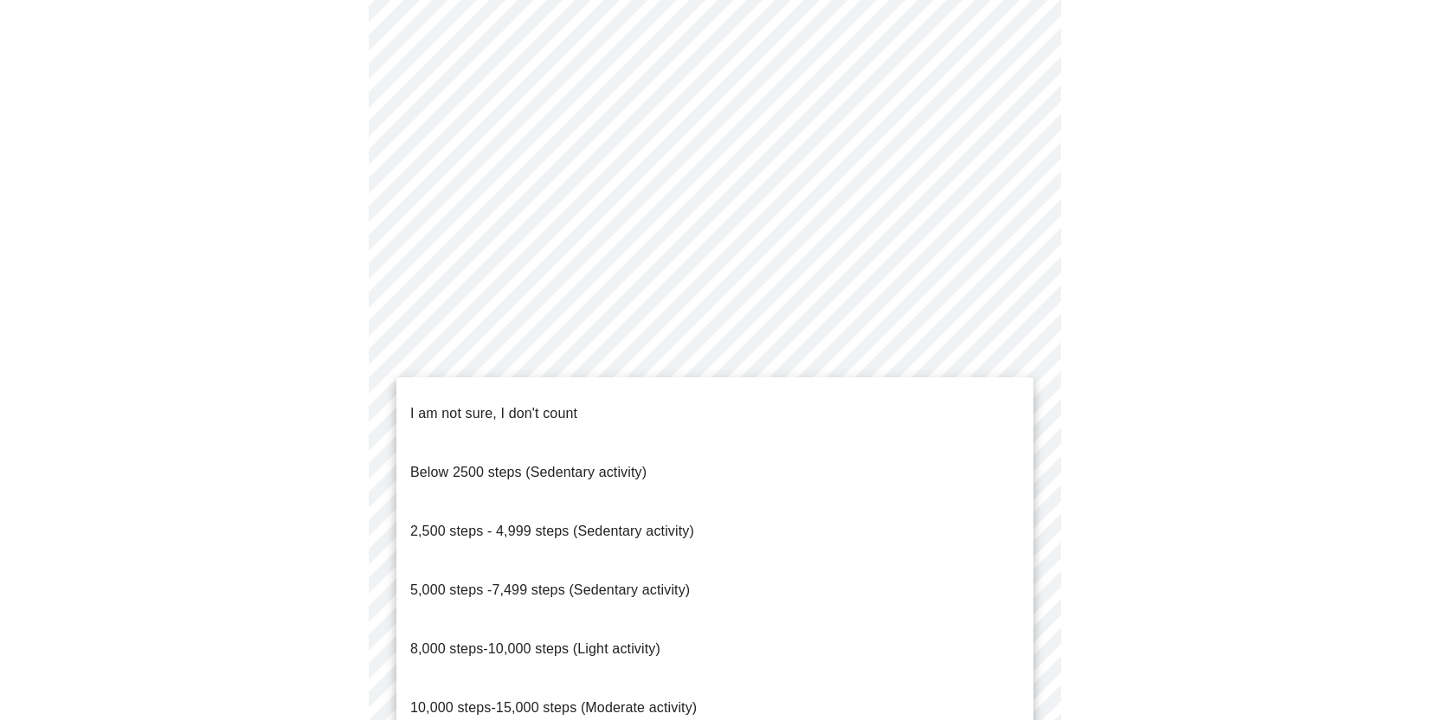
click at [559, 641] on span "8,000 steps-10,000 steps (Light activity)" at bounding box center [535, 648] width 250 height 15
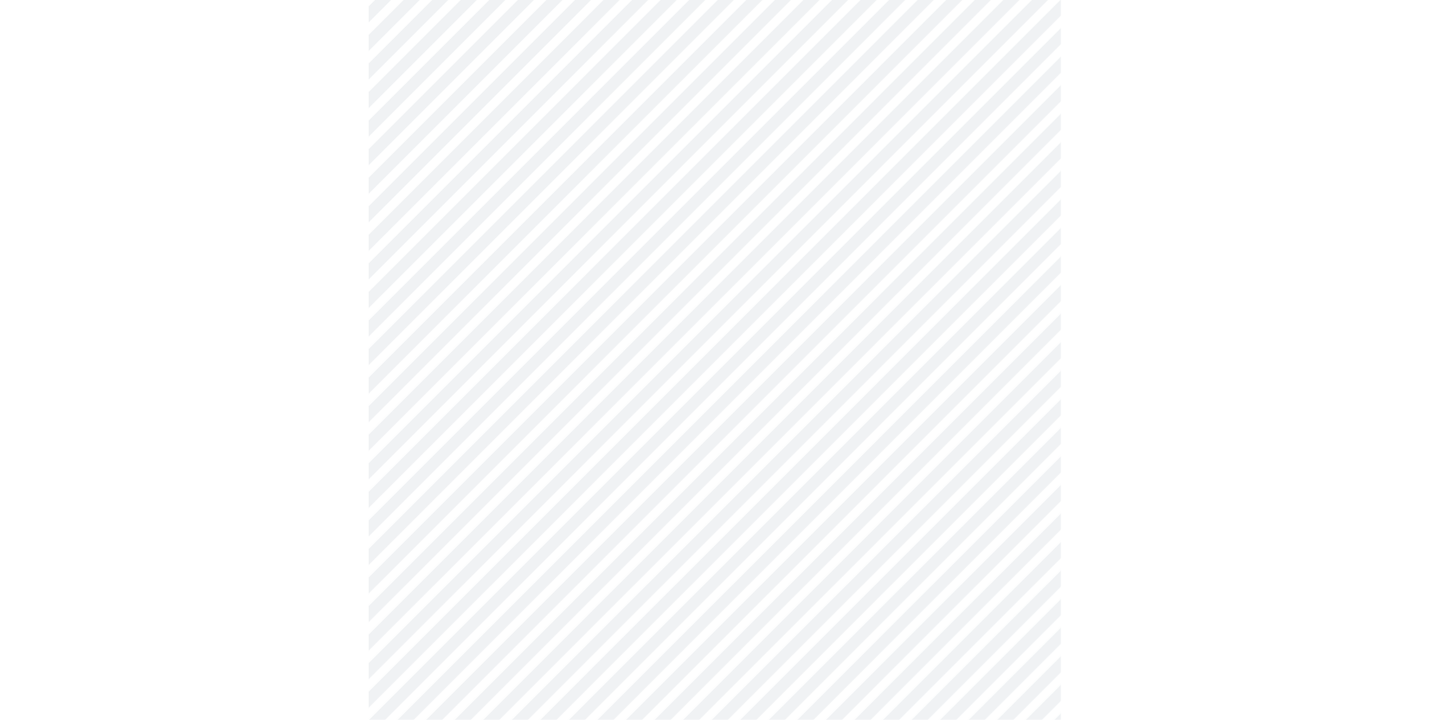
scroll to position [1471, 0]
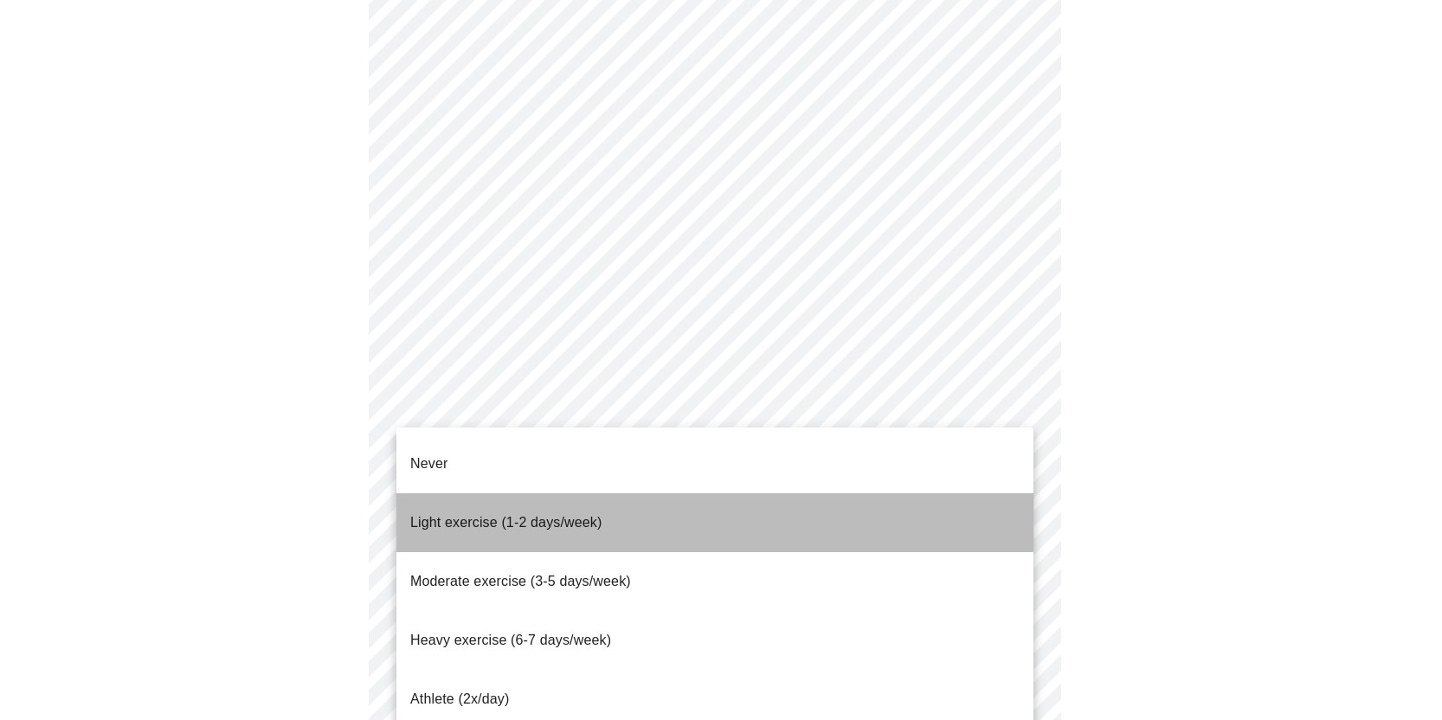
click at [662, 493] on li "Light exercise (1-2 days/week)" at bounding box center [714, 522] width 637 height 59
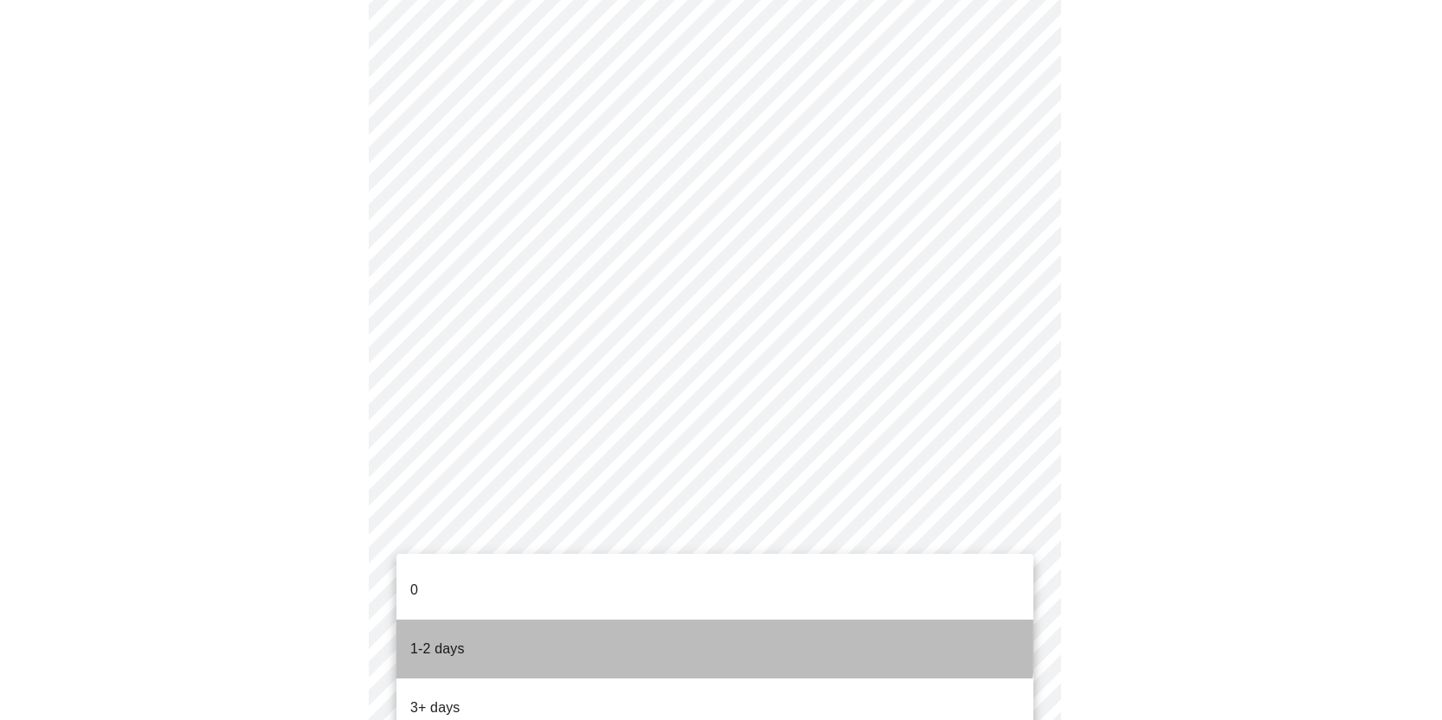
click at [613, 620] on li "1-2 days" at bounding box center [714, 649] width 637 height 59
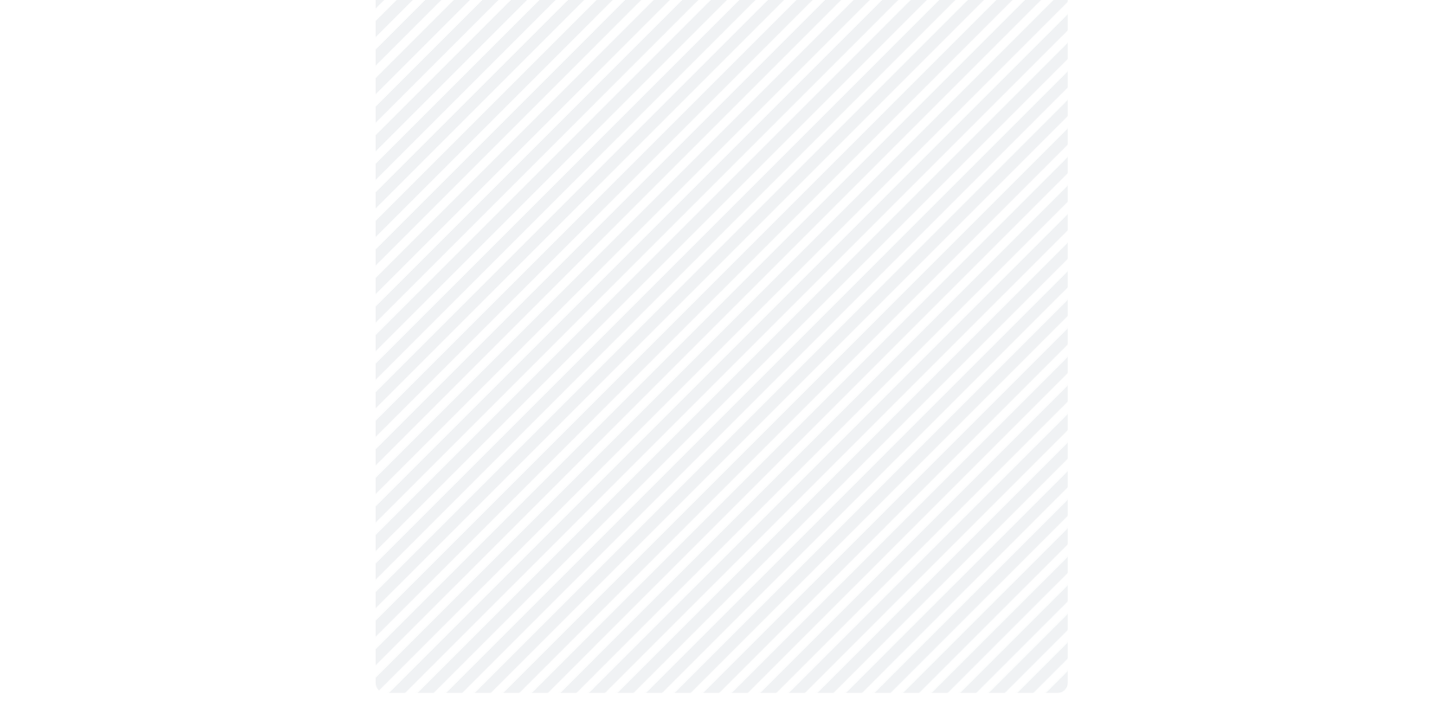
scroll to position [0, 0]
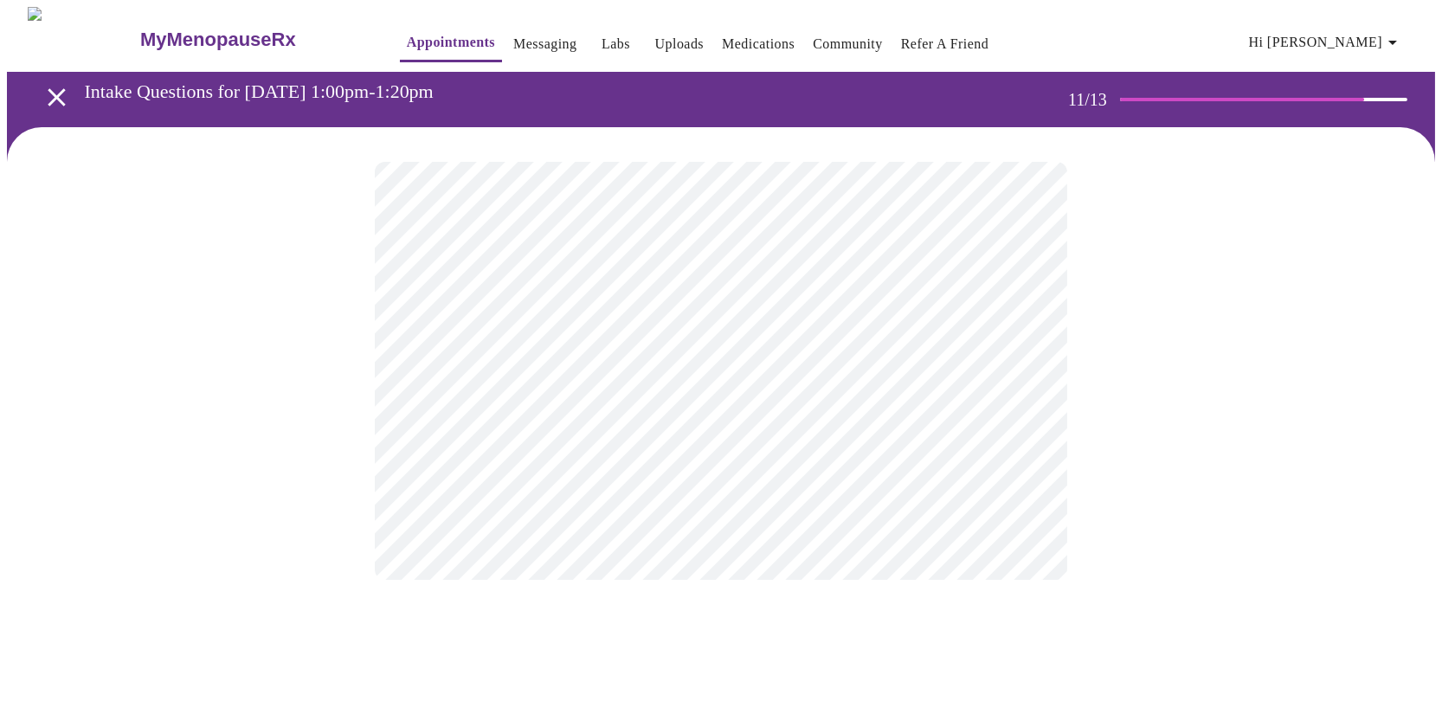
click at [1118, 339] on div at bounding box center [721, 370] width 1428 height 487
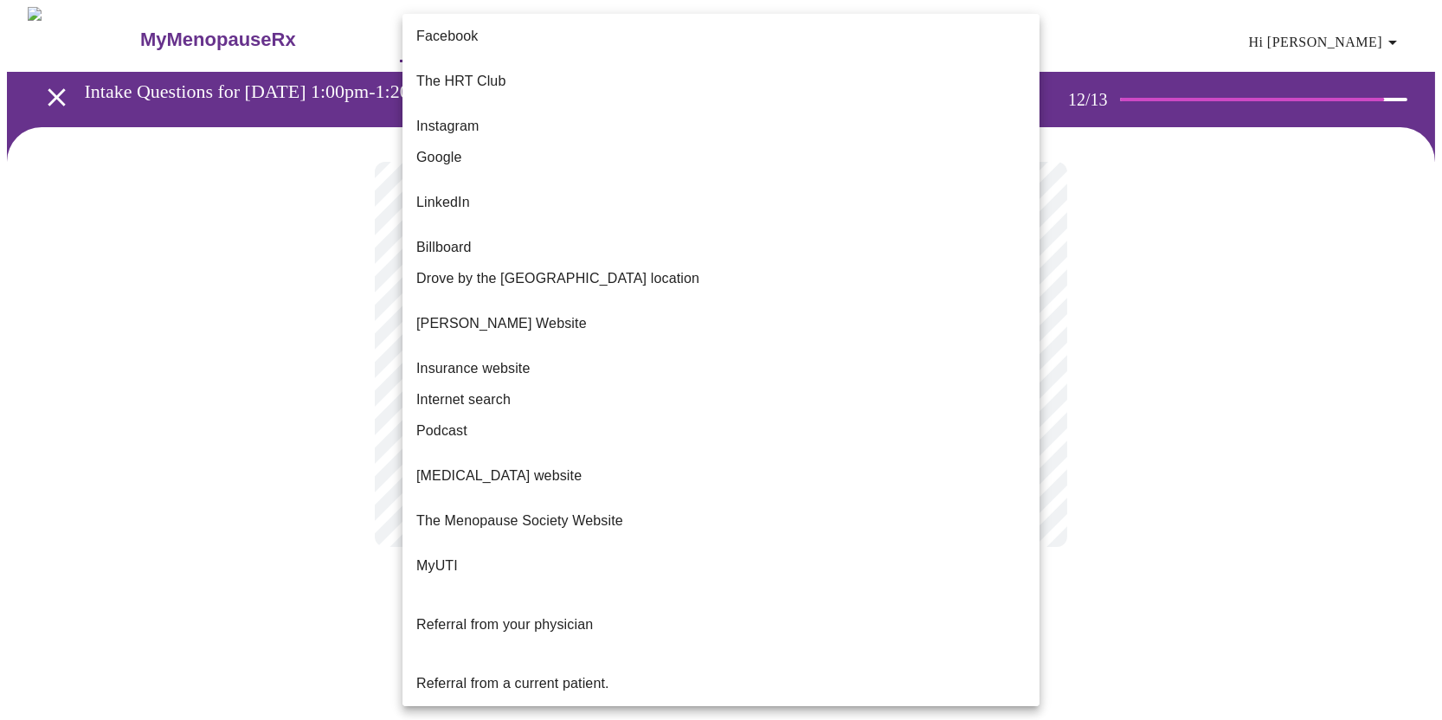
click at [583, 361] on body "MyMenopauseRx Appointments Messaging Labs Uploads Medications Community Refer a…" at bounding box center [721, 294] width 1428 height 575
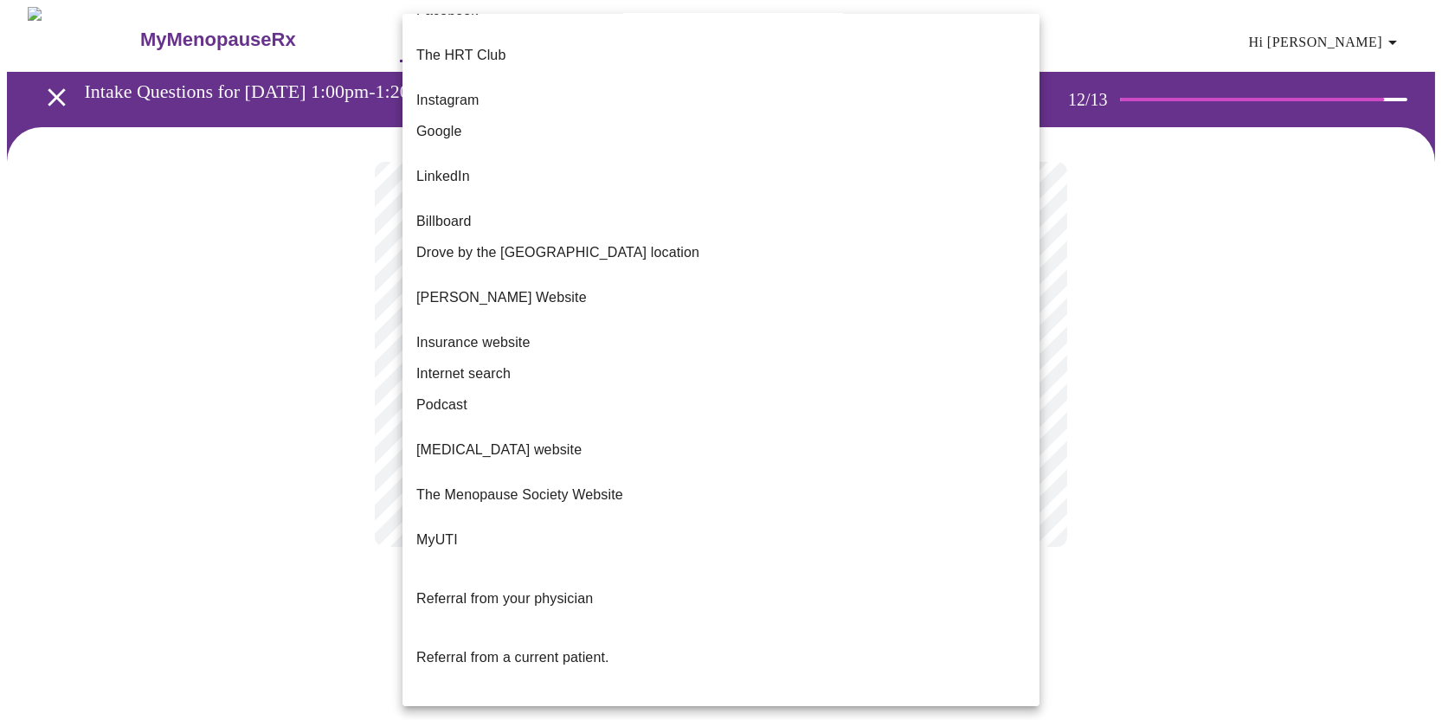
scroll to position [37, 0]
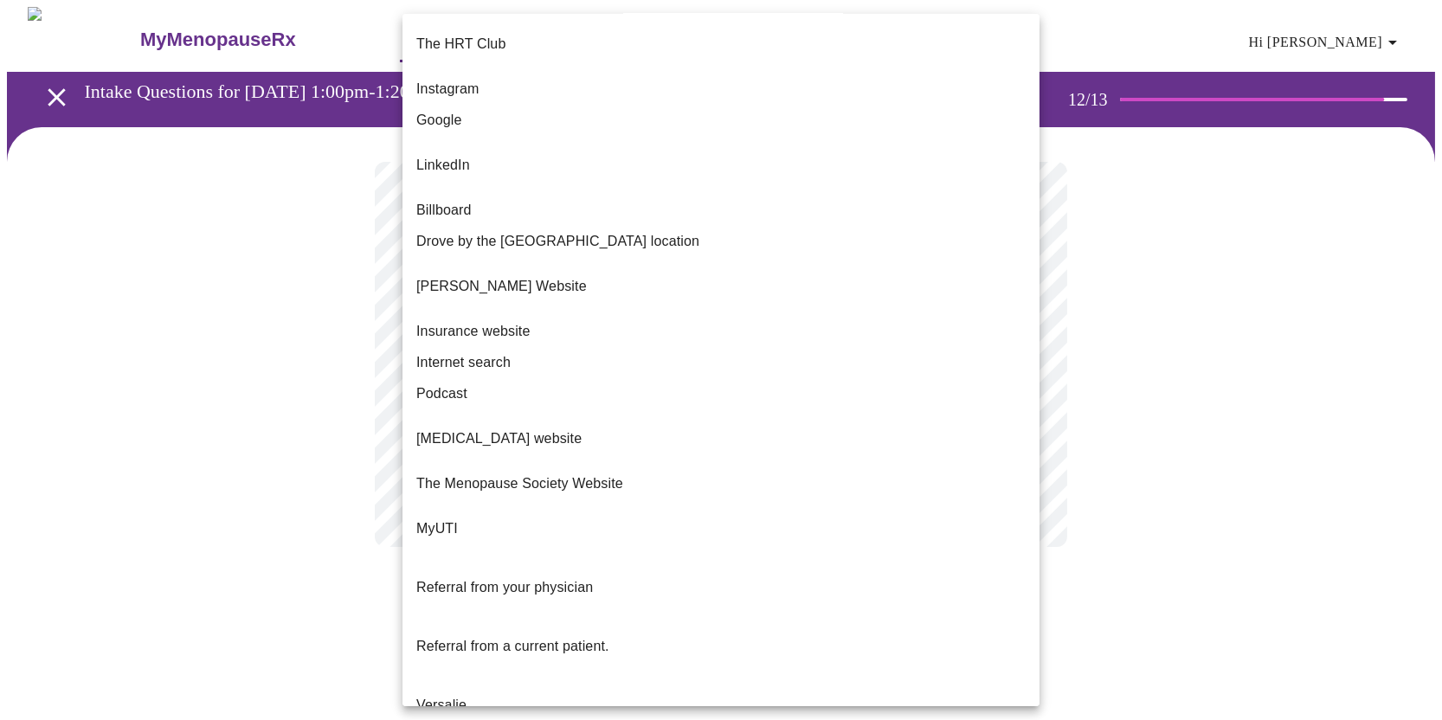
click at [587, 276] on p "Dr Mary Claire Haver's Website" at bounding box center [501, 286] width 170 height 21
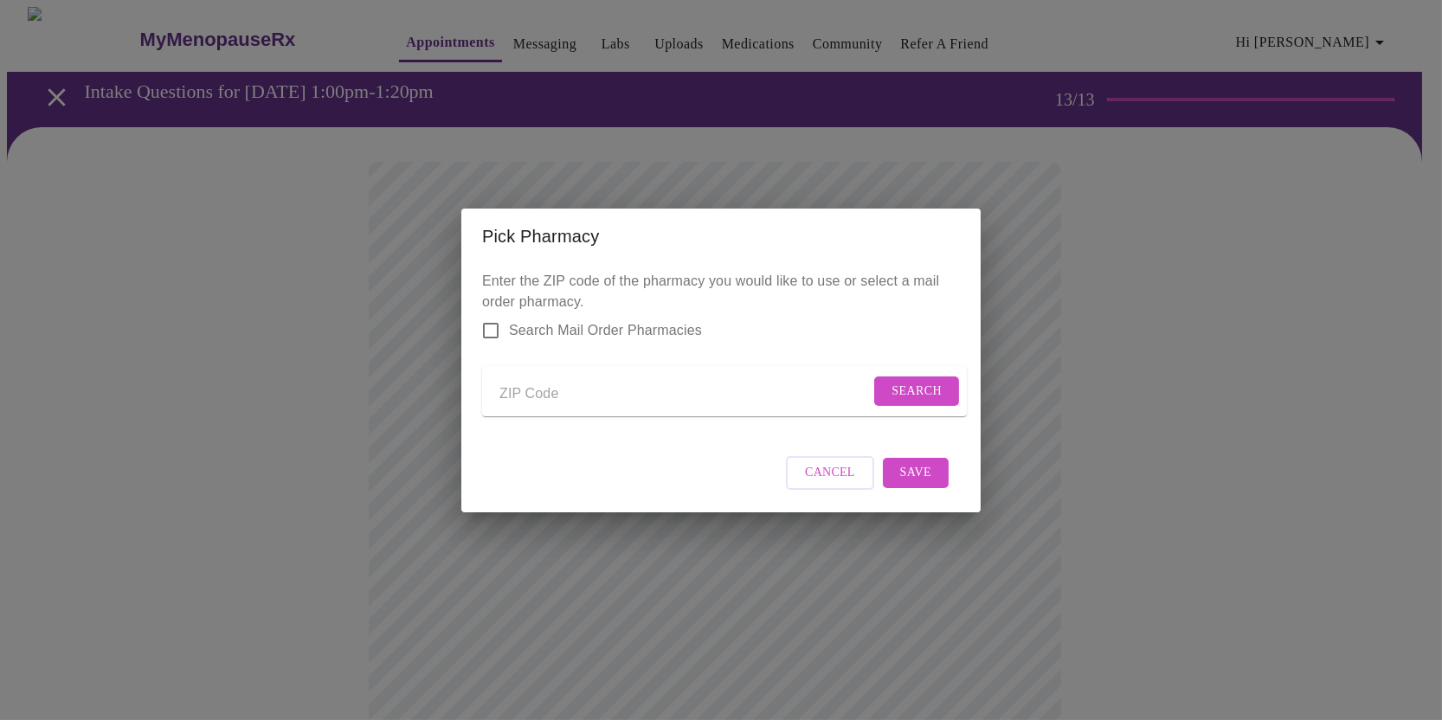
click at [550, 381] on input "Send a message to your care team" at bounding box center [684, 395] width 370 height 28
type input "63401"
click at [899, 384] on span "Search" at bounding box center [916, 392] width 50 height 22
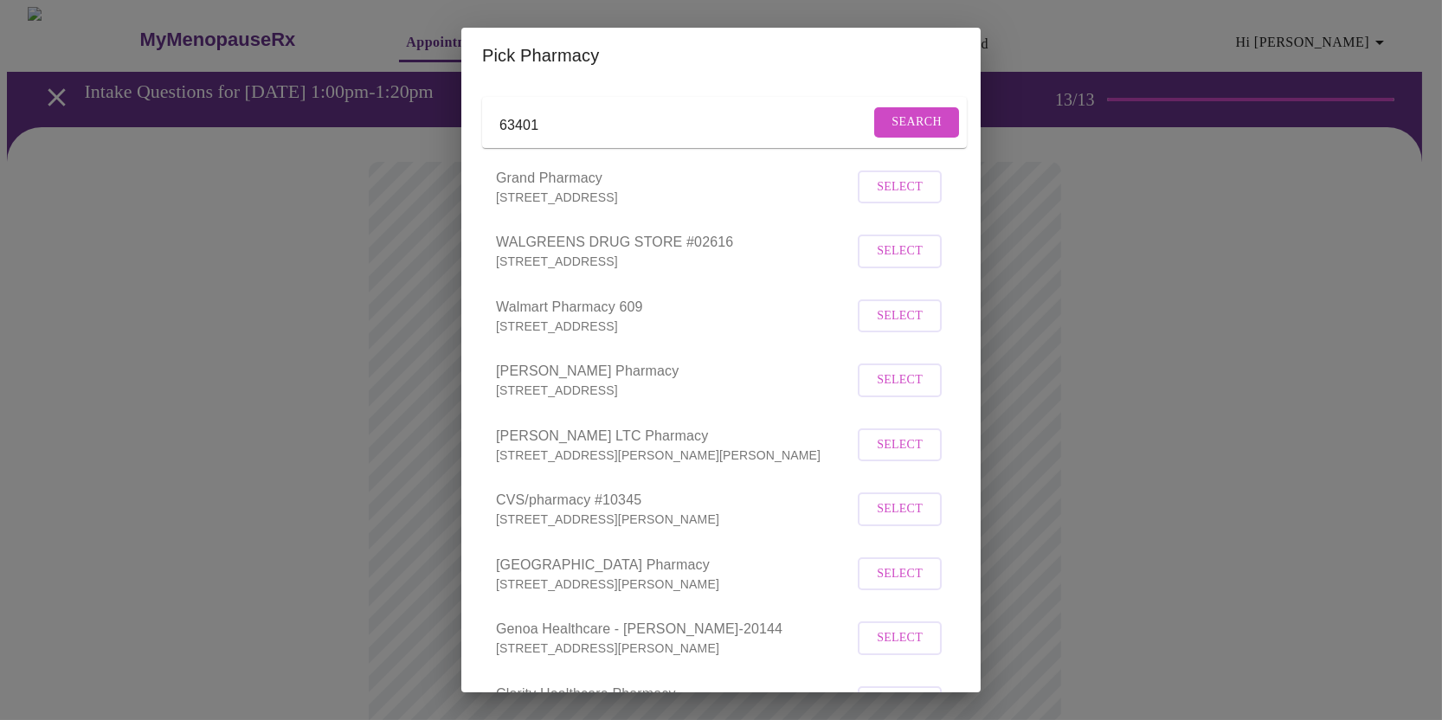
scroll to position [215, 0]
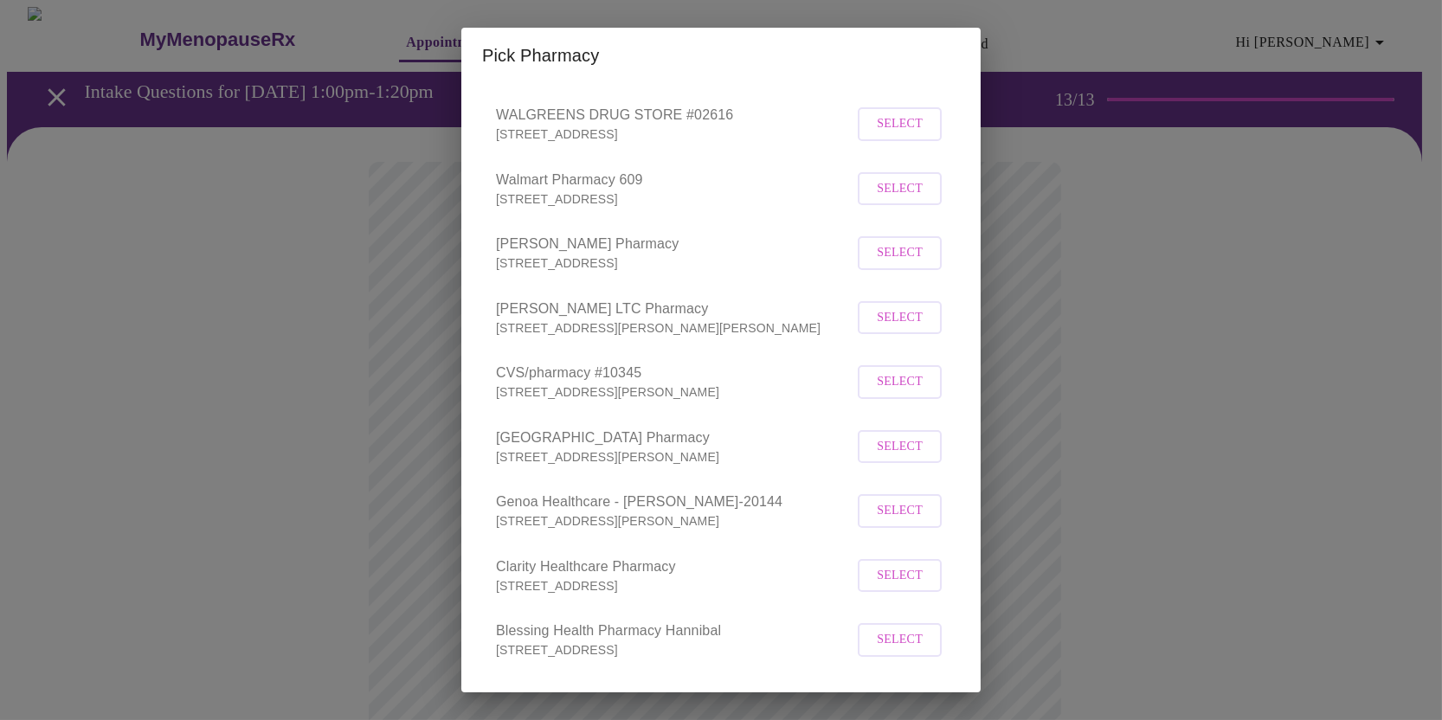
click at [902, 393] on span "Select" at bounding box center [900, 382] width 46 height 22
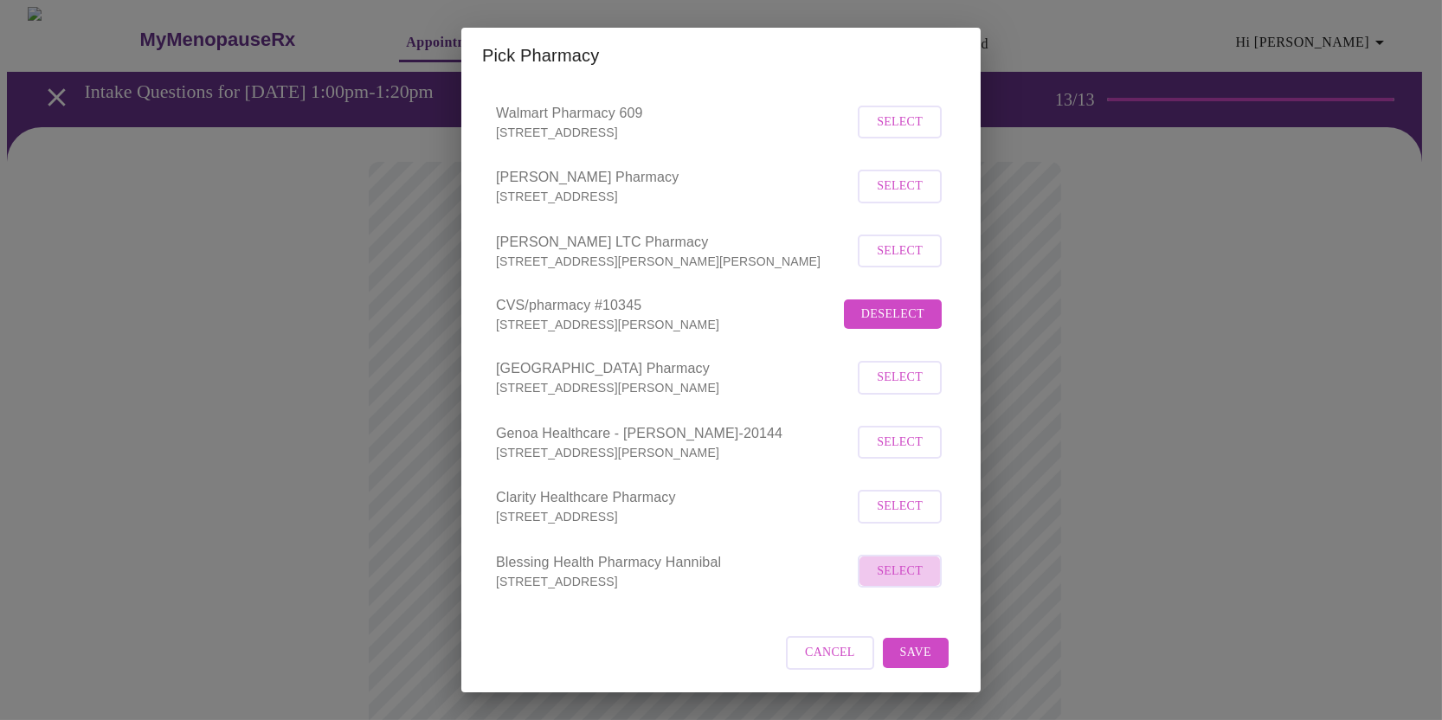
click at [902, 585] on button "Select" at bounding box center [899, 572] width 84 height 34
click at [903, 320] on span "Select" at bounding box center [900, 316] width 46 height 22
click at [903, 652] on span "Save" at bounding box center [915, 653] width 31 height 22
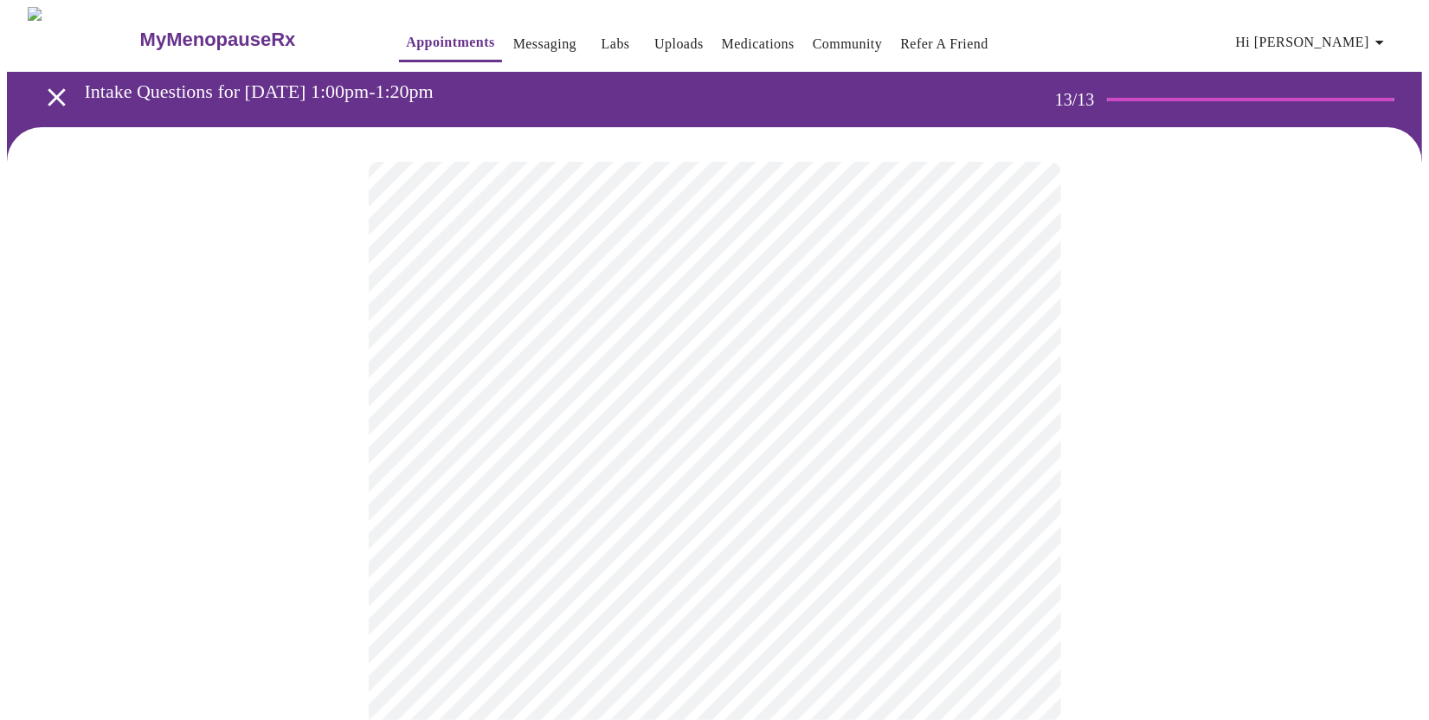
scroll to position [260, 0]
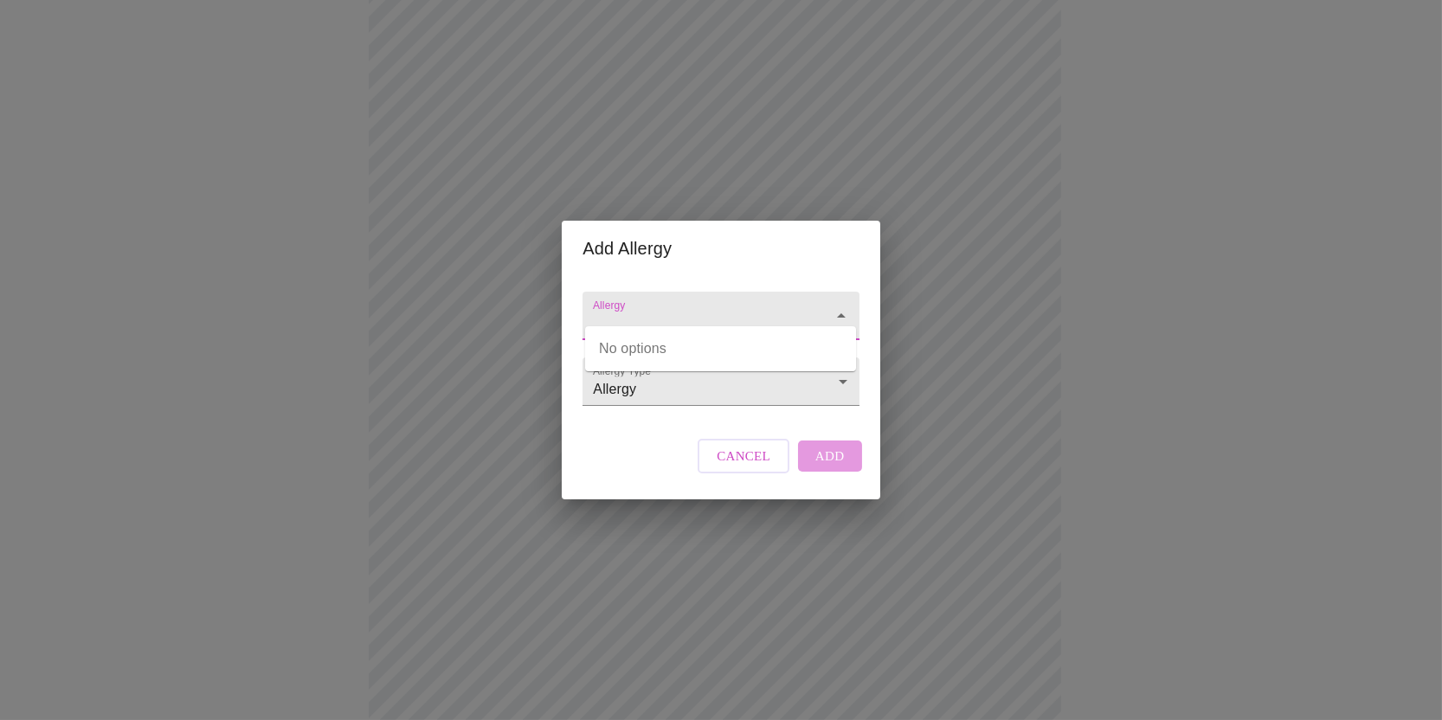
click at [671, 308] on input "Allergy" at bounding box center [695, 324] width 213 height 32
type input "Sulfa"
click at [943, 446] on div "Add Allergy Allergy Allergy Type Allergy Allergy Cancel Add" at bounding box center [721, 360] width 1442 height 720
click at [697, 308] on input "Allergy" at bounding box center [695, 324] width 213 height 32
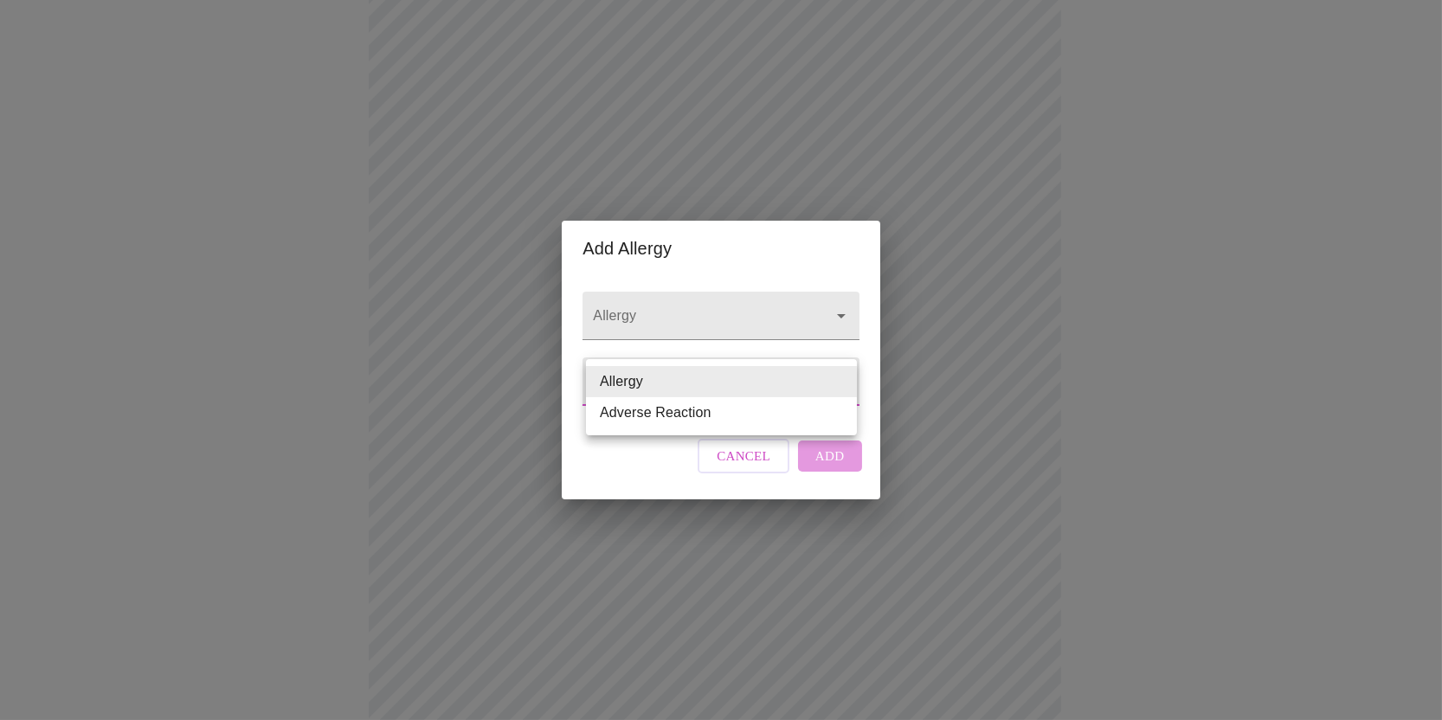
click at [668, 394] on body "MyMenopauseRx Appointments Messaging Labs Uploads Medications Community Refer a…" at bounding box center [721, 397] width 1428 height 1300
click at [683, 414] on li "Adverse Reaction" at bounding box center [721, 412] width 271 height 31
type input "Adverse Reaction"
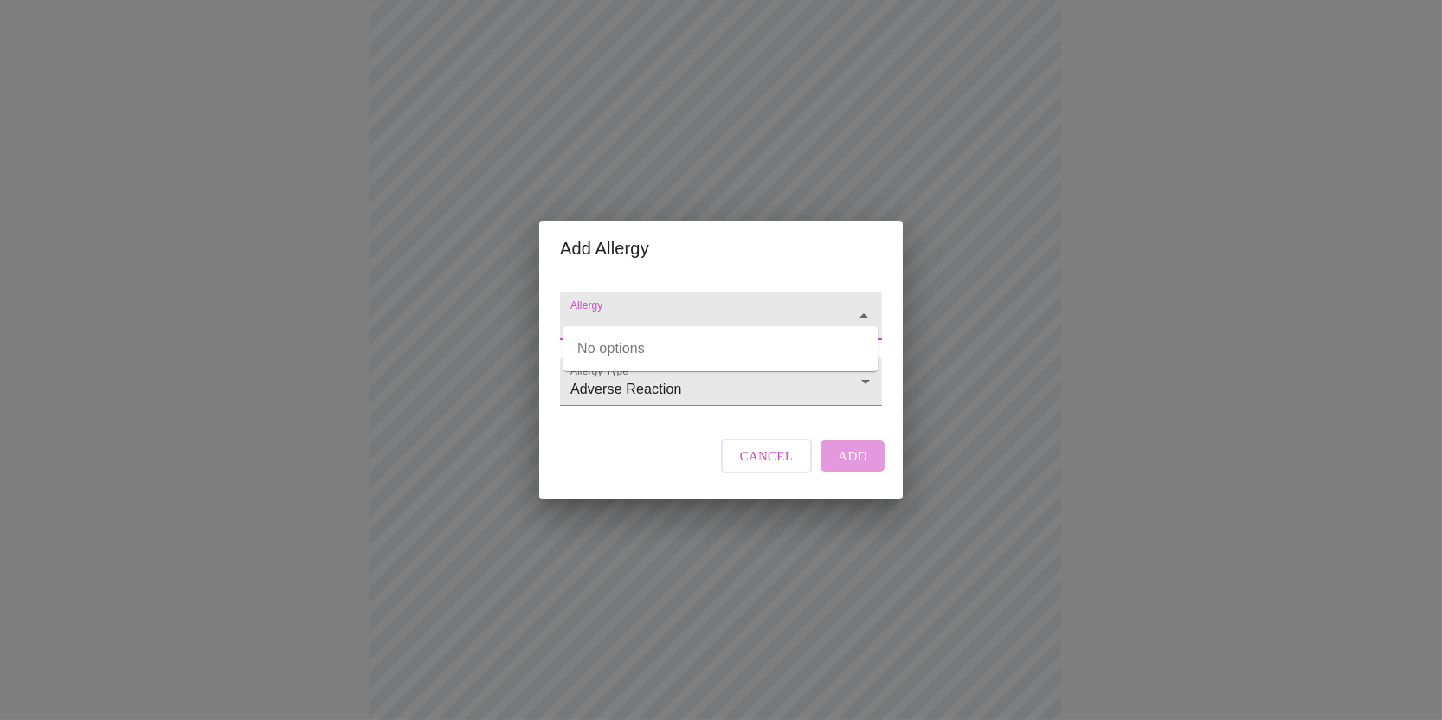
drag, startPoint x: 671, startPoint y: 302, endPoint x: 652, endPoint y: 302, distance: 18.2
click at [652, 308] on input "Allergy" at bounding box center [696, 324] width 259 height 32
click at [1056, 350] on div "Add Allergy Allergy Allergy Type Adverse Reaction Adverse Reaction Cancel Add" at bounding box center [721, 360] width 1442 height 720
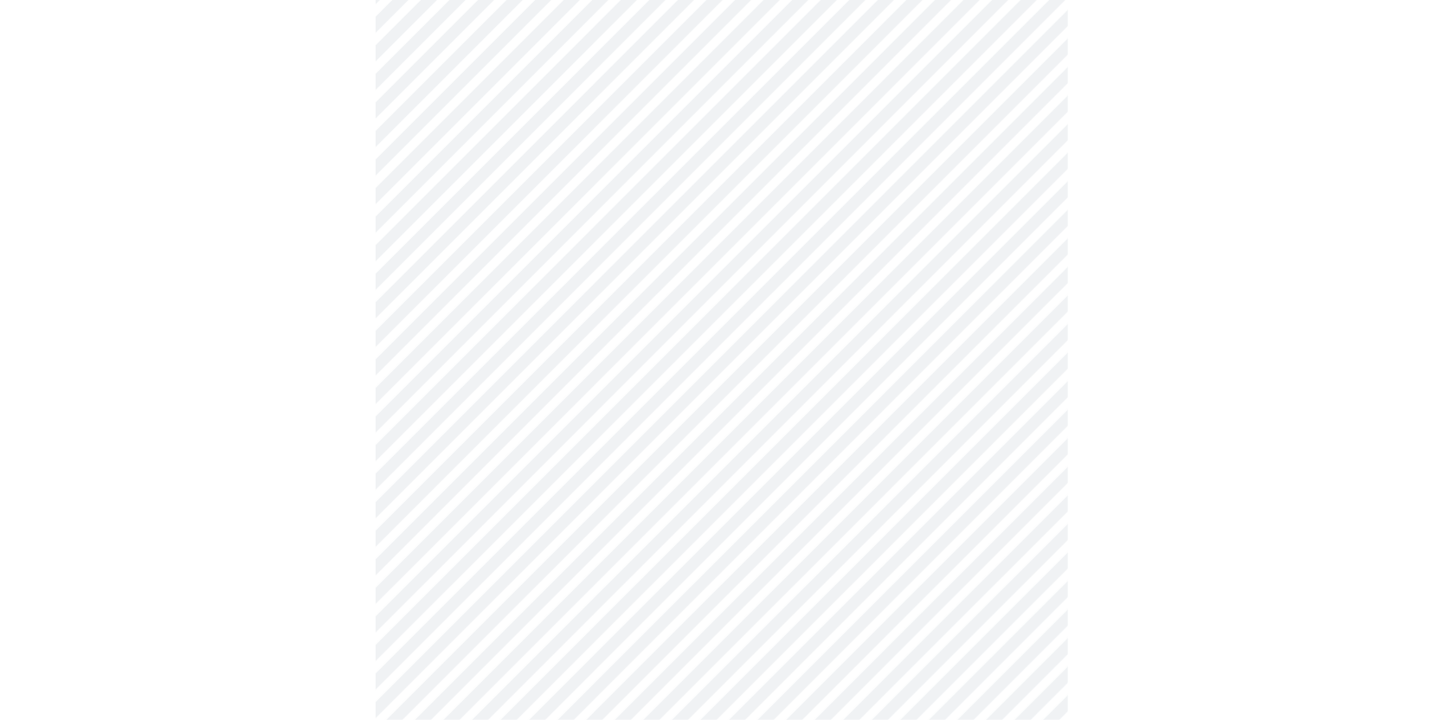
scroll to position [233, 0]
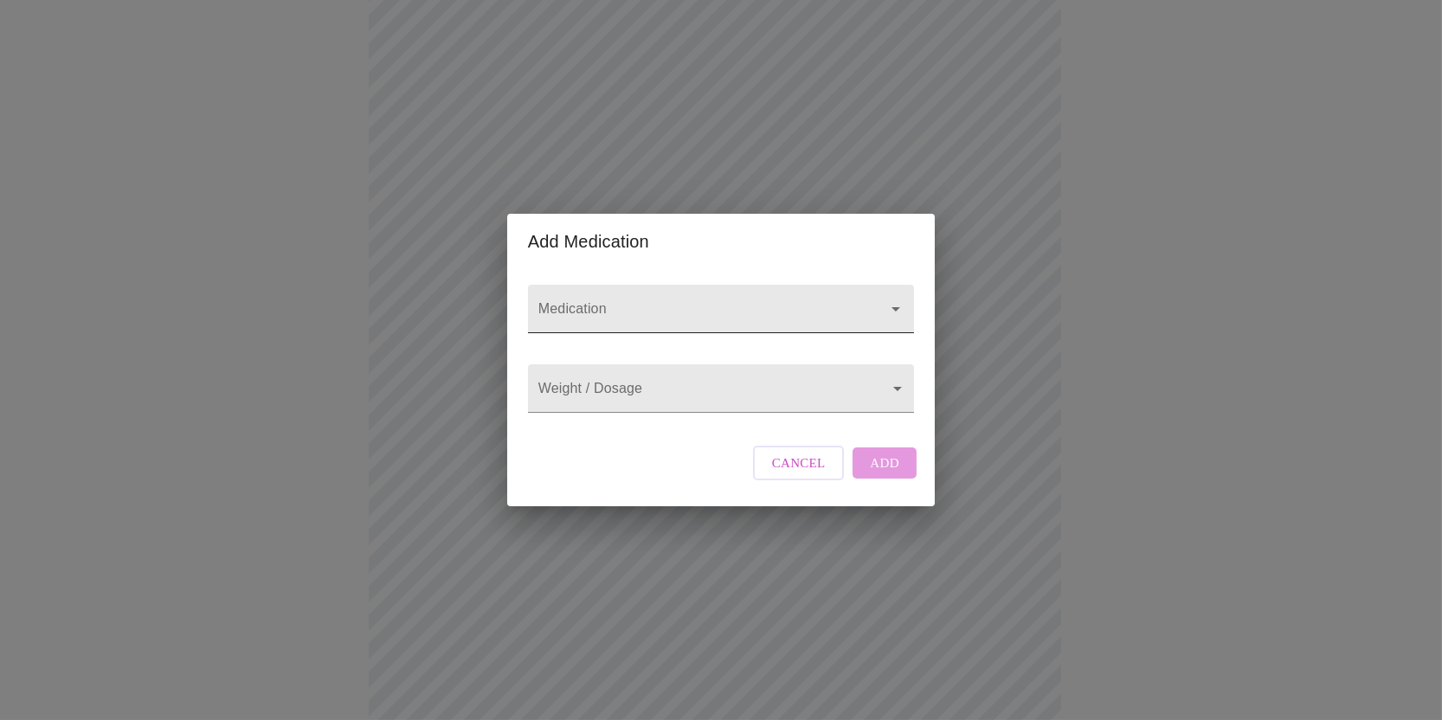
click at [661, 285] on div at bounding box center [721, 309] width 386 height 48
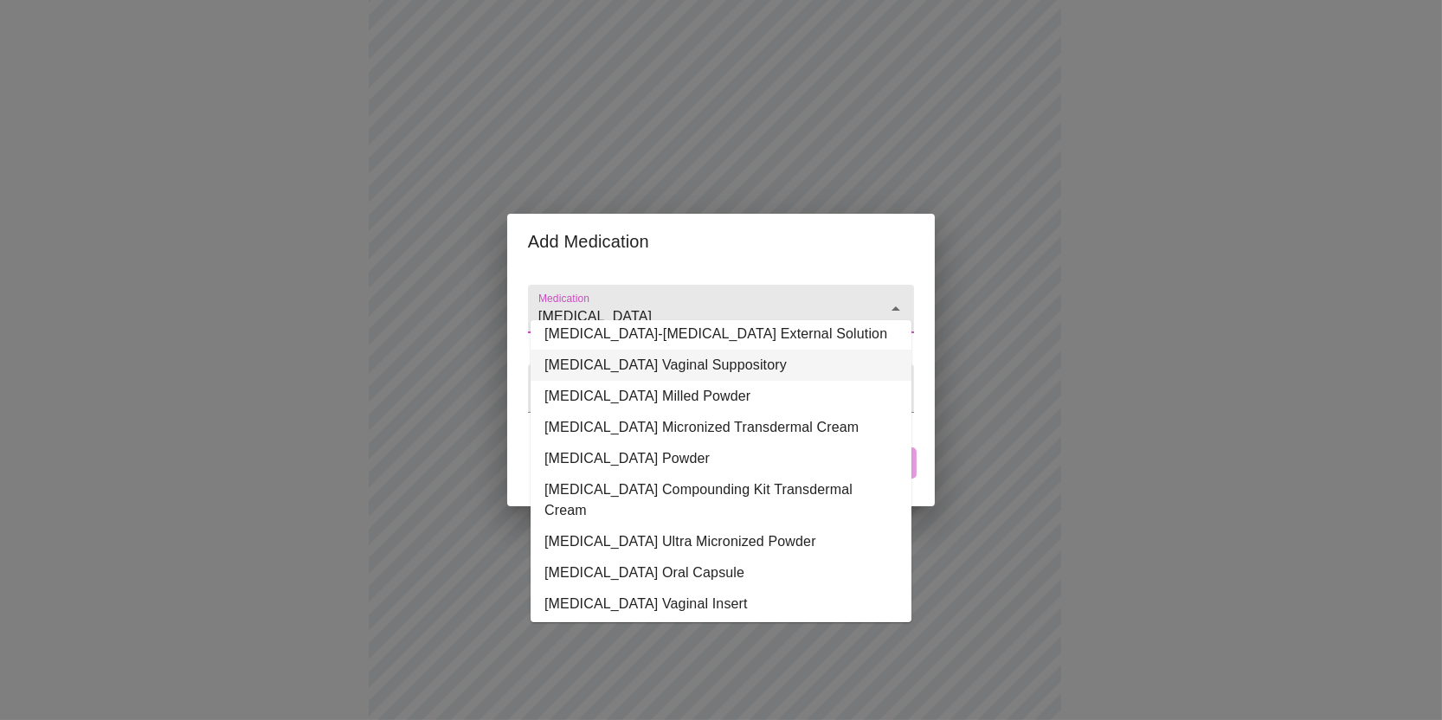
scroll to position [254, 0]
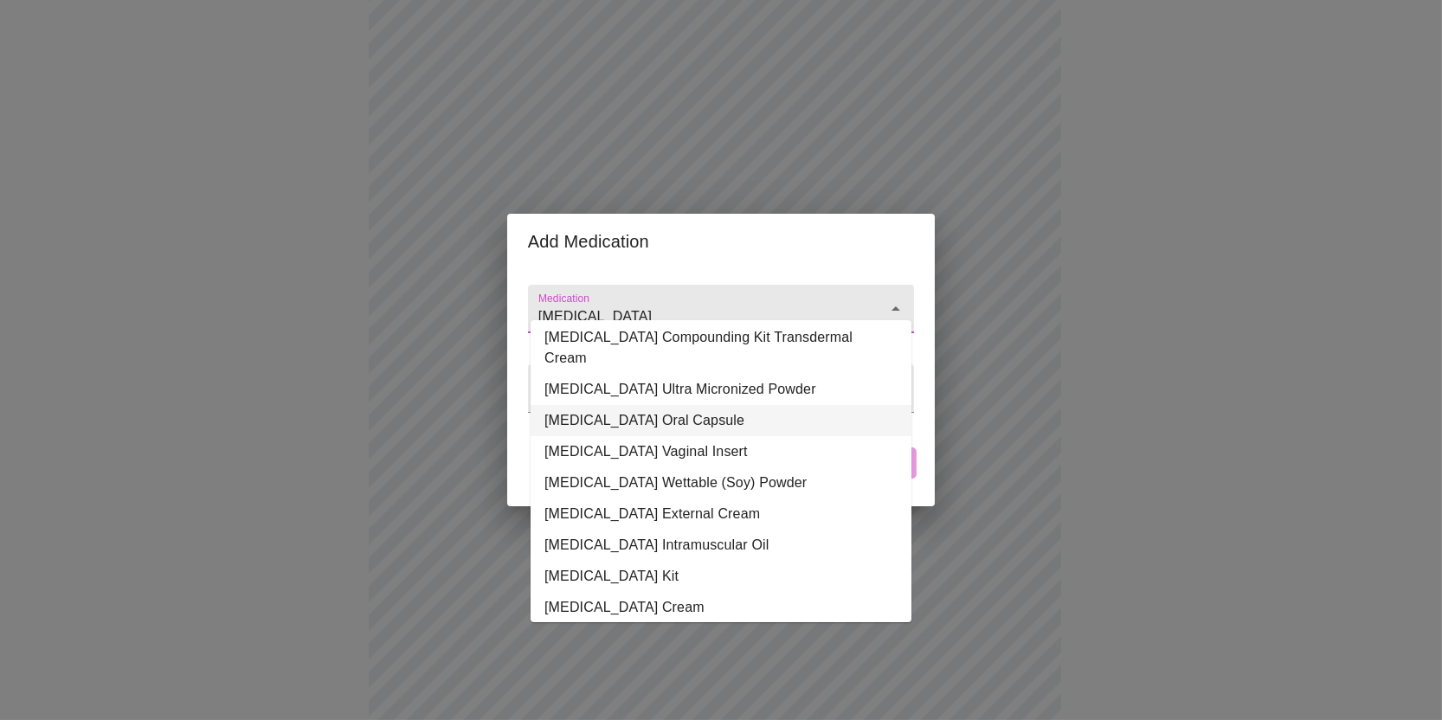
click at [700, 405] on li "Progesterone Oral Capsule" at bounding box center [720, 420] width 381 height 31
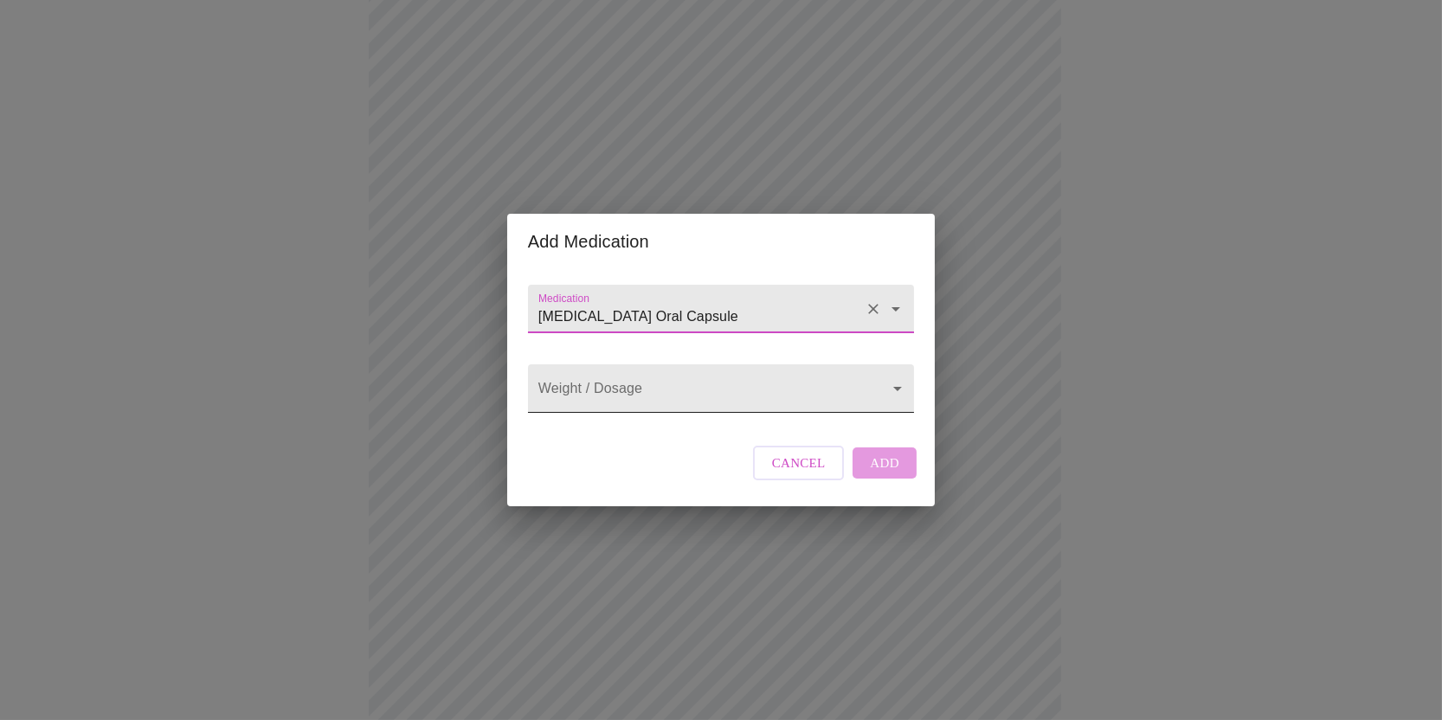
type input "Progesterone Oral Capsule"
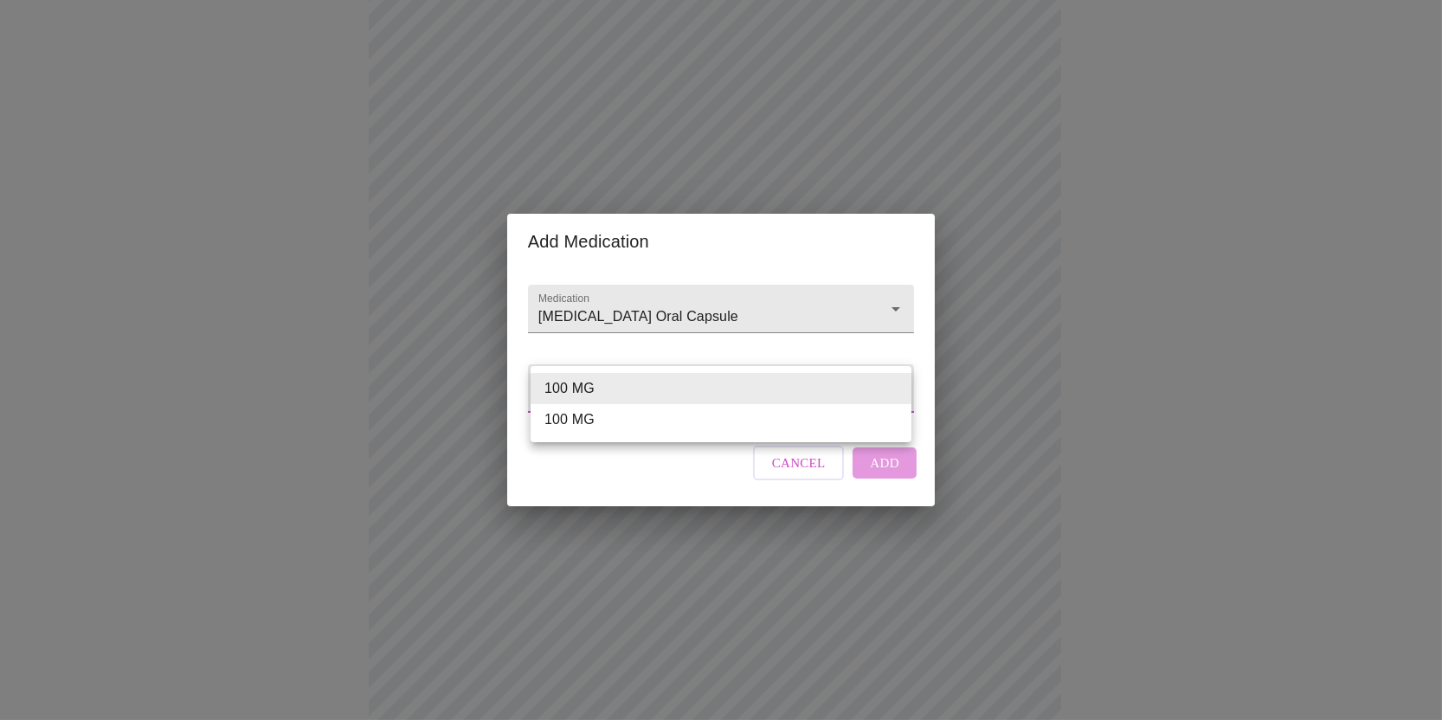
click at [646, 391] on body "MyMenopauseRx Appointments Messaging Labs Uploads Medications Community Refer a…" at bounding box center [721, 424] width 1428 height 1300
click at [594, 389] on li "100 MG" at bounding box center [720, 388] width 381 height 31
type input "100 MG"
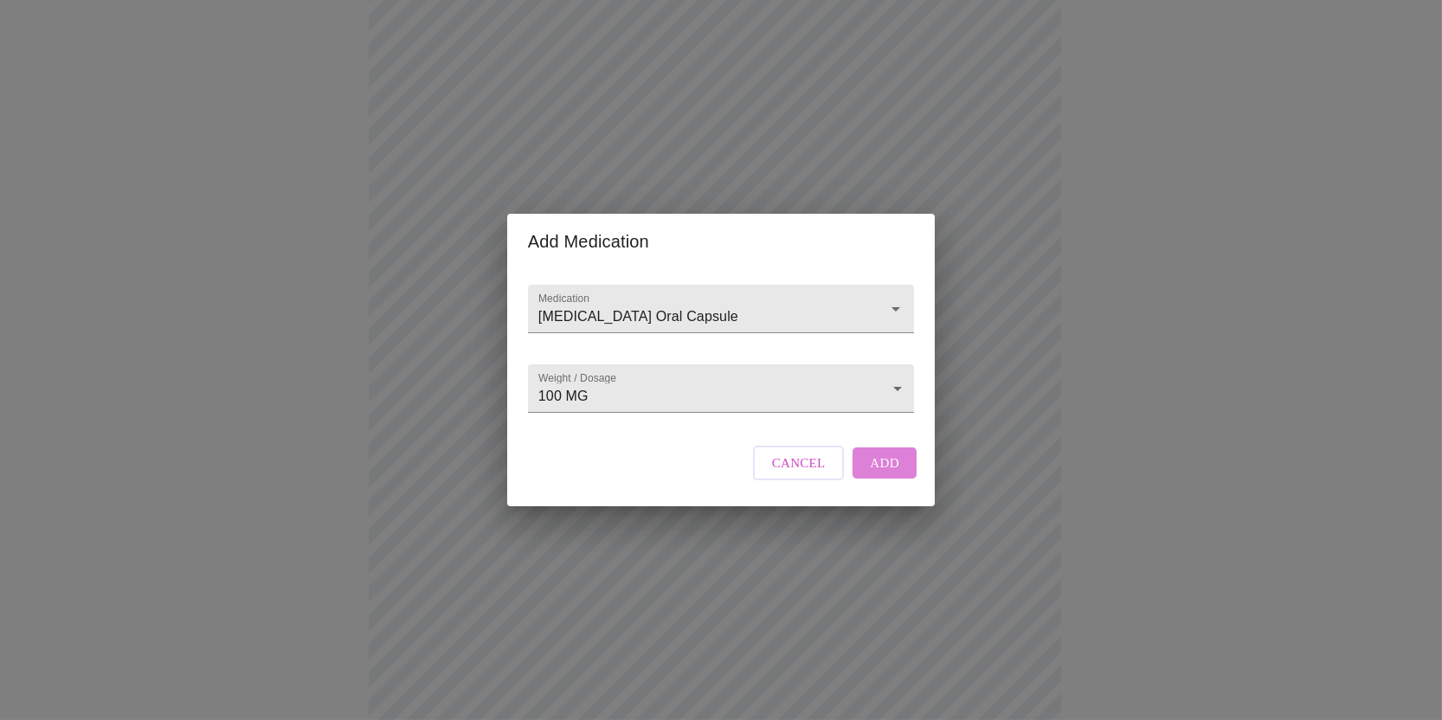
click at [874, 474] on span "Add" at bounding box center [884, 463] width 29 height 22
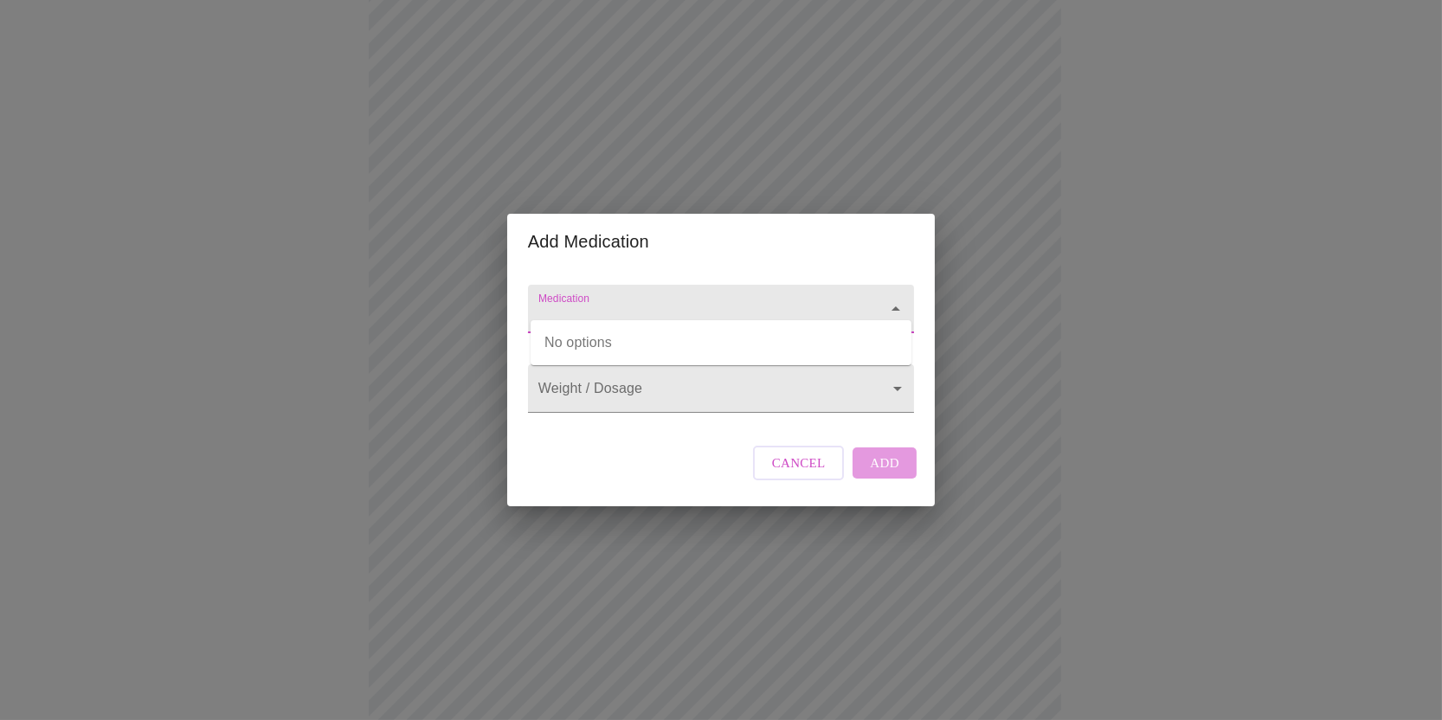
click at [613, 301] on input "Medication" at bounding box center [696, 317] width 323 height 32
drag, startPoint x: 574, startPoint y: 303, endPoint x: 629, endPoint y: 299, distance: 55.5
click at [629, 301] on input "Estrodial" at bounding box center [696, 317] width 323 height 32
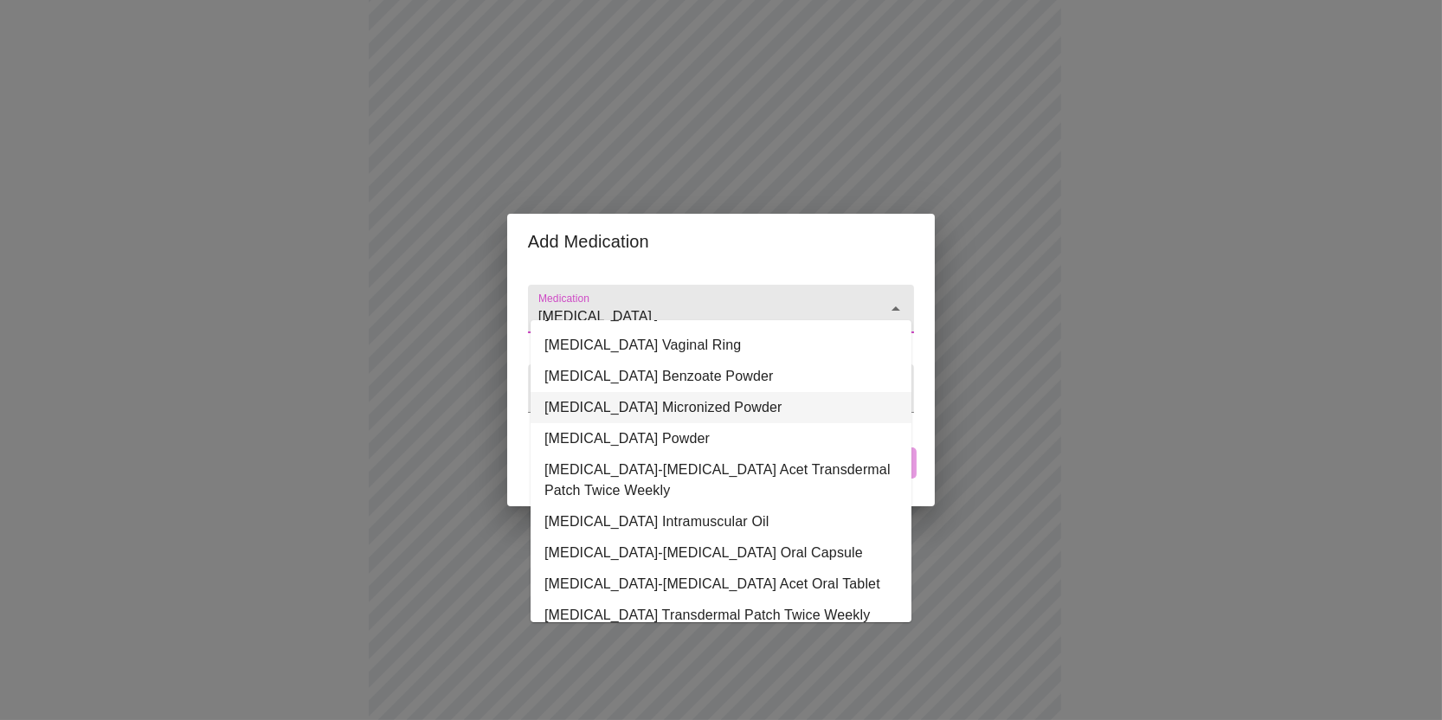
scroll to position [151, 0]
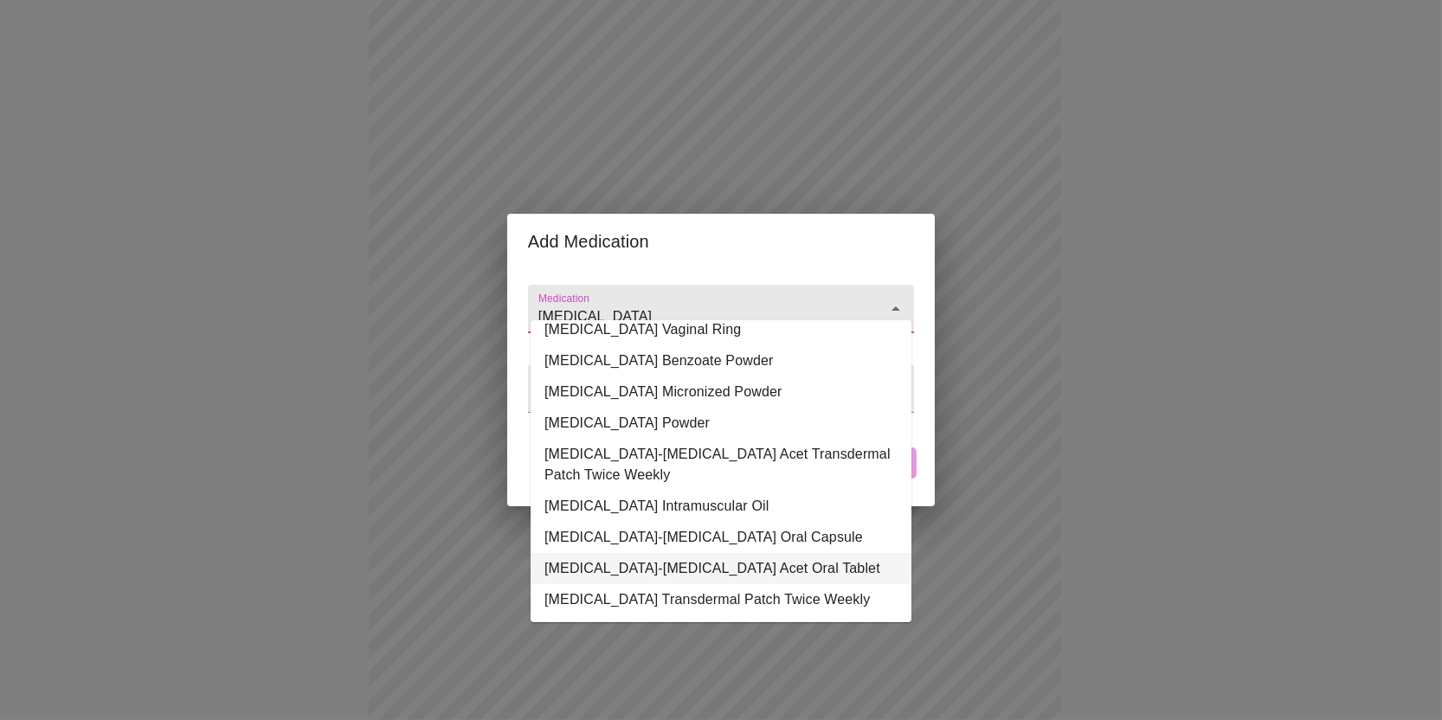
click at [802, 554] on li "Estradiol-Norethindrone Acet Oral Tablet" at bounding box center [720, 568] width 381 height 31
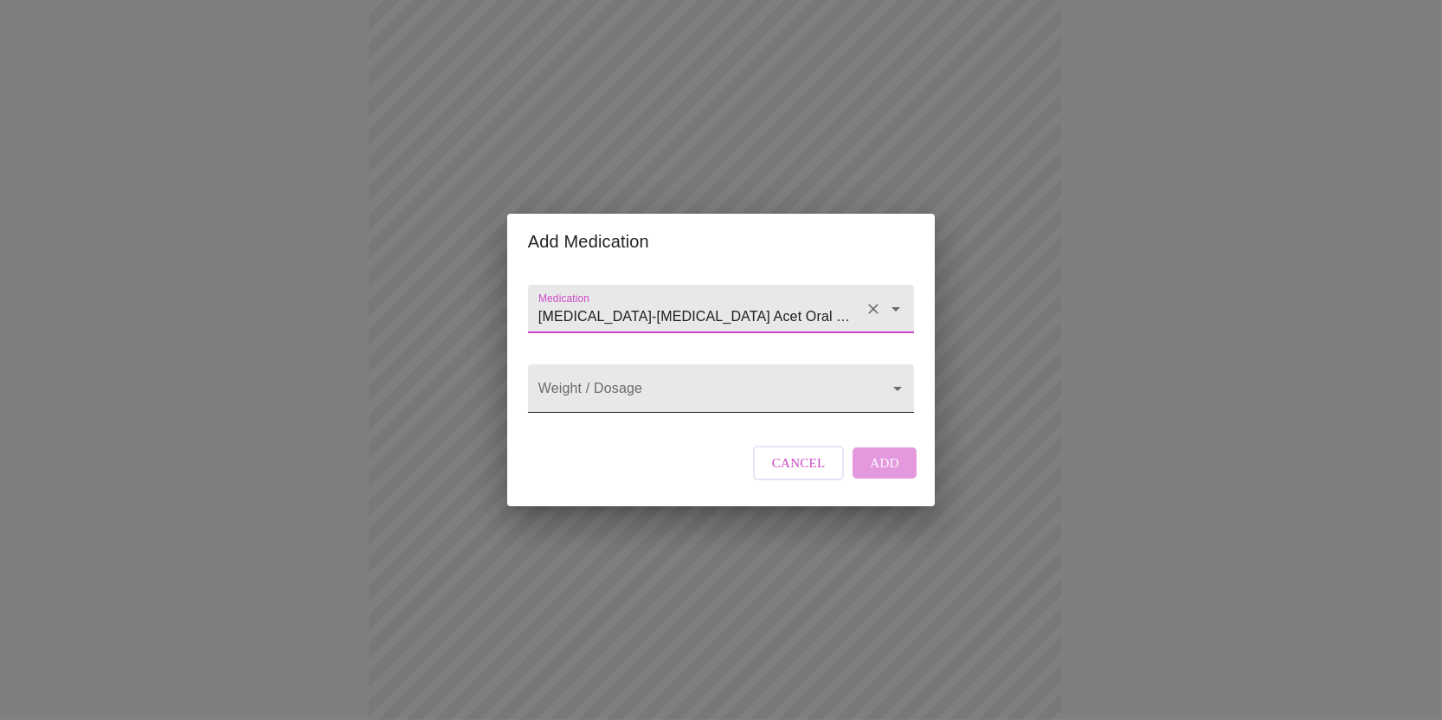
type input "Estradiol-Norethindrone Acet Oral Tablet"
click at [700, 392] on body "MyMenopauseRx Appointments Messaging Labs Uploads Medications Community Refer a…" at bounding box center [721, 442] width 1428 height 1337
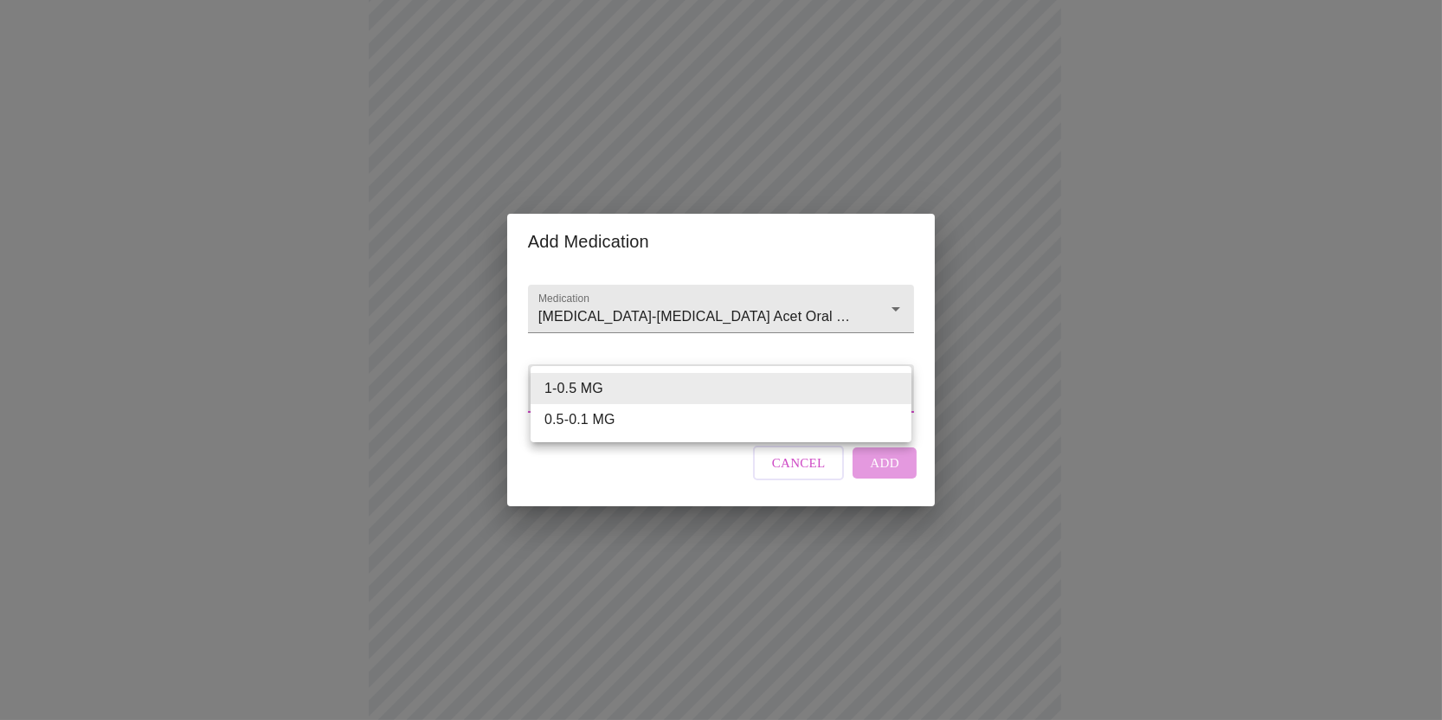
click at [608, 421] on li "0.5-0.1 MG" at bounding box center [720, 419] width 381 height 31
type input "0.5-0.1 MG"
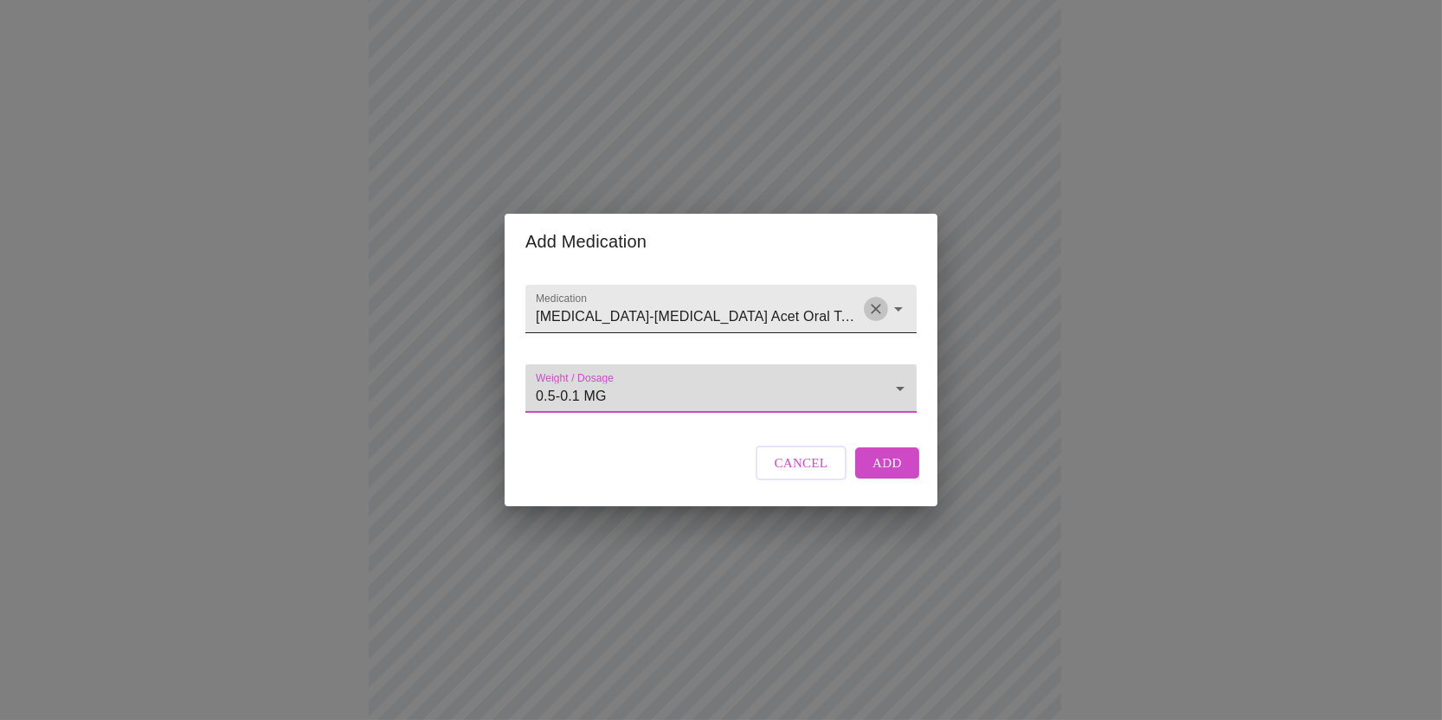
click at [864, 297] on button "Clear" at bounding box center [876, 309] width 24 height 24
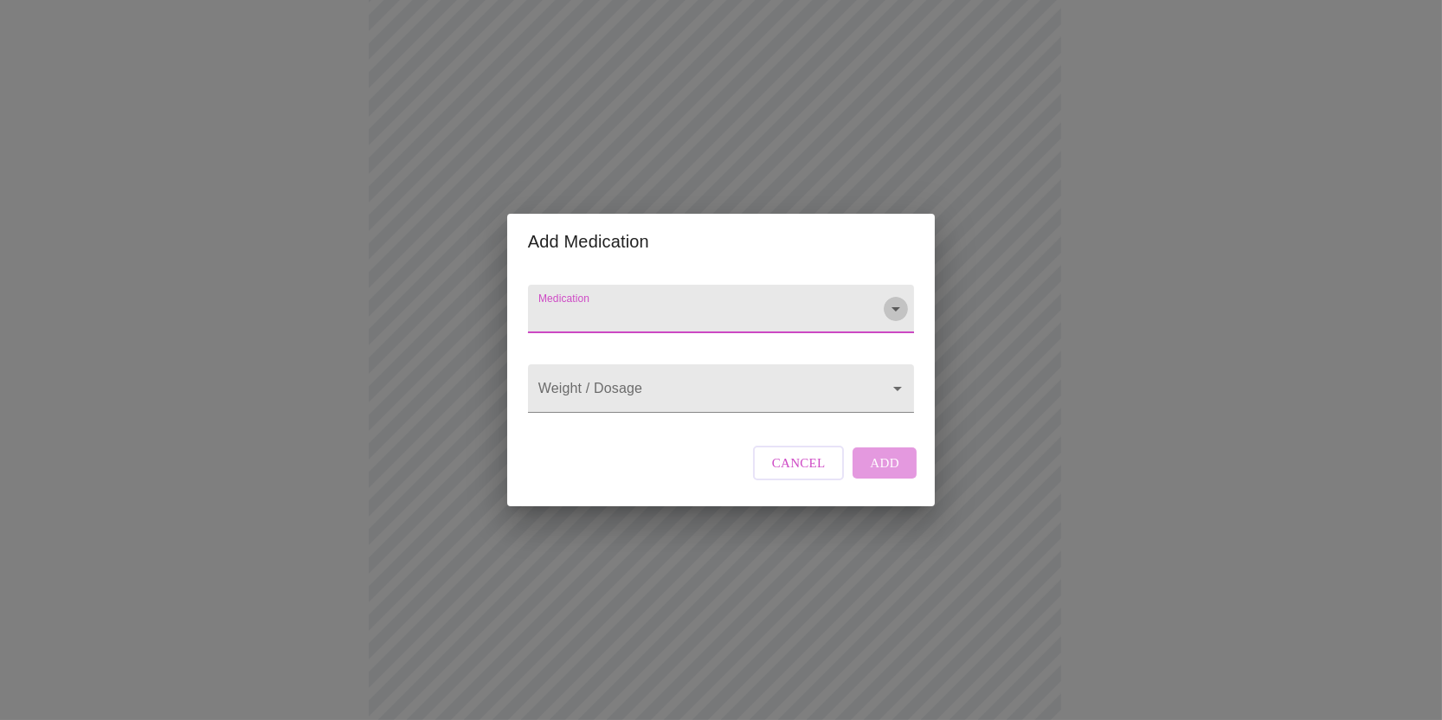
click at [892, 299] on icon "Open" at bounding box center [895, 309] width 21 height 21
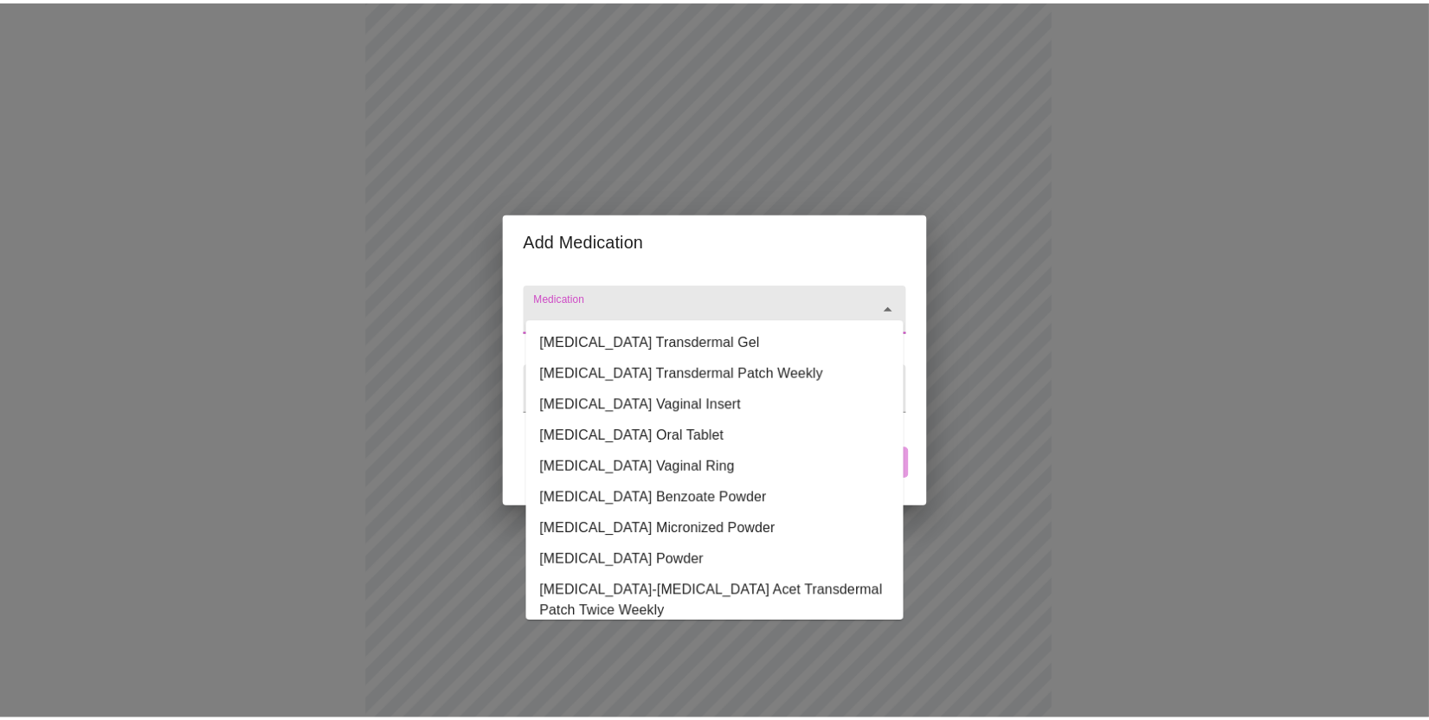
scroll to position [0, 0]
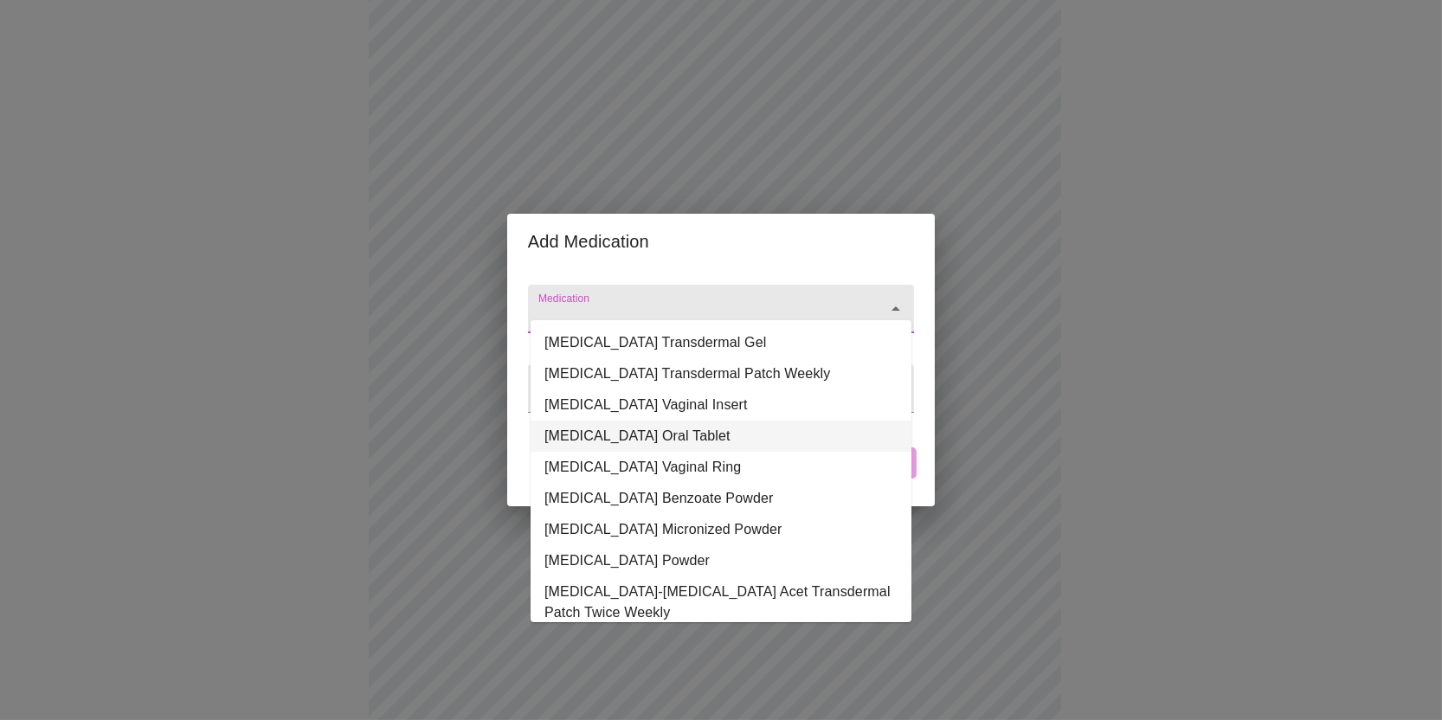
click at [675, 433] on li "Estradiol Oral Tablet" at bounding box center [720, 436] width 381 height 31
type input "Estradiol Oral Tablet"
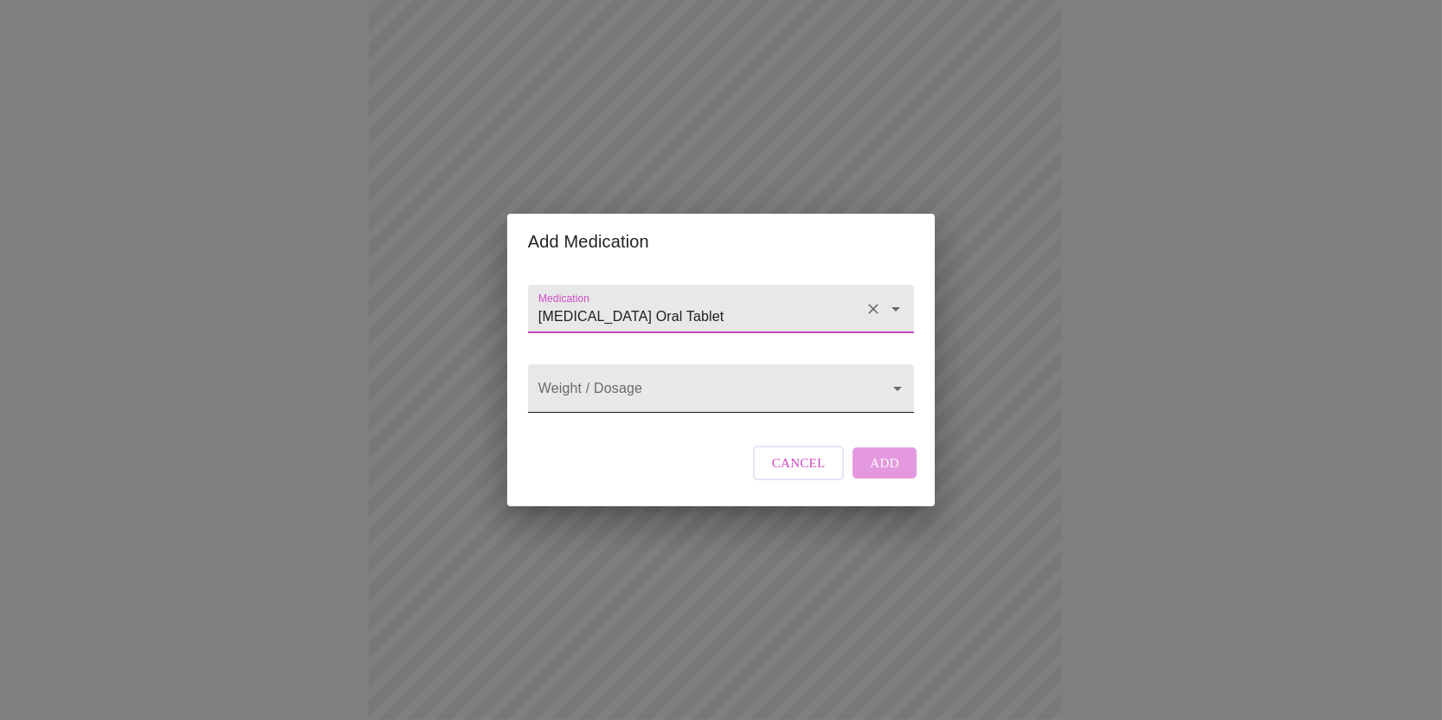
click at [643, 383] on body "MyMenopauseRx Appointments Messaging Labs Uploads Medications Community Refer a…" at bounding box center [721, 442] width 1428 height 1337
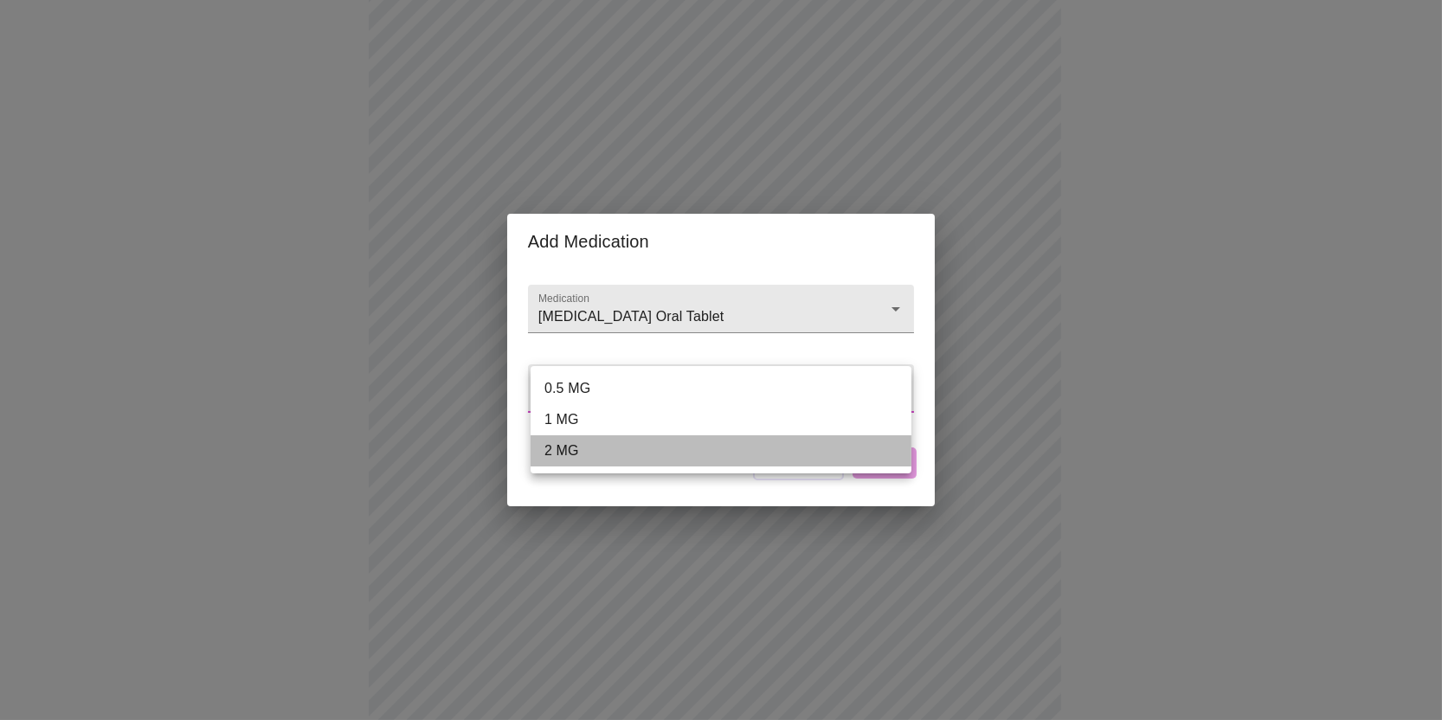
click at [615, 443] on li "2 MG" at bounding box center [720, 450] width 381 height 31
type input "2 MG"
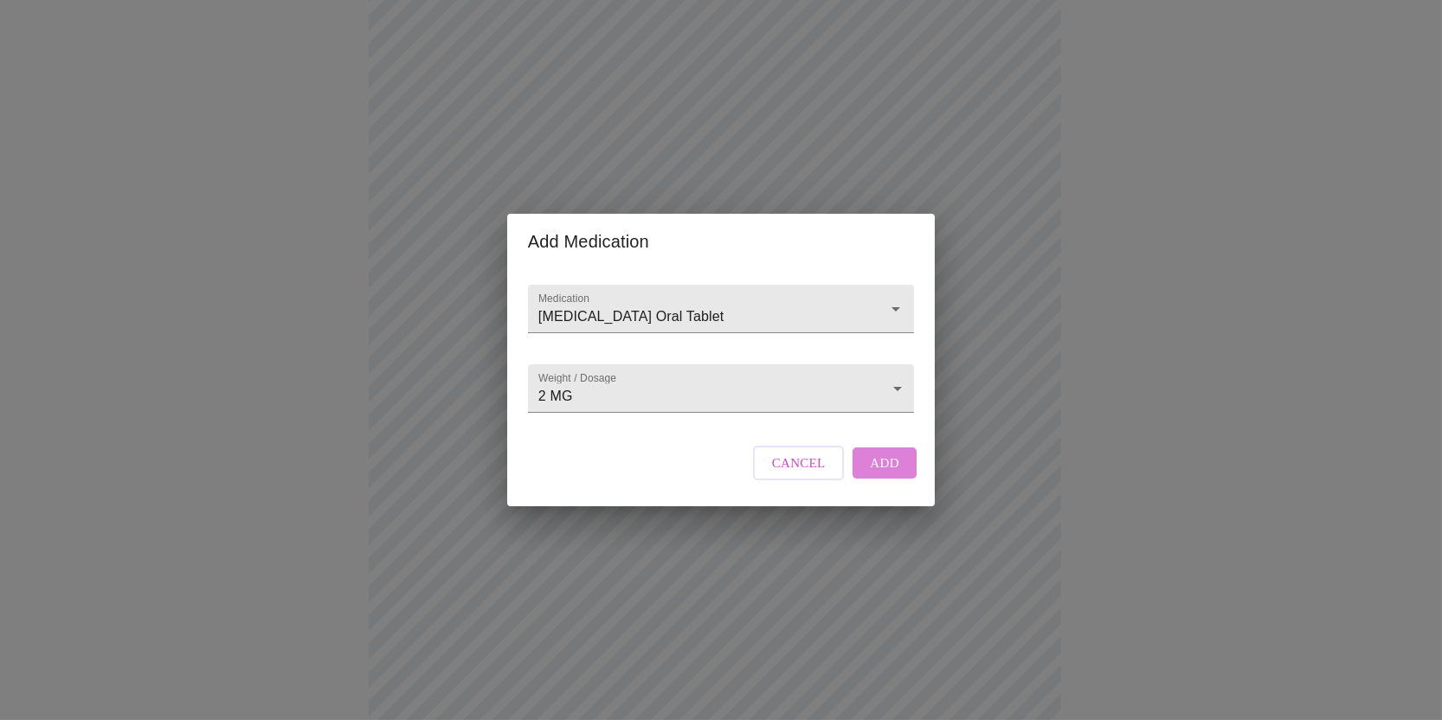
click at [876, 474] on span "Add" at bounding box center [884, 463] width 29 height 22
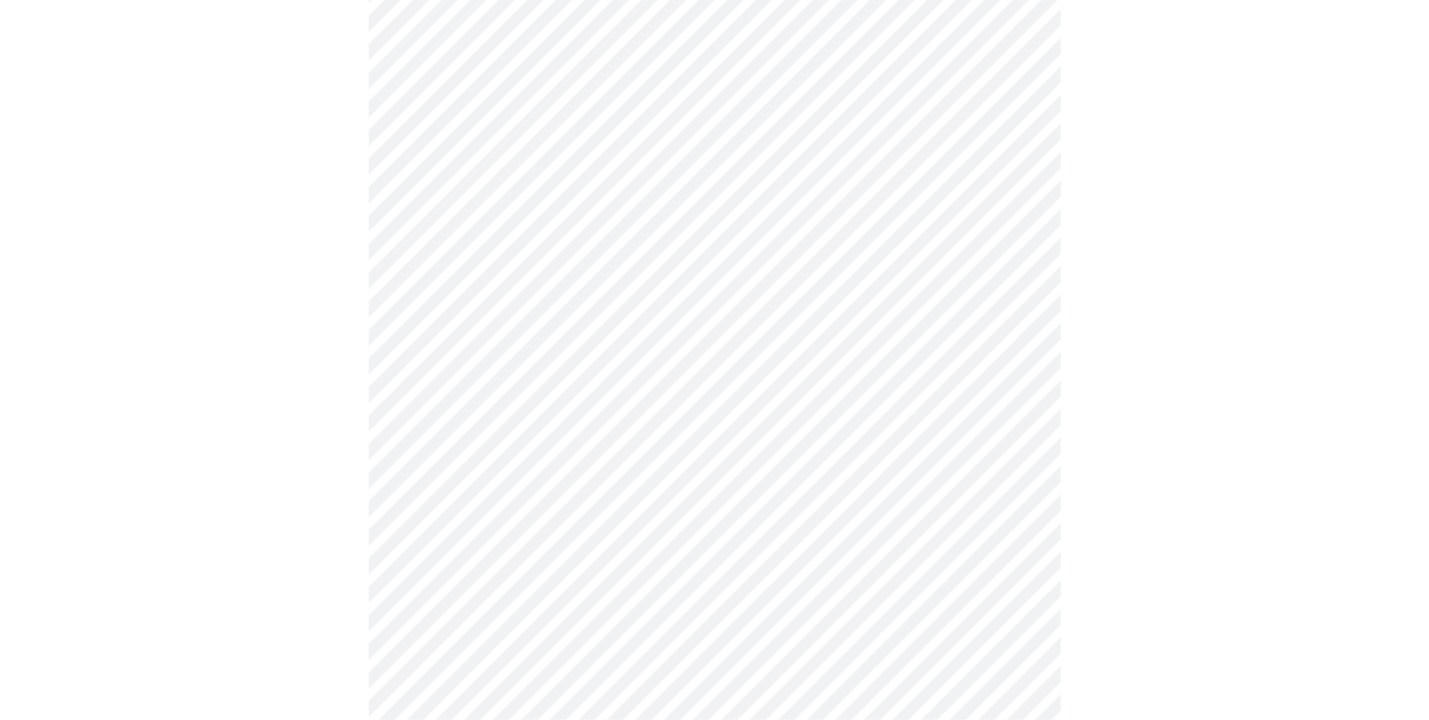
scroll to position [406, 0]
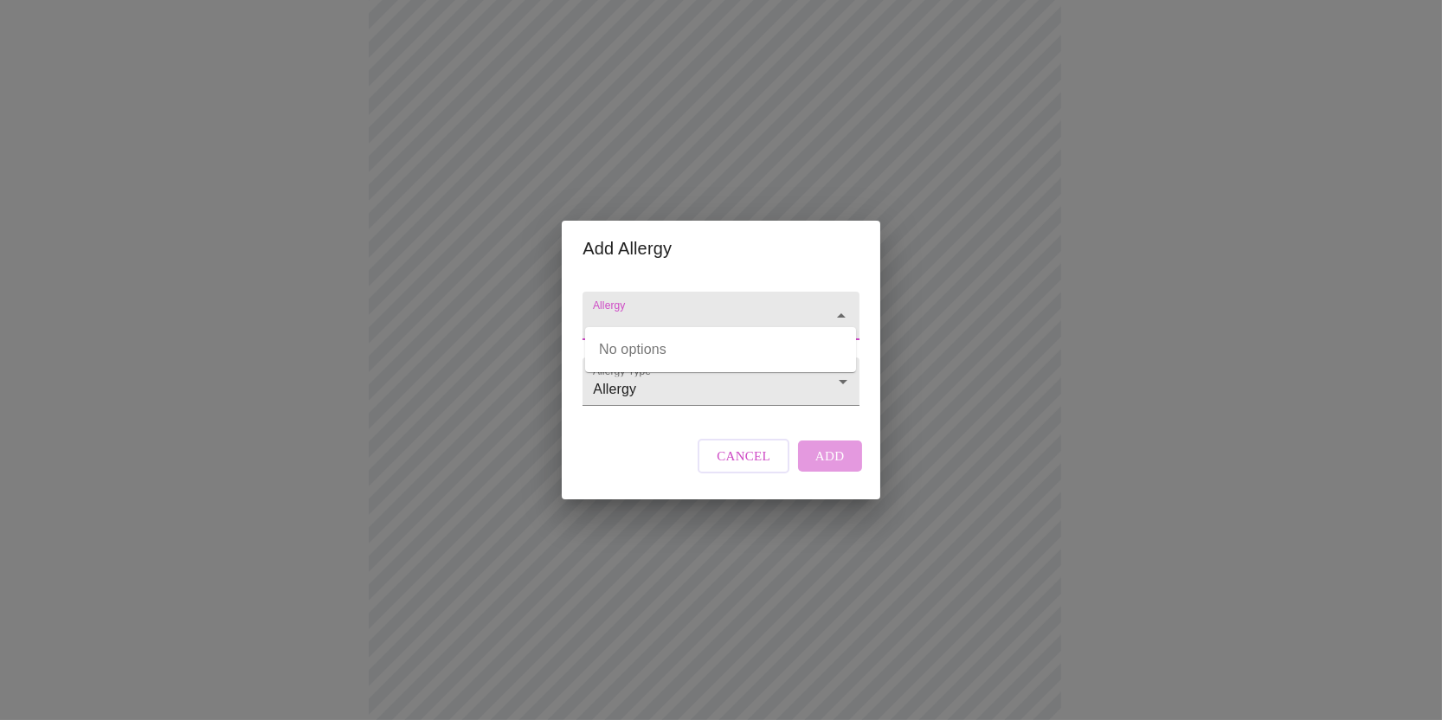
click at [708, 308] on input "Allergy" at bounding box center [695, 324] width 213 height 32
click at [758, 308] on input "Allergy" at bounding box center [695, 324] width 213 height 32
click at [777, 382] on body "MyMenopauseRx Appointments Messaging Labs Uploads Medications Community Refer a…" at bounding box center [721, 301] width 1428 height 1401
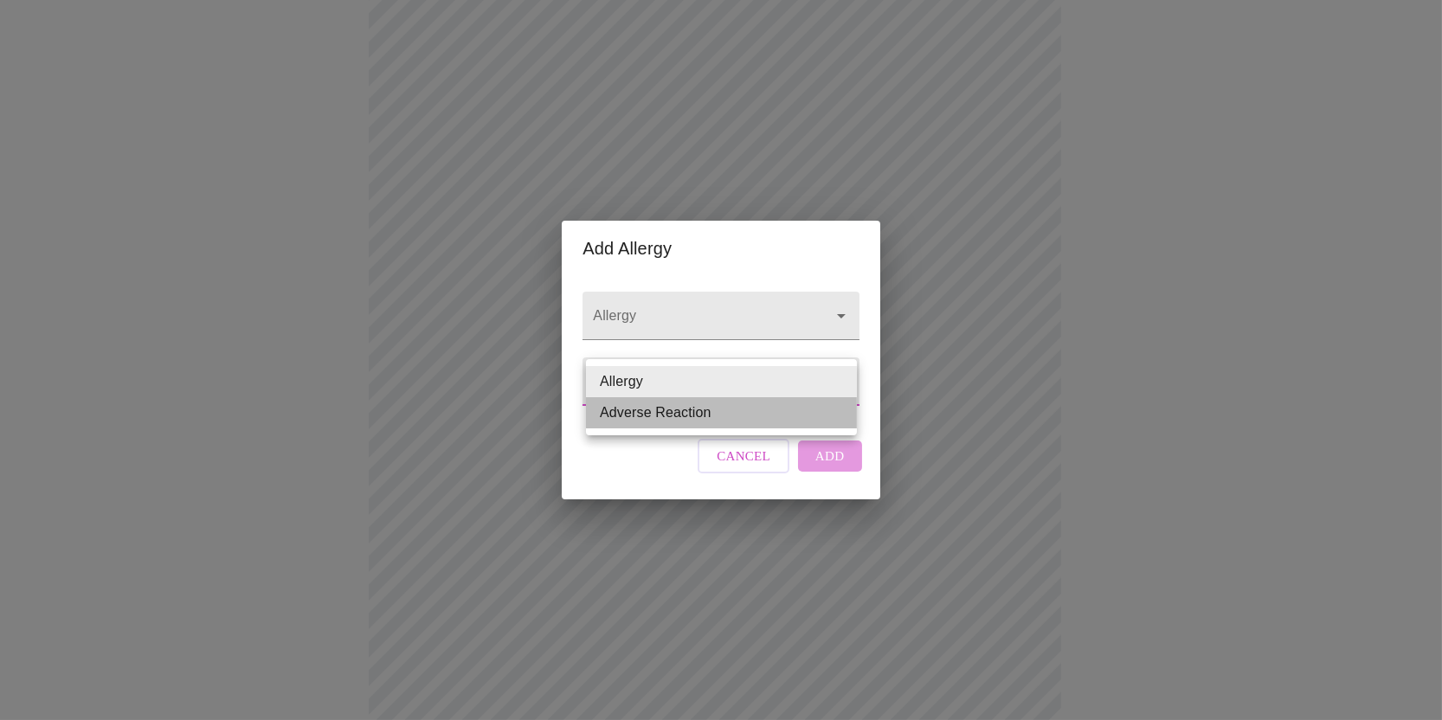
click at [771, 419] on li "Adverse Reaction" at bounding box center [721, 412] width 271 height 31
type input "Adverse Reaction"
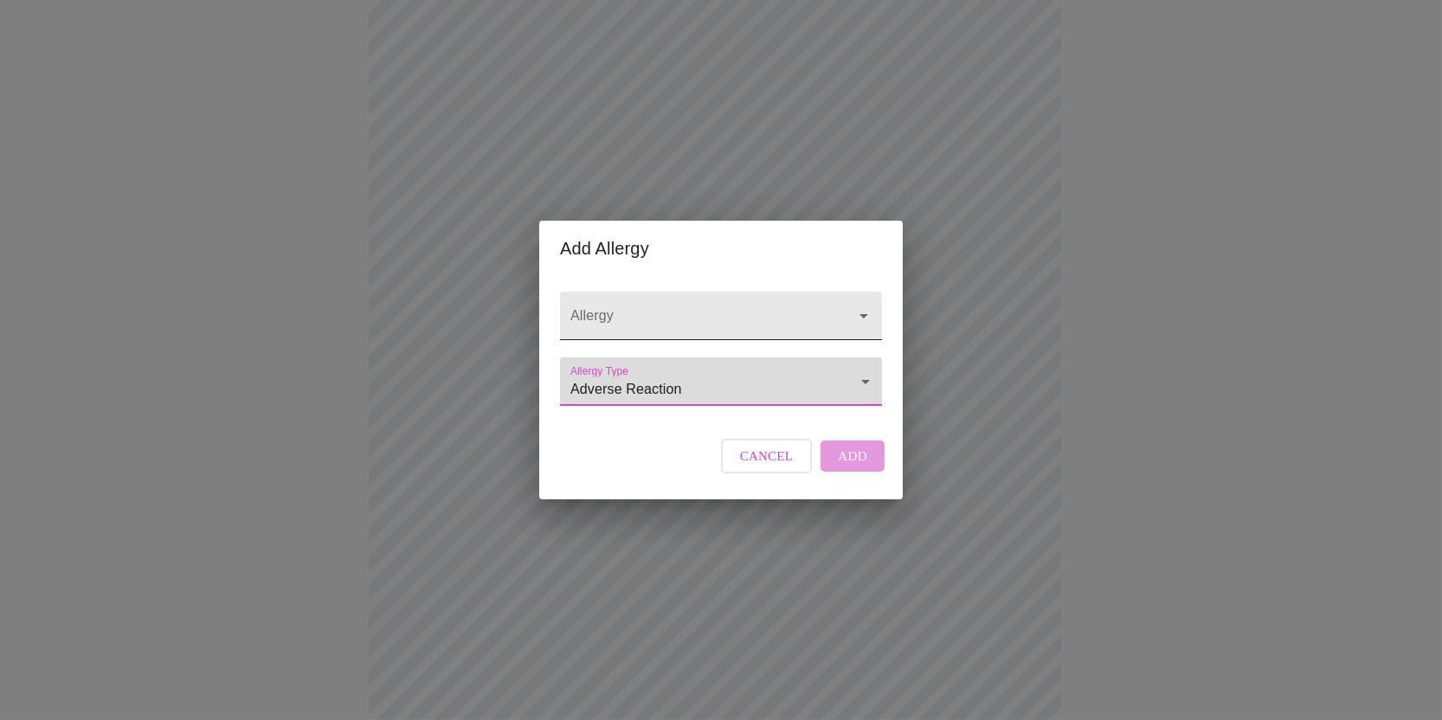
click at [863, 309] on button "Open" at bounding box center [863, 316] width 24 height 24
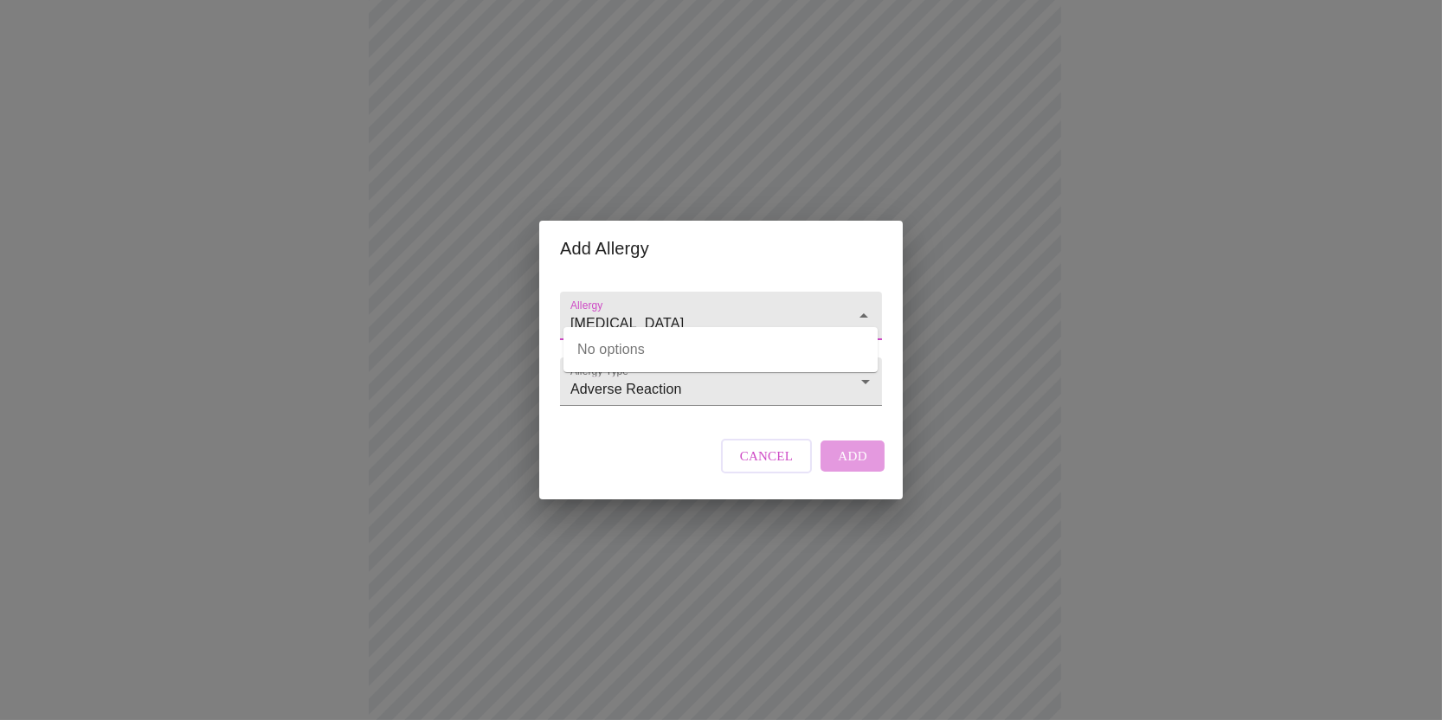
type input "Sulfa"
click at [562, 477] on div "Allergy Allergy Type Adverse Reaction Adverse Reaction Cancel Add" at bounding box center [721, 387] width 336 height 223
click at [624, 393] on body "MyMenopauseRx Appointments Messaging Labs Uploads Medications Community Refer a…" at bounding box center [721, 301] width 1428 height 1401
click at [620, 356] on li "Allergy" at bounding box center [720, 350] width 314 height 31
type input "Allergy"
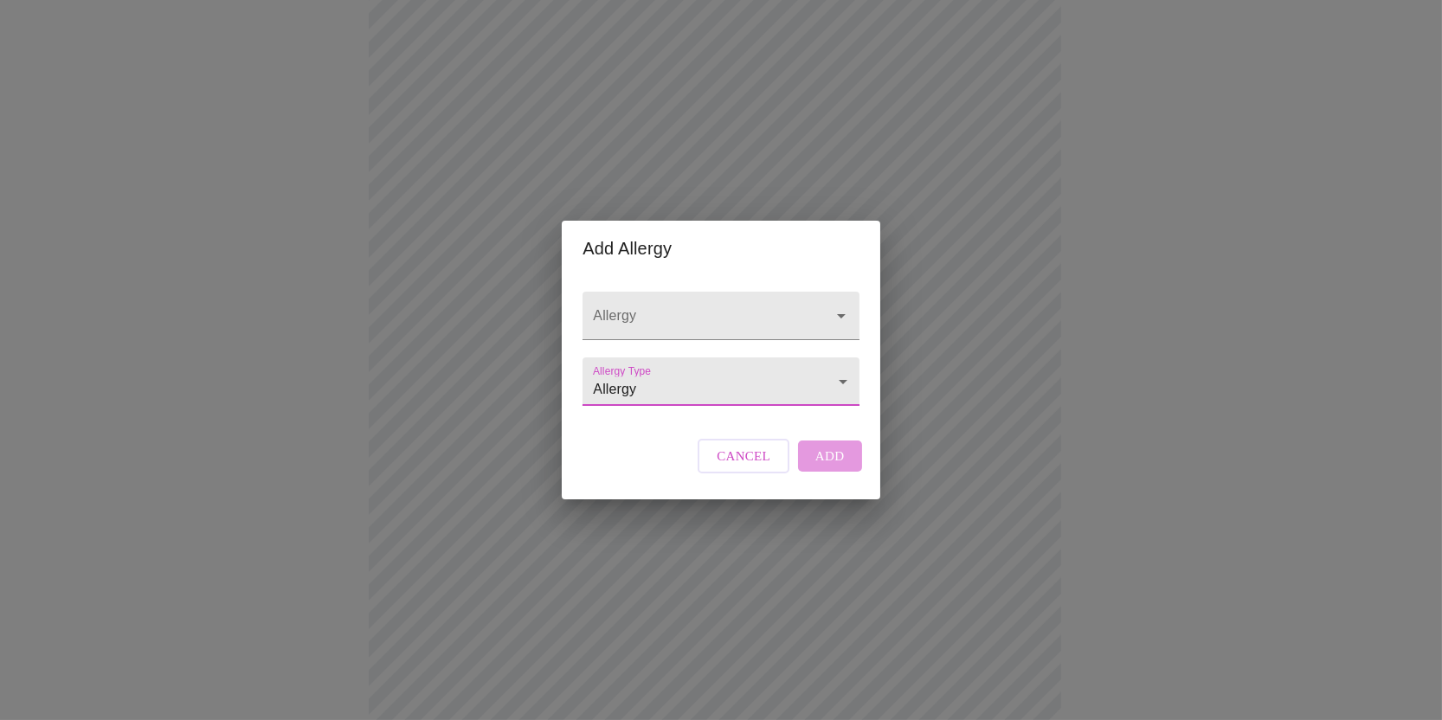
click at [758, 380] on body "MyMenopauseRx Appointments Messaging Labs Uploads Medications Community Refer a…" at bounding box center [721, 301] width 1428 height 1401
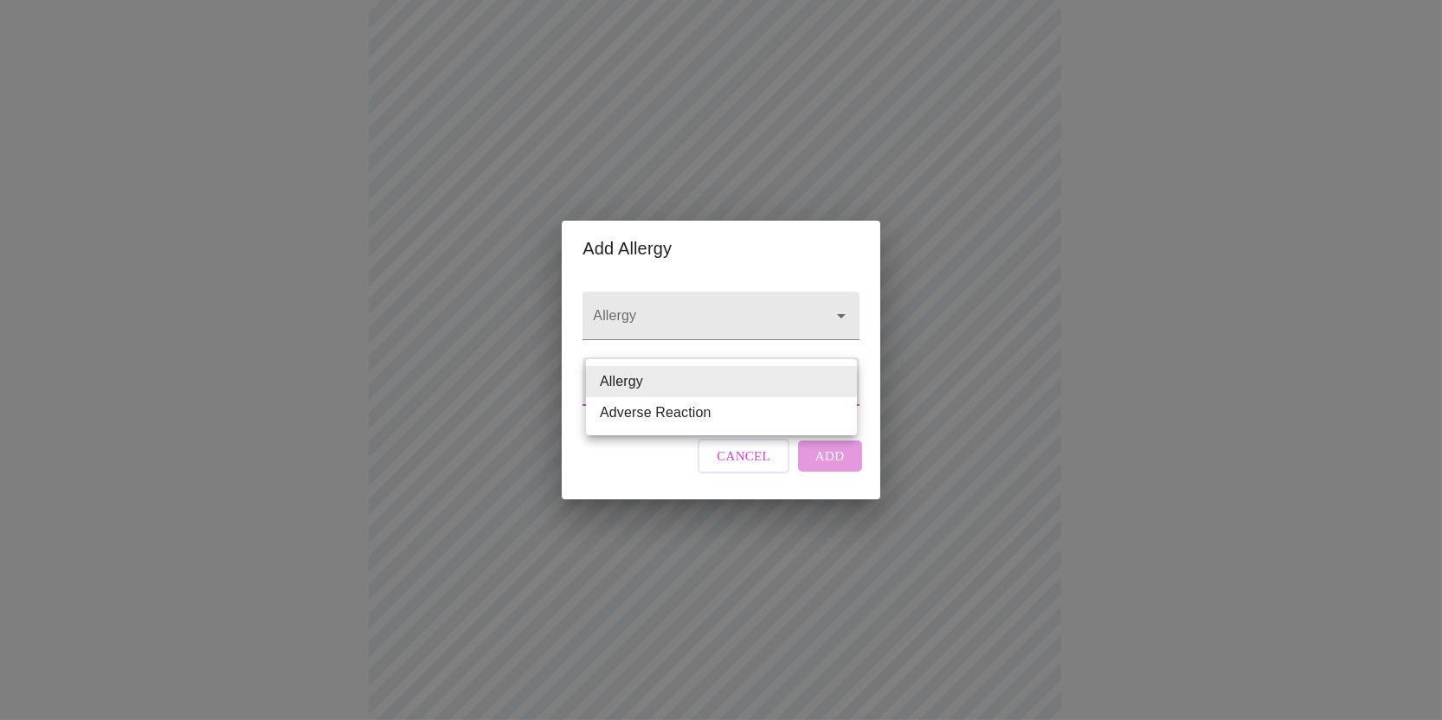
click at [999, 359] on div at bounding box center [721, 360] width 1442 height 720
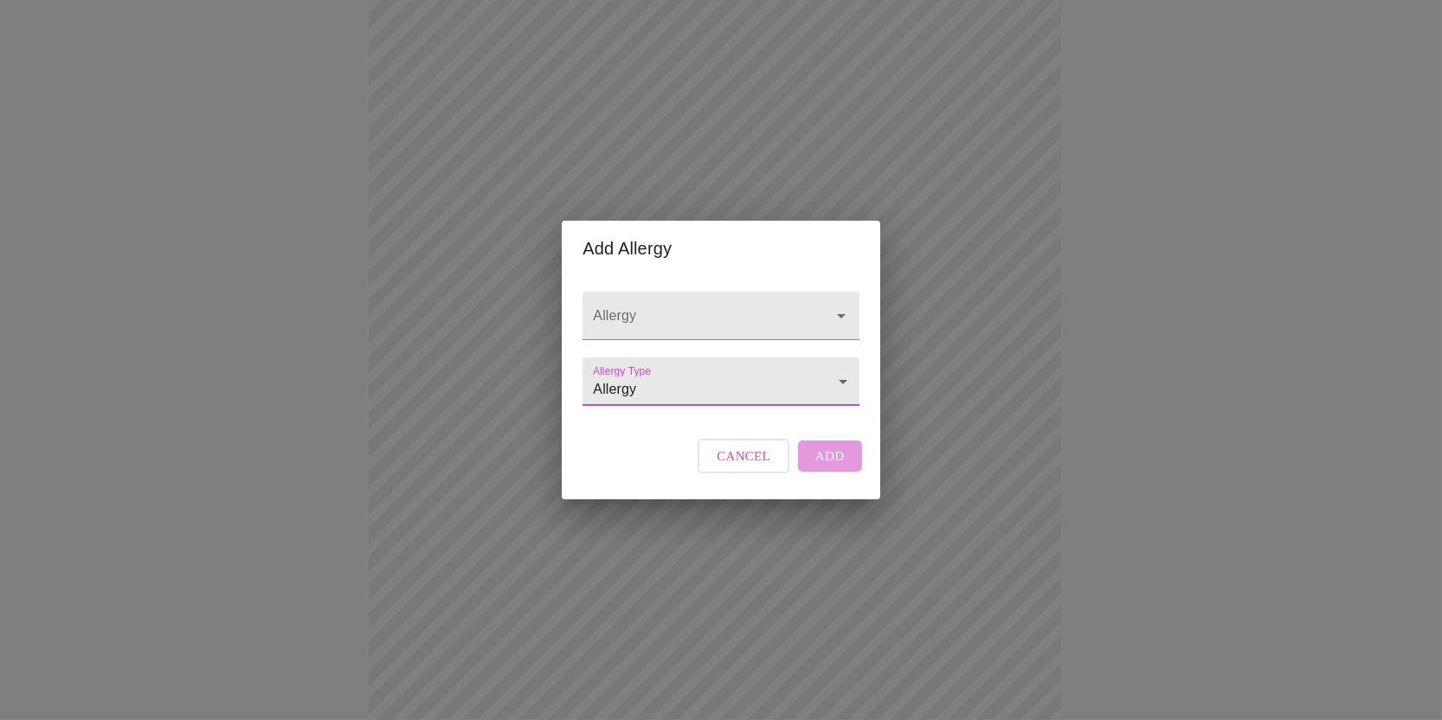
click at [710, 473] on button "Cancel" at bounding box center [743, 456] width 92 height 35
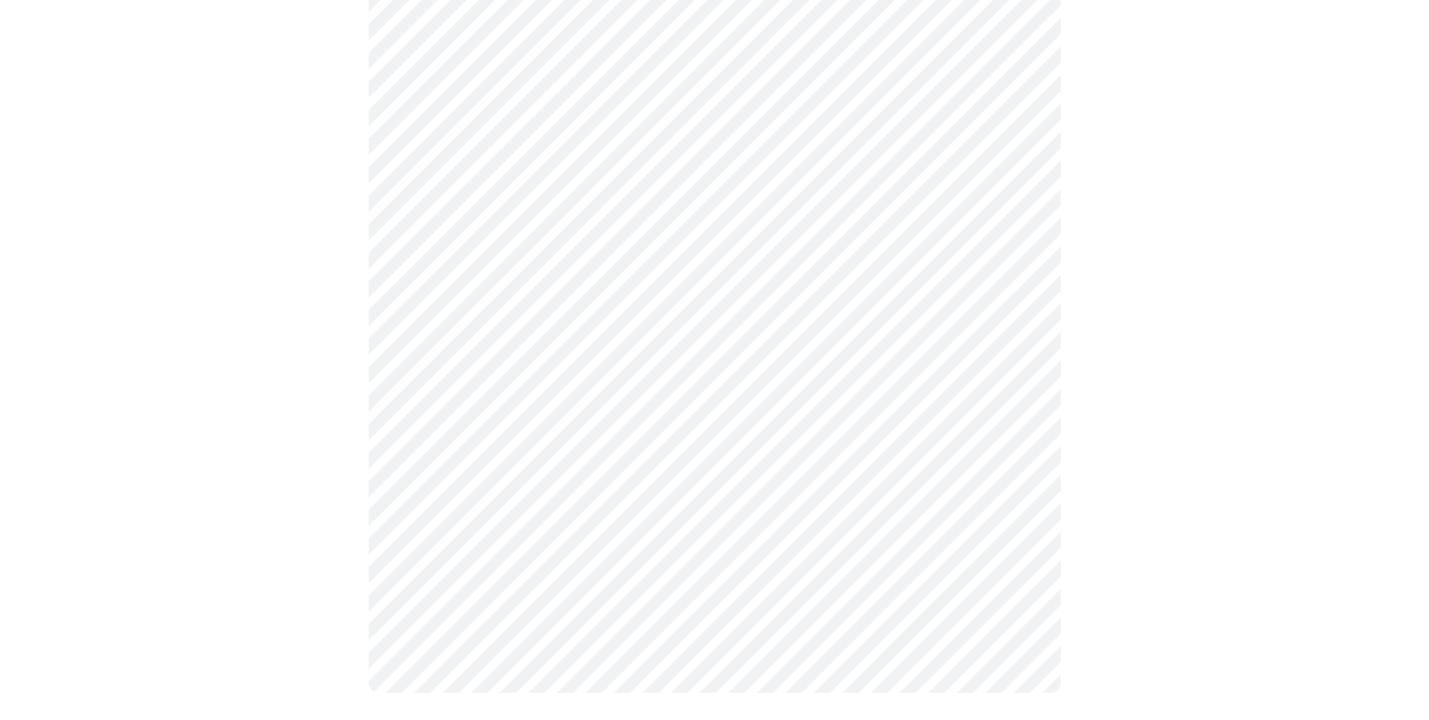
scroll to position [247, 0]
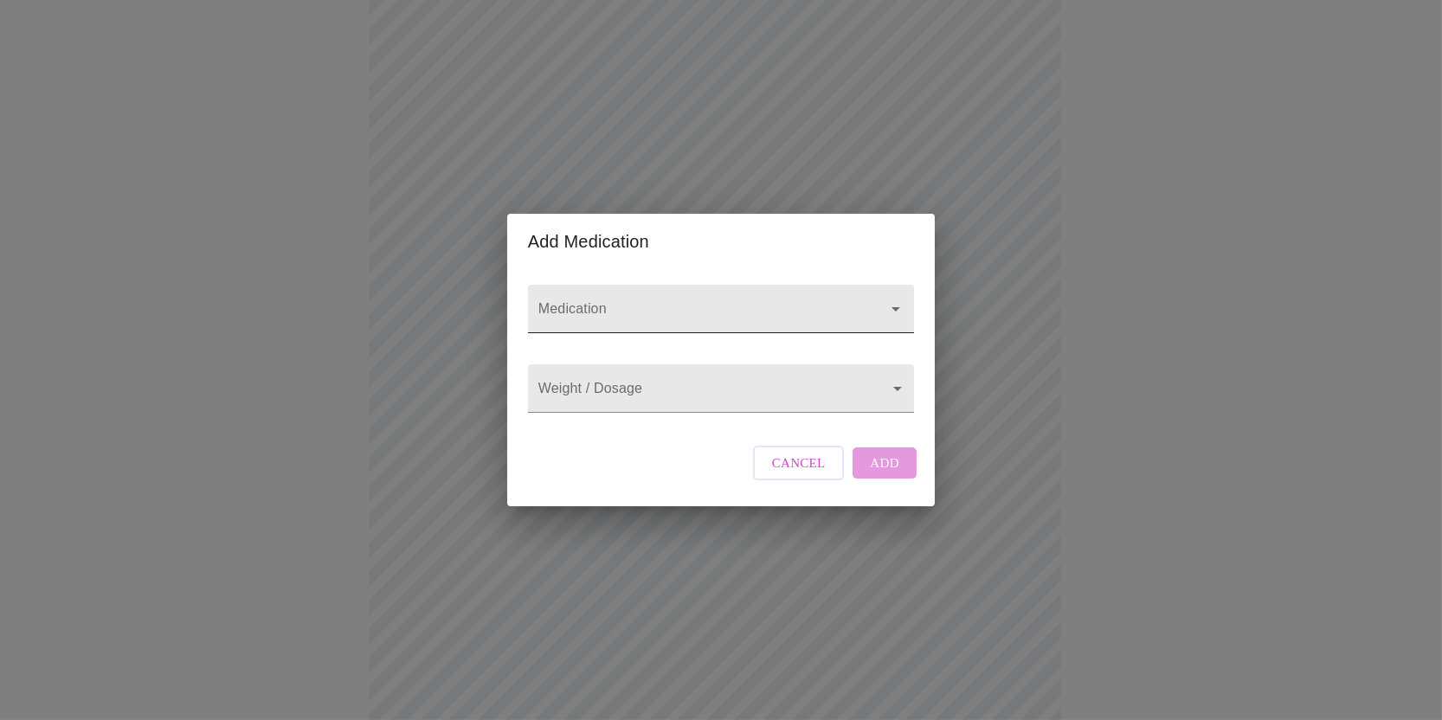
click at [590, 302] on input "Medication" at bounding box center [696, 317] width 323 height 32
type input "P"
click at [716, 339] on li "CombiPatch Transdermal Patch Twice Weekly" at bounding box center [720, 342] width 381 height 31
type input "CombiPatch Transdermal Patch Twice Weekly"
click at [693, 403] on body "MyMenopauseRx Appointments Messaging Labs Uploads Medications Community Refer a…" at bounding box center [721, 459] width 1428 height 1401
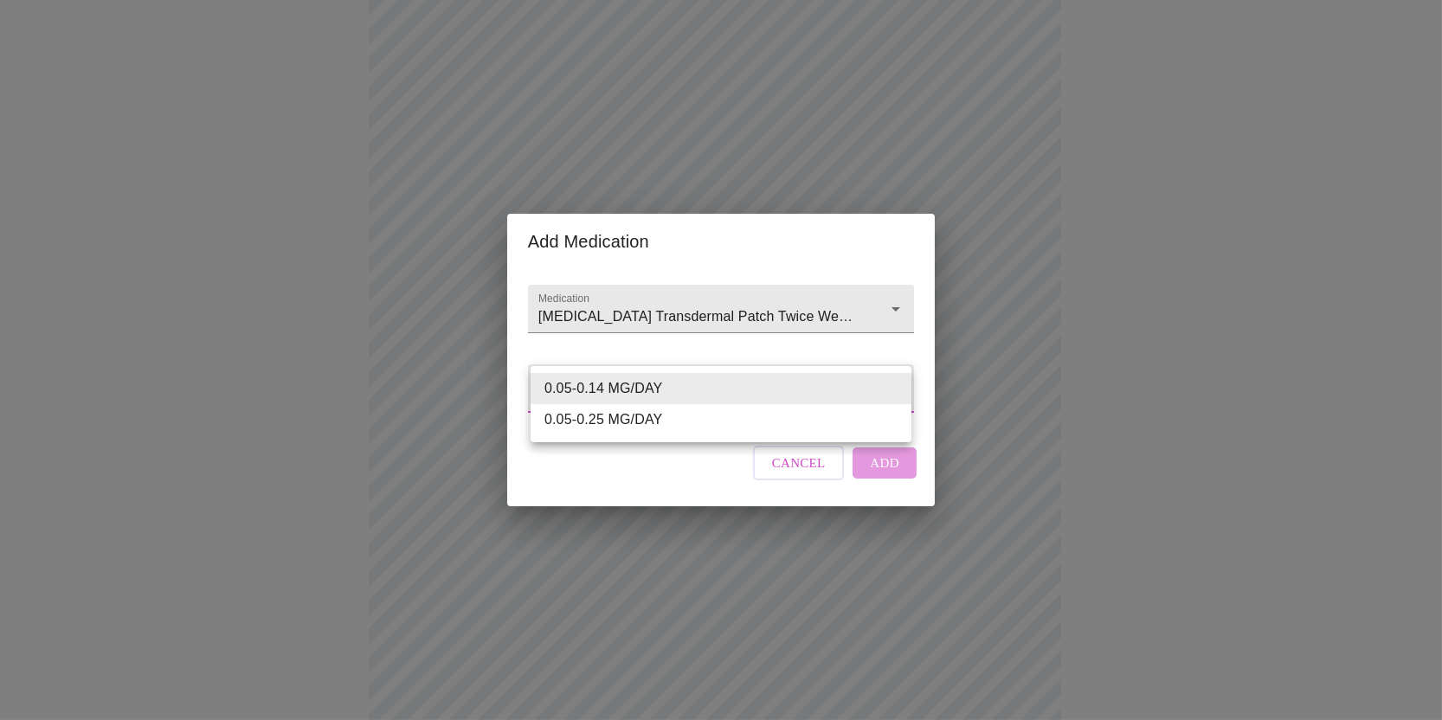
click at [799, 479] on div at bounding box center [721, 360] width 1442 height 720
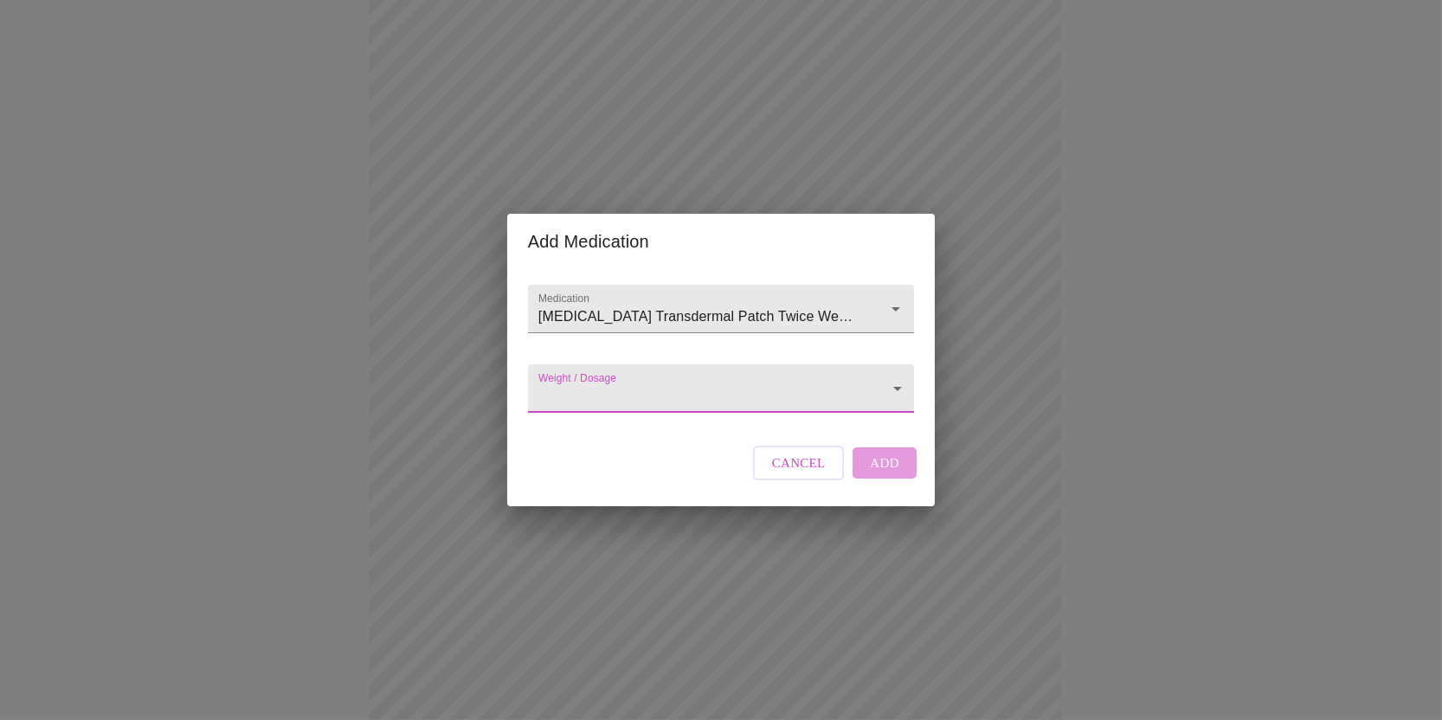
click at [798, 474] on span "Cancel" at bounding box center [799, 463] width 54 height 22
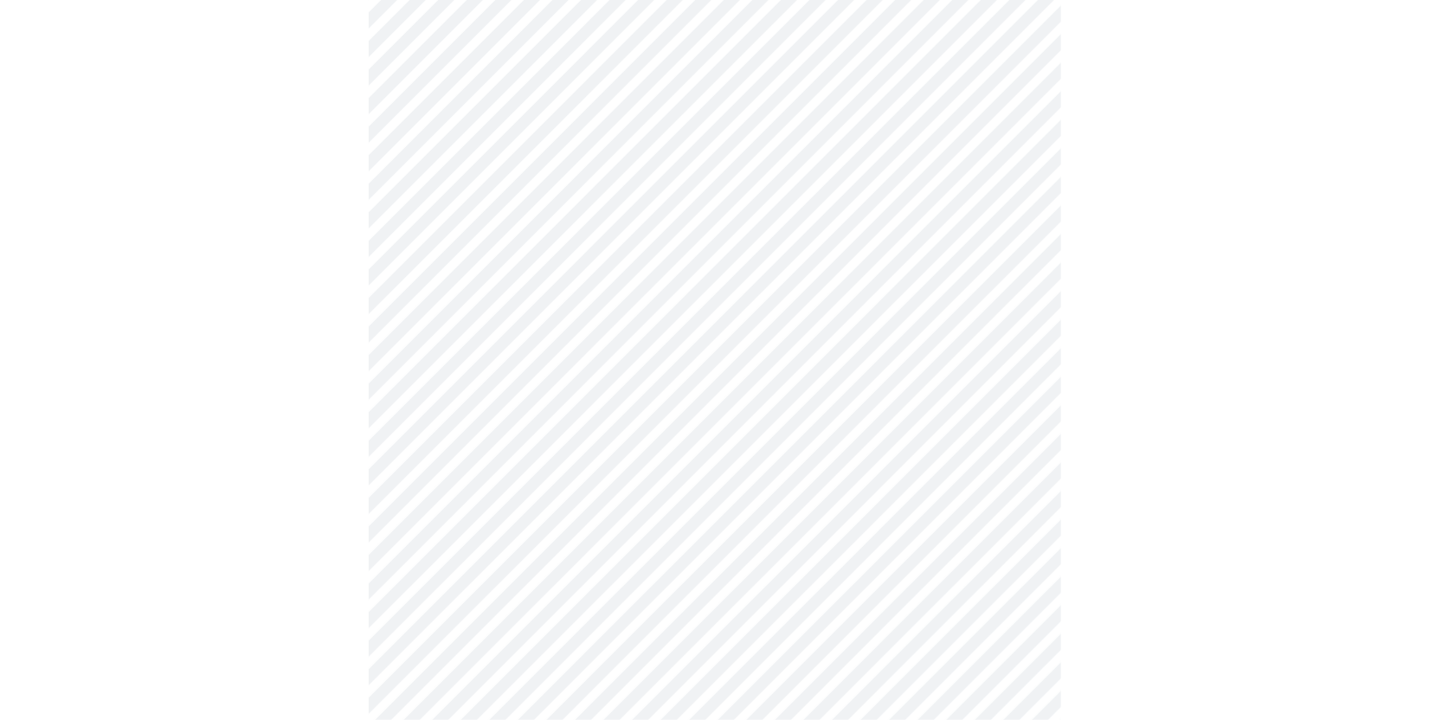
scroll to position [680, 0]
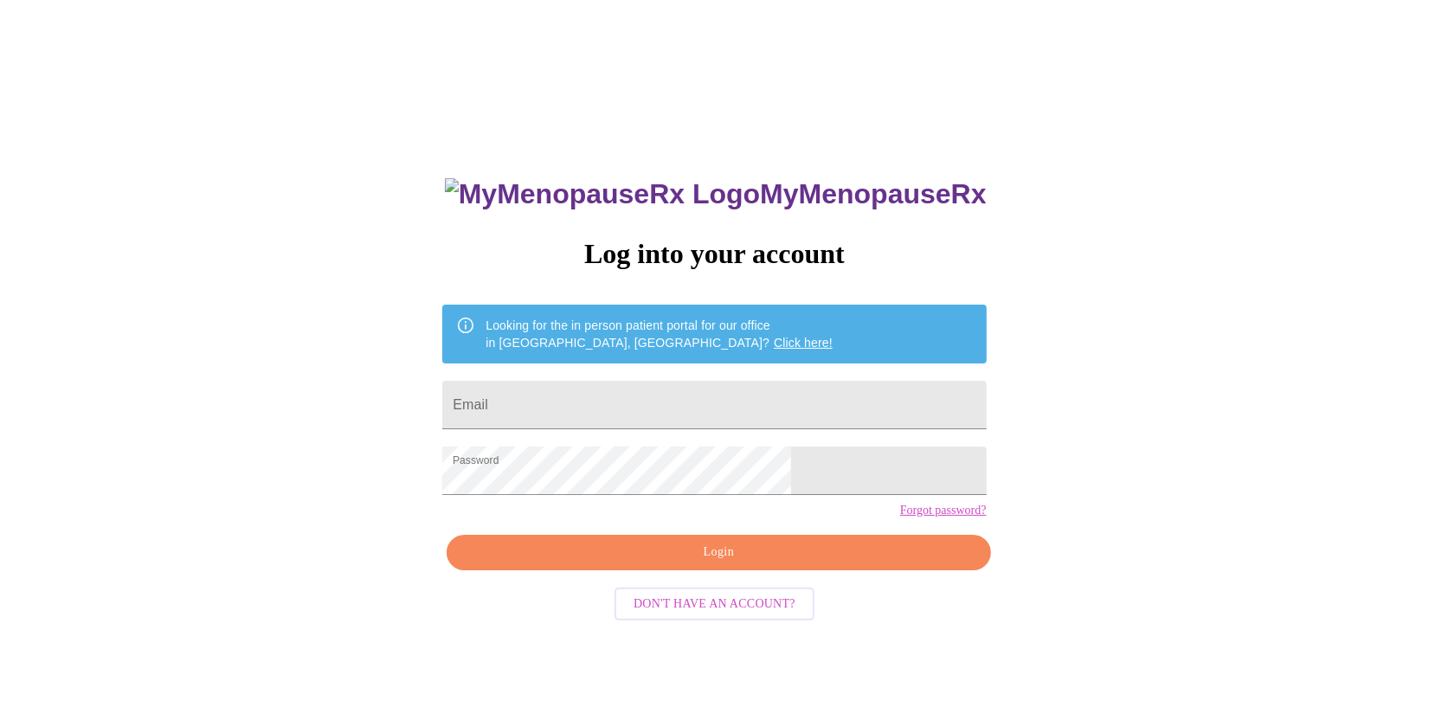
click at [657, 372] on form "Email" at bounding box center [713, 405] width 543 height 66
click at [659, 387] on input "Email" at bounding box center [713, 405] width 543 height 48
type input "giastraube@gmail.com"
click at [727, 563] on span "Login" at bounding box center [718, 553] width 504 height 22
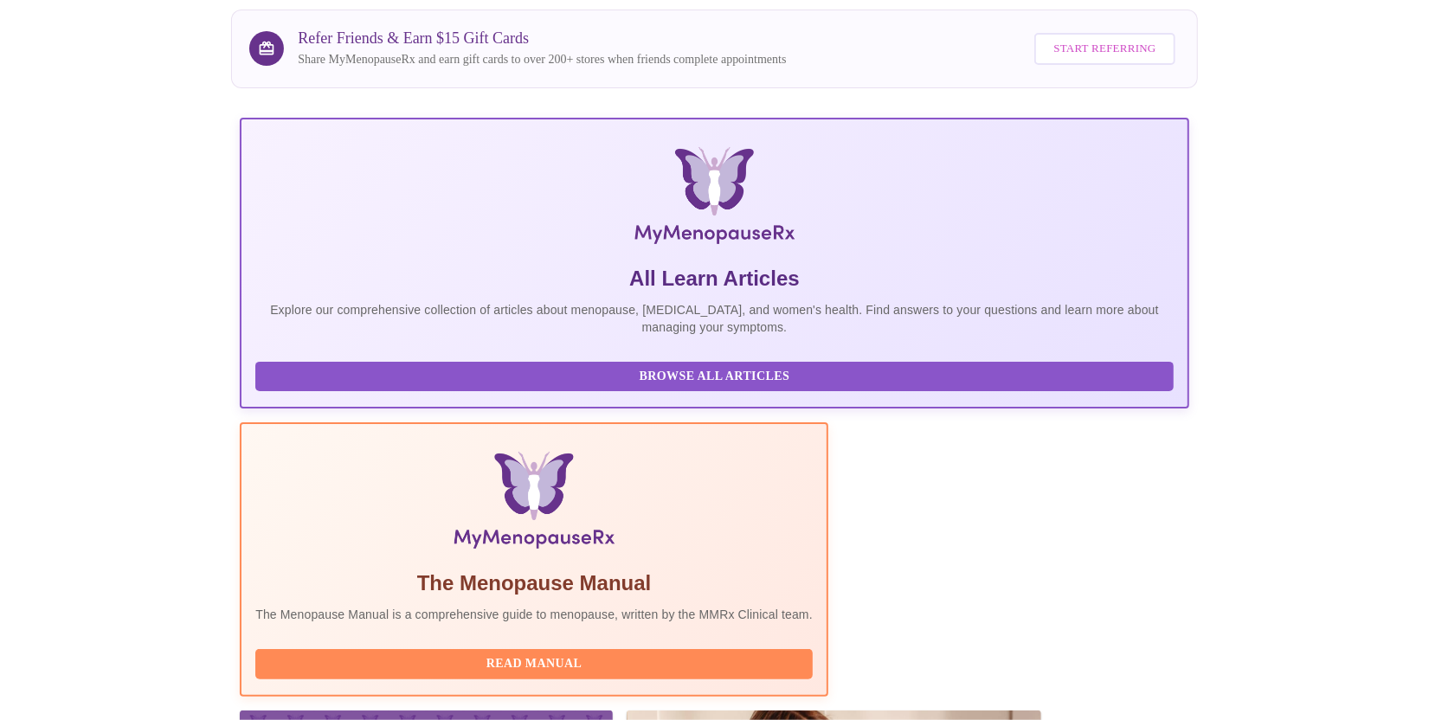
scroll to position [225, 0]
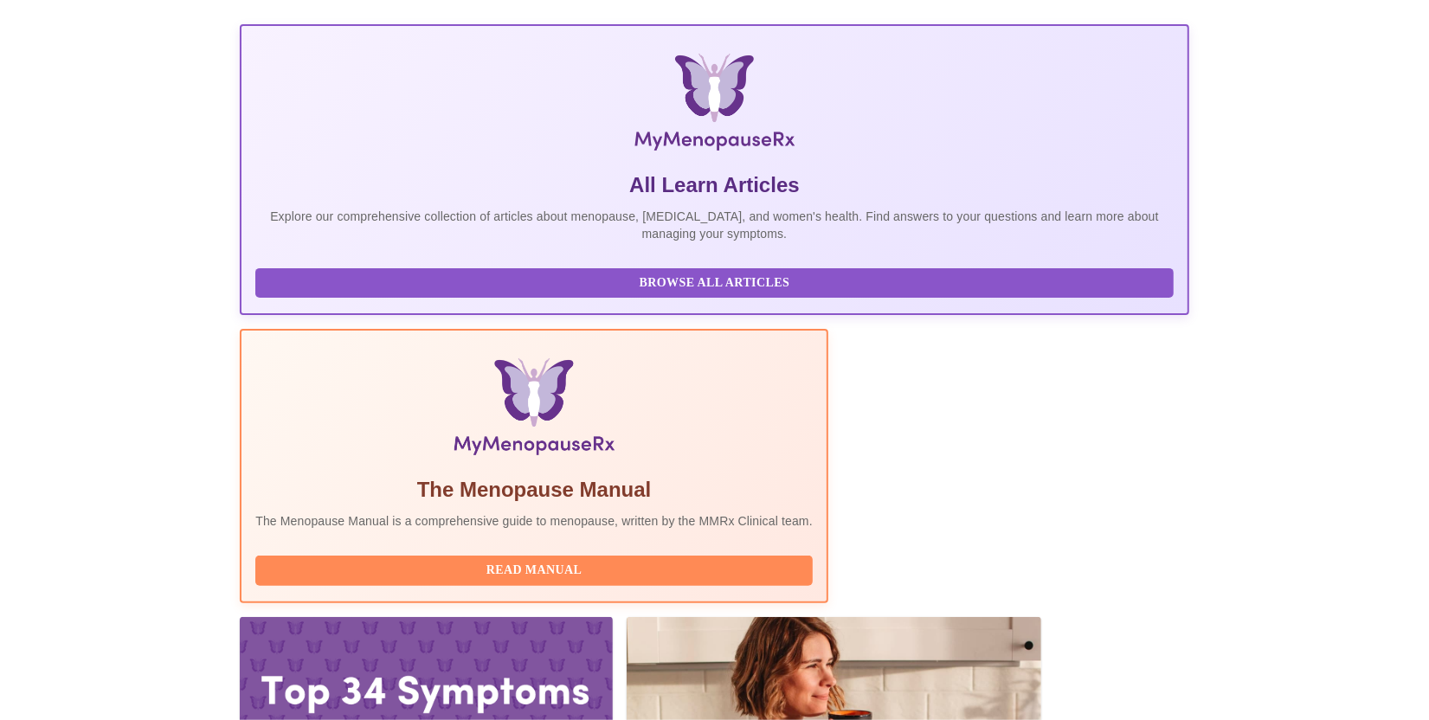
drag, startPoint x: 363, startPoint y: 478, endPoint x: 573, endPoint y: 467, distance: 210.6
drag, startPoint x: 573, startPoint y: 467, endPoint x: 551, endPoint y: 483, distance: 26.7
copy h3 "Dr. Heather Krantz, MD, FACOG"
